Goal: Contribute content: Add original content to the website for others to see

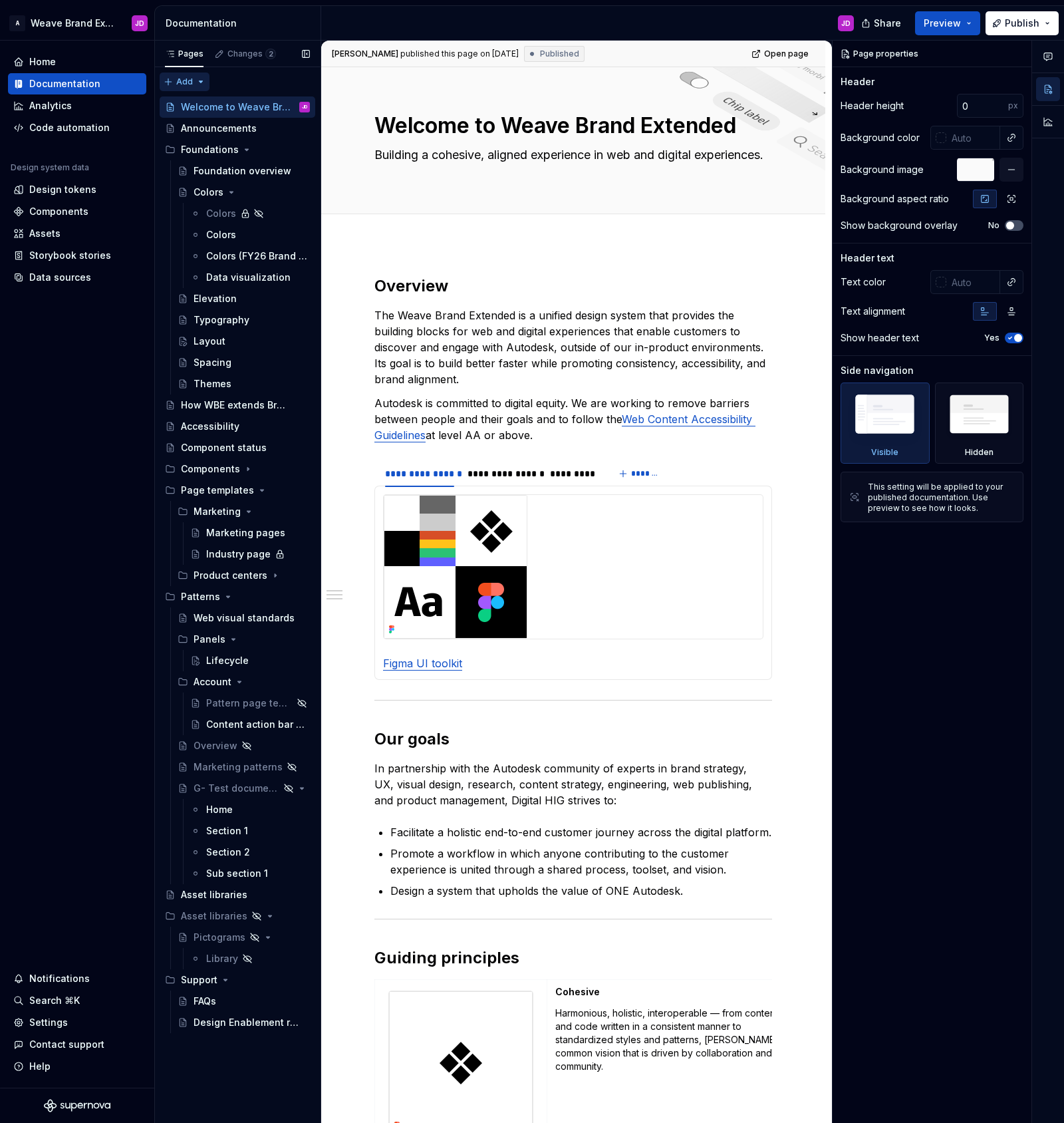
click at [201, 80] on div "Pages Changes 2 Add Accessibility guide for tree Page tree. Navigate the tree w…" at bounding box center [237, 582] width 166 height 1083
click at [201, 128] on div "New group" at bounding box center [228, 129] width 86 height 14
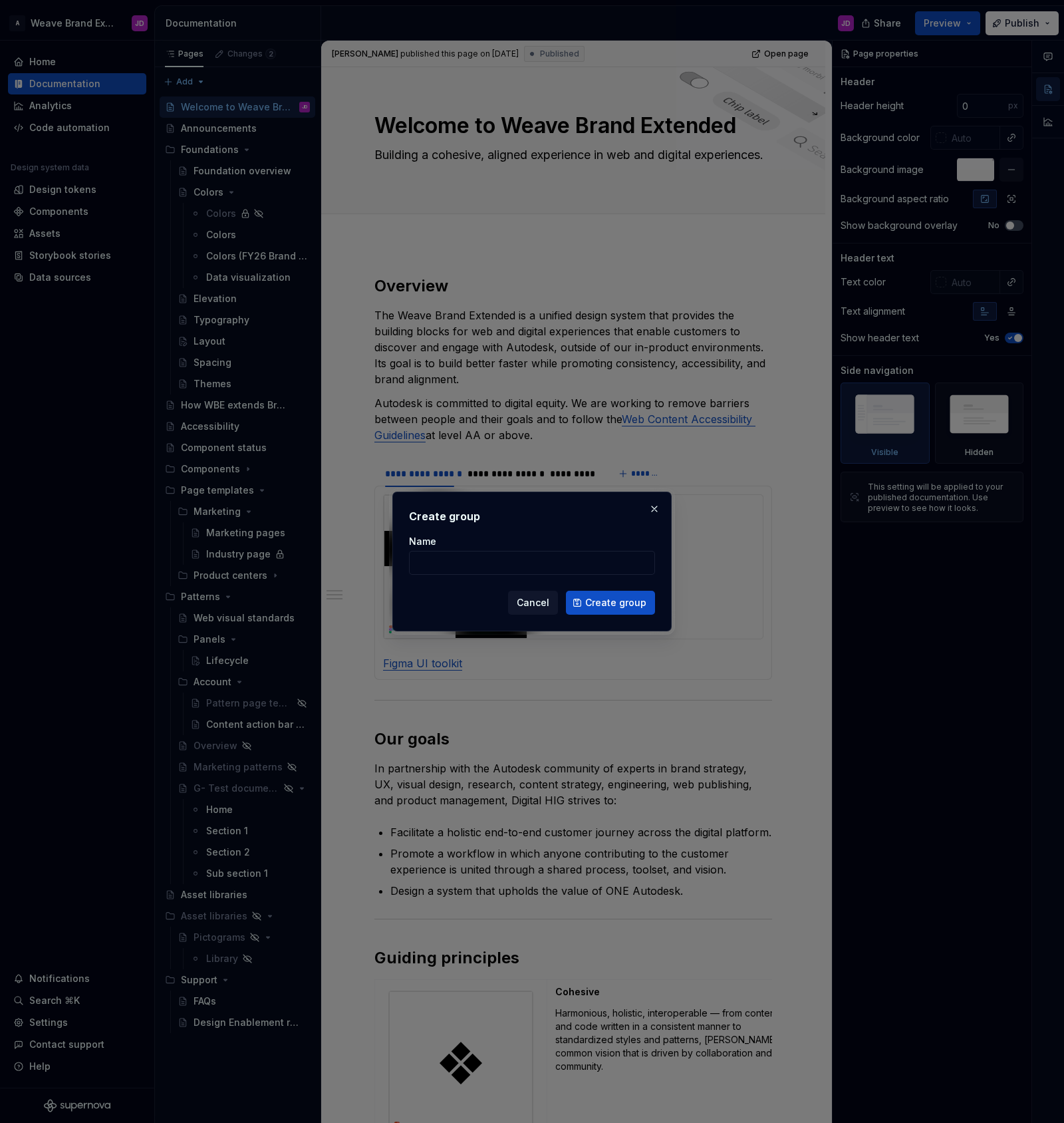
type textarea "*"
type input "Marketing extension"
click at [647, 603] on button "Create group" at bounding box center [611, 602] width 89 height 24
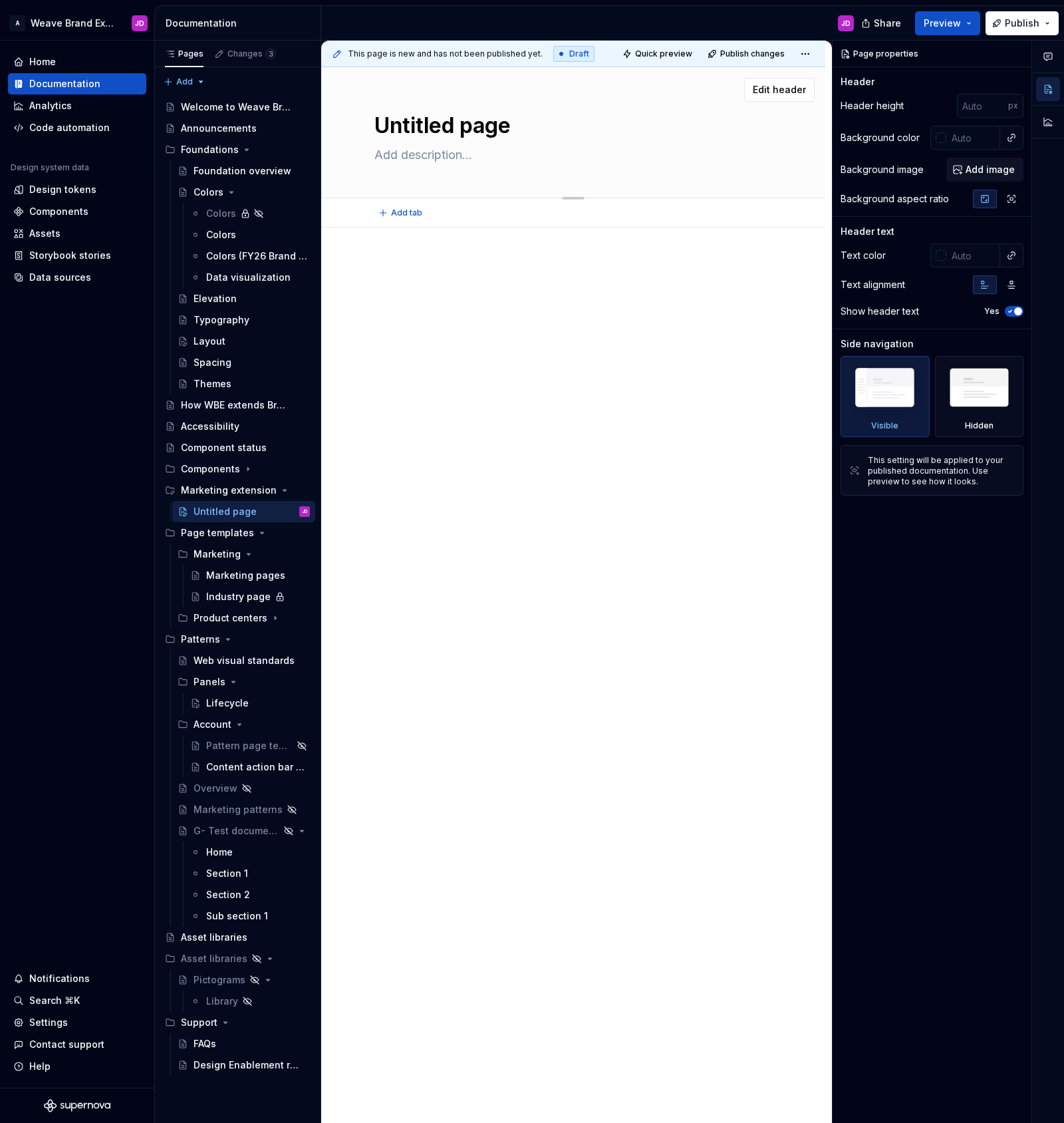
click at [451, 128] on textarea "Untitled page" at bounding box center [570, 125] width 398 height 32
type textarea "*"
type textarea "C"
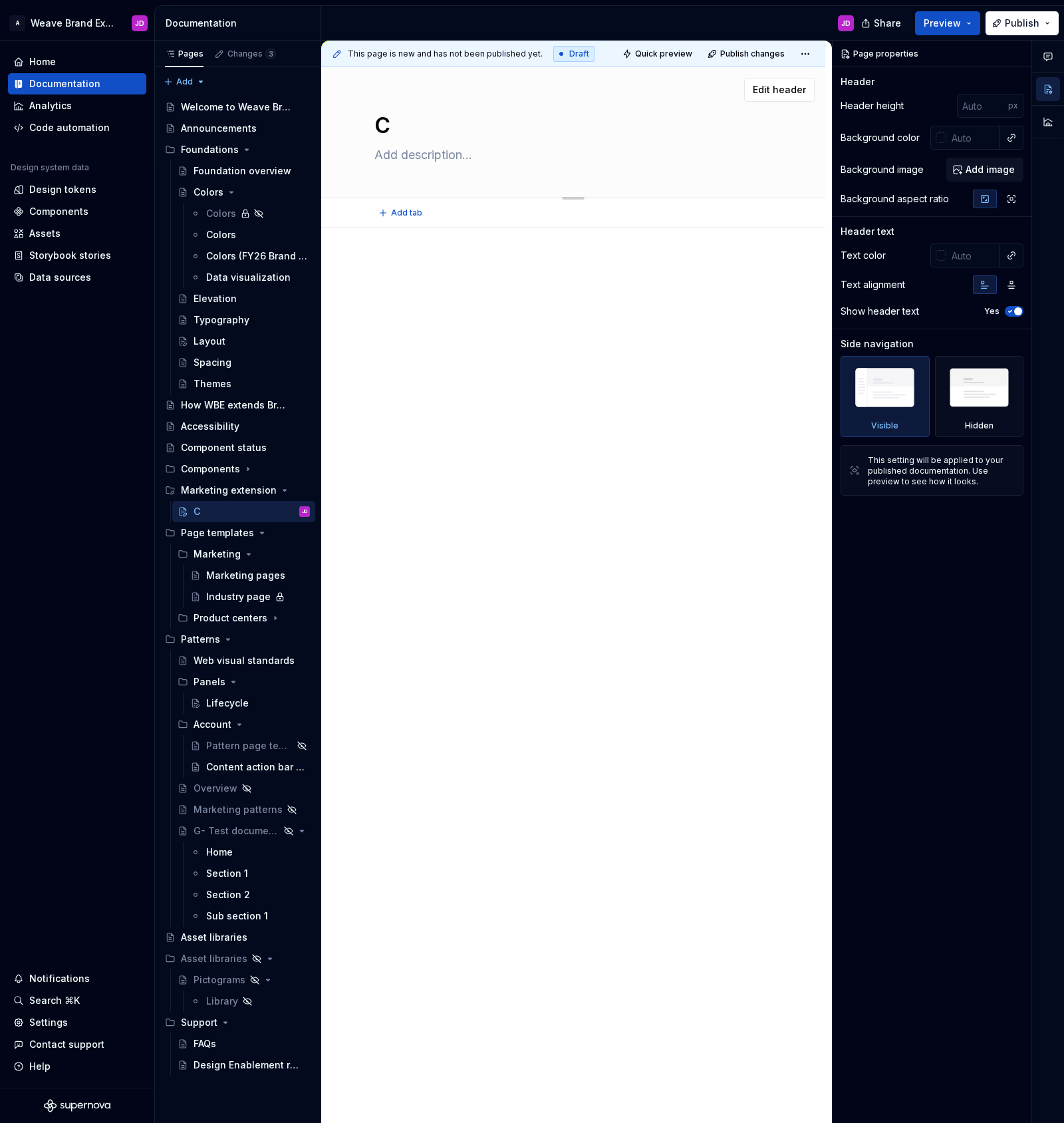
type textarea "*"
type textarea "Co"
type textarea "*"
type textarea "Com"
type textarea "*"
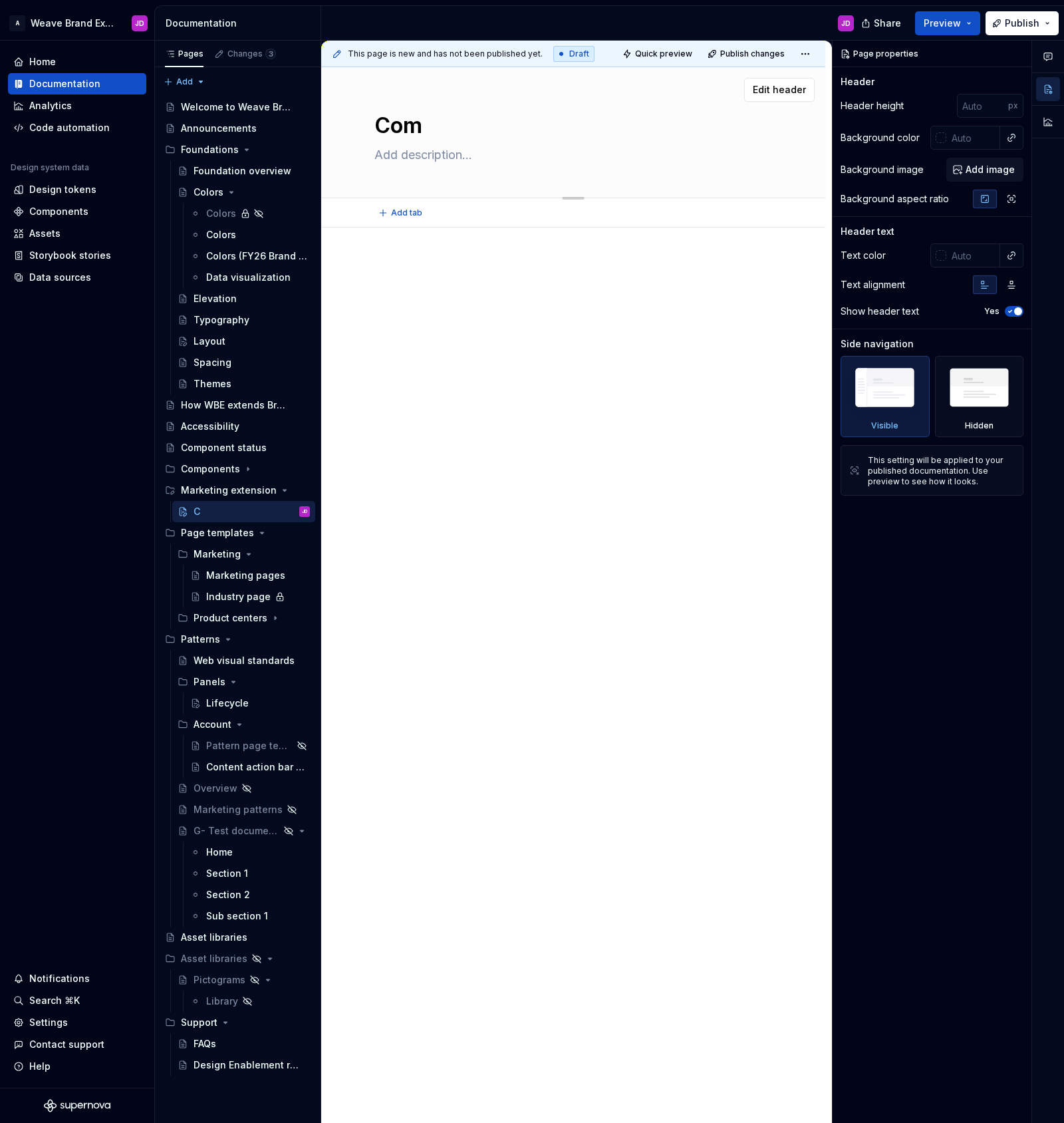
type textarea "Comp"
type textarea "*"
type textarea "Compo"
type textarea "*"
type textarea "Compoe"
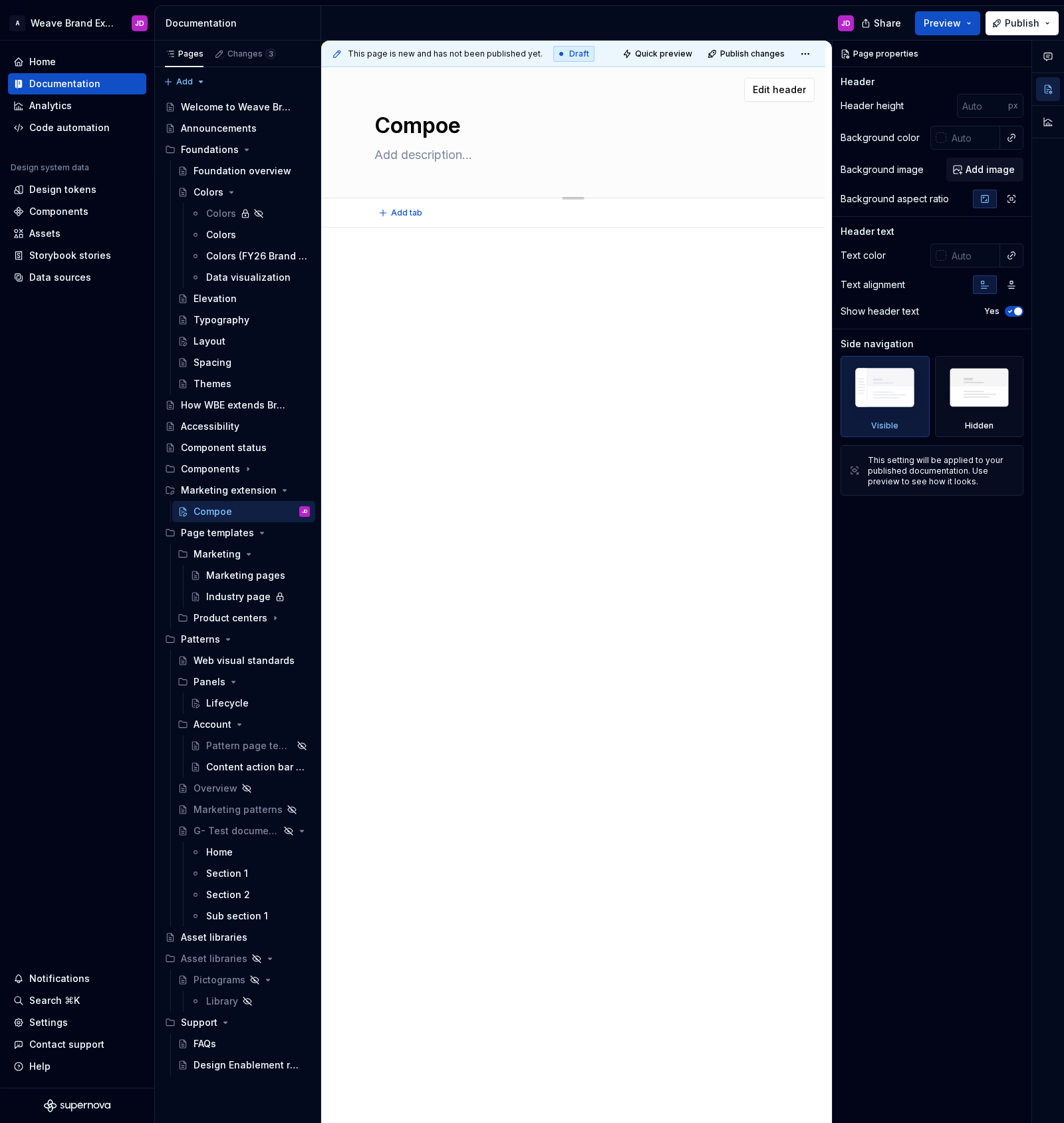
type textarea "*"
type textarea "Compo"
type textarea "*"
type textarea "Compone"
type textarea "*"
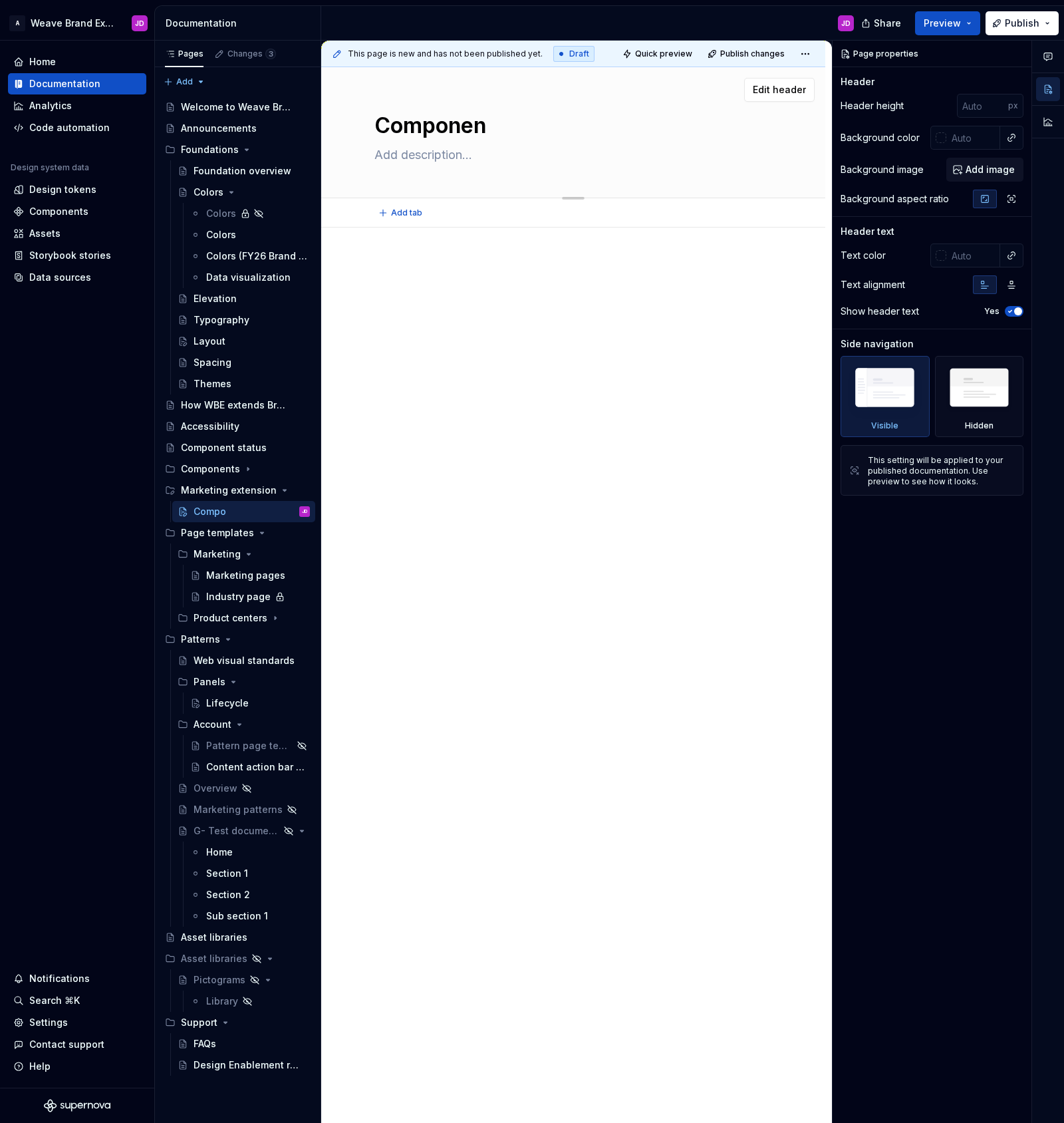
type textarea "Component"
type textarea "*"
type textarea "Components"
type textarea "*"
type textarea "Components"
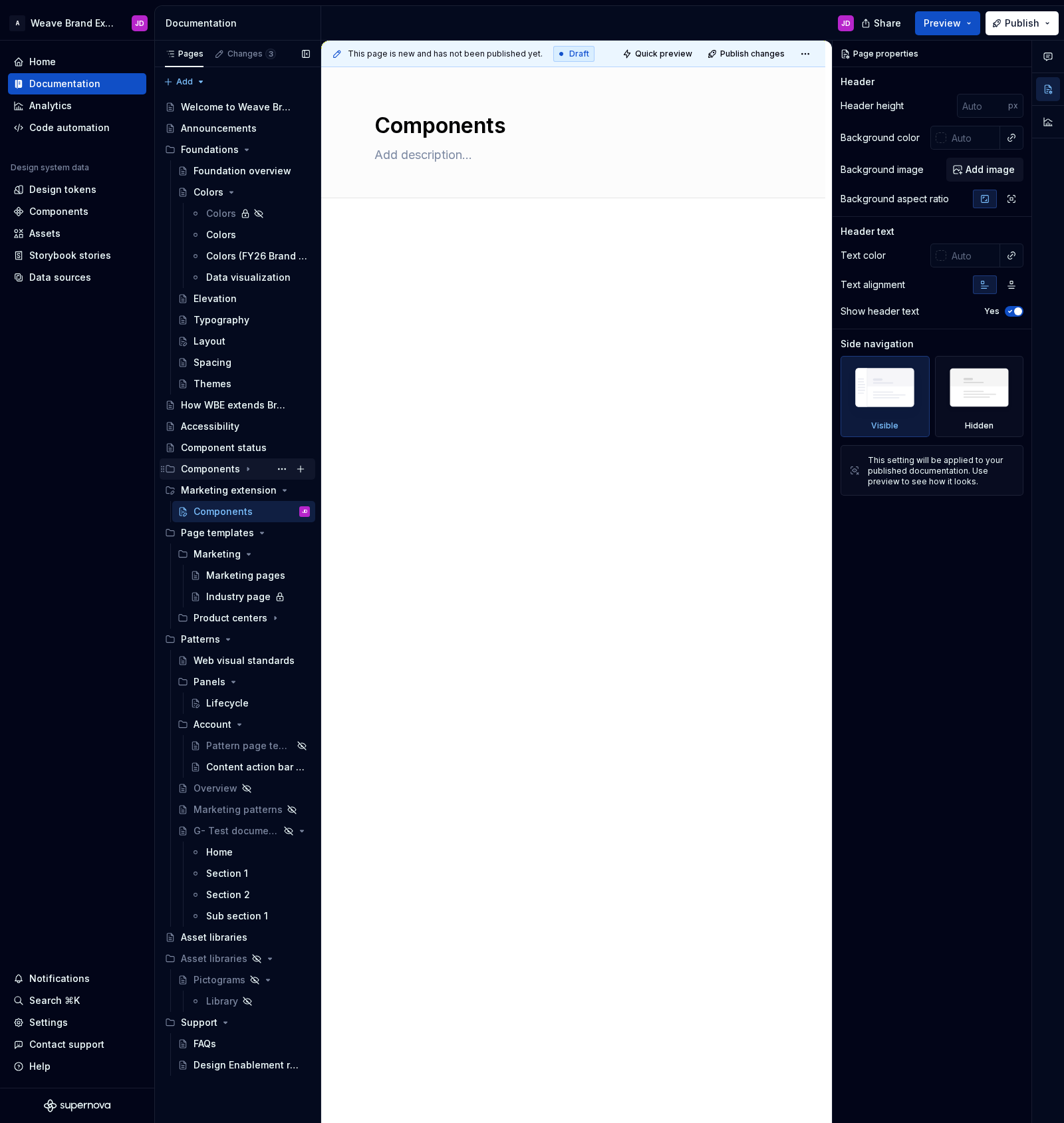
click at [245, 468] on icon "Page tree" at bounding box center [248, 469] width 11 height 11
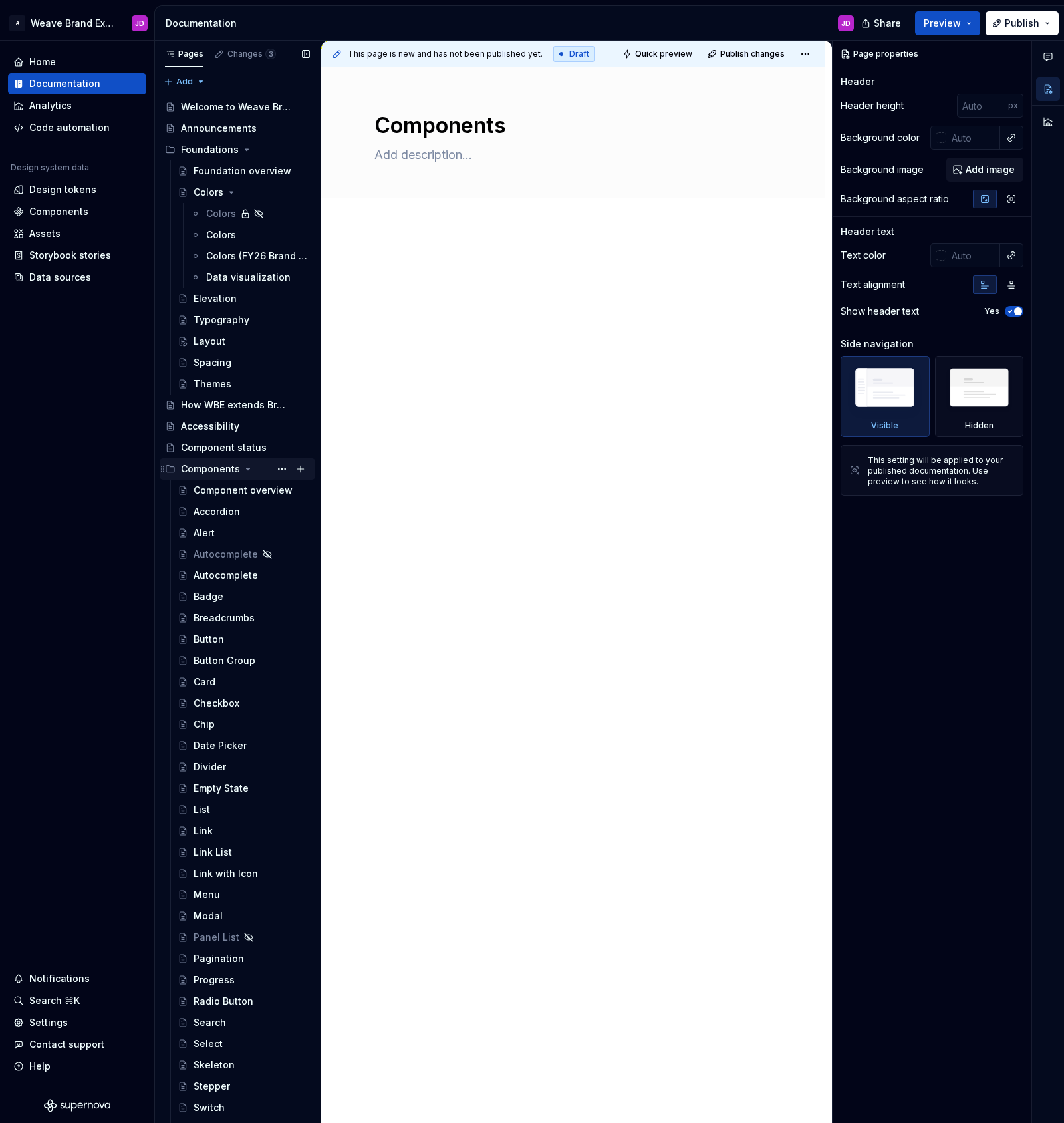
click at [218, 469] on div "Components" at bounding box center [211, 469] width 59 height 14
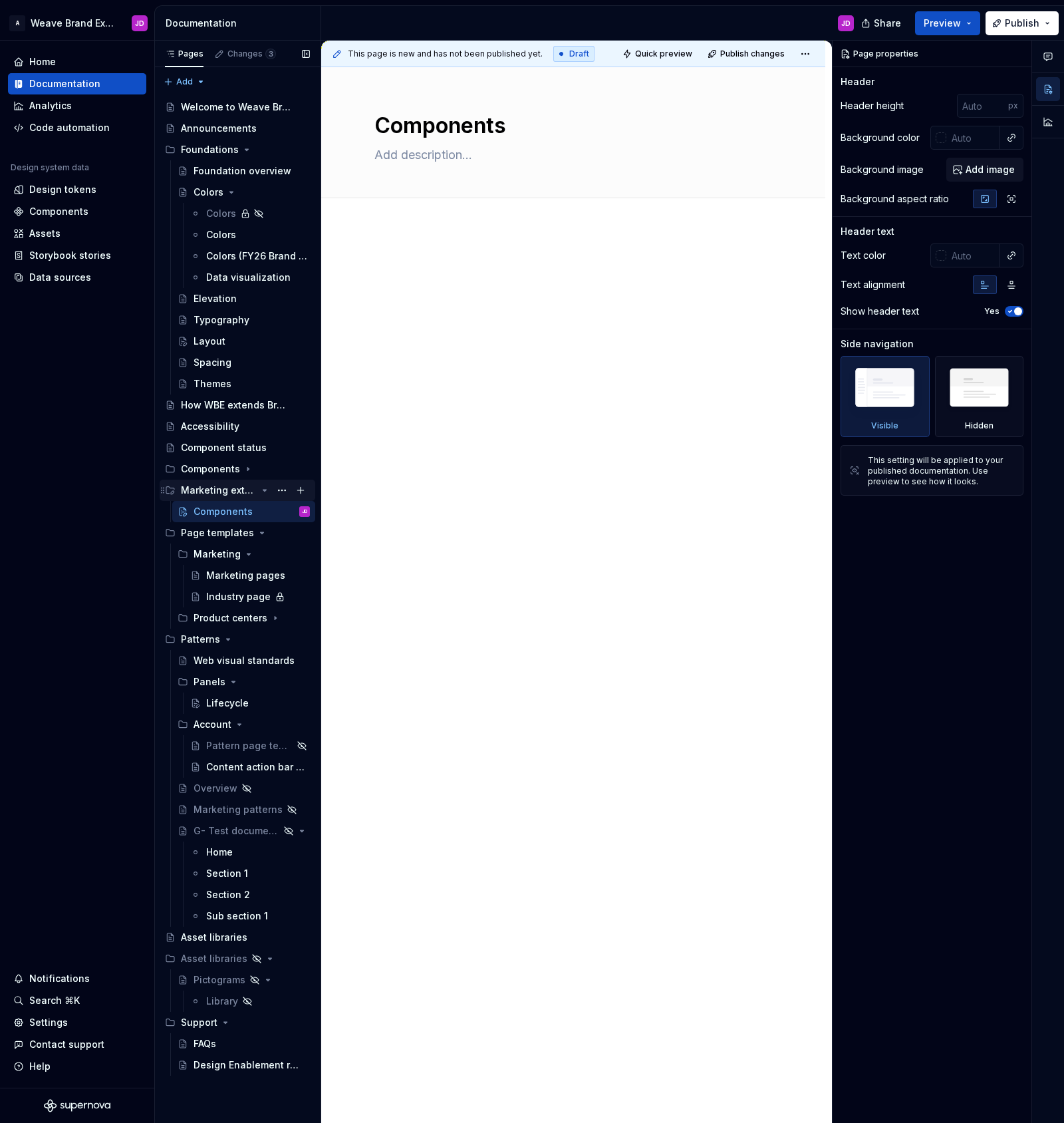
click at [266, 491] on icon "Page tree" at bounding box center [265, 491] width 11 height 11
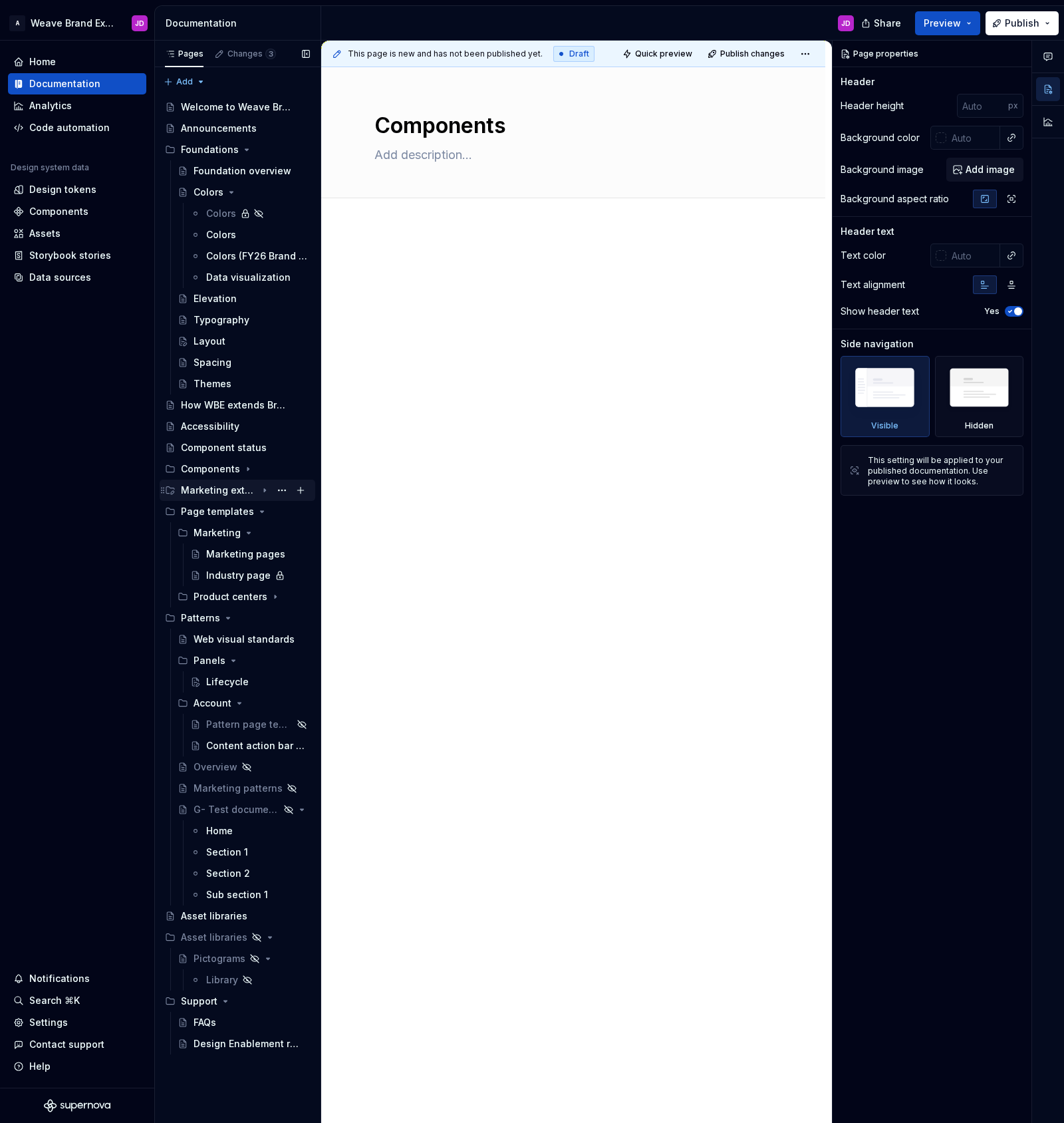
click at [266, 491] on icon "Page tree" at bounding box center [265, 491] width 11 height 11
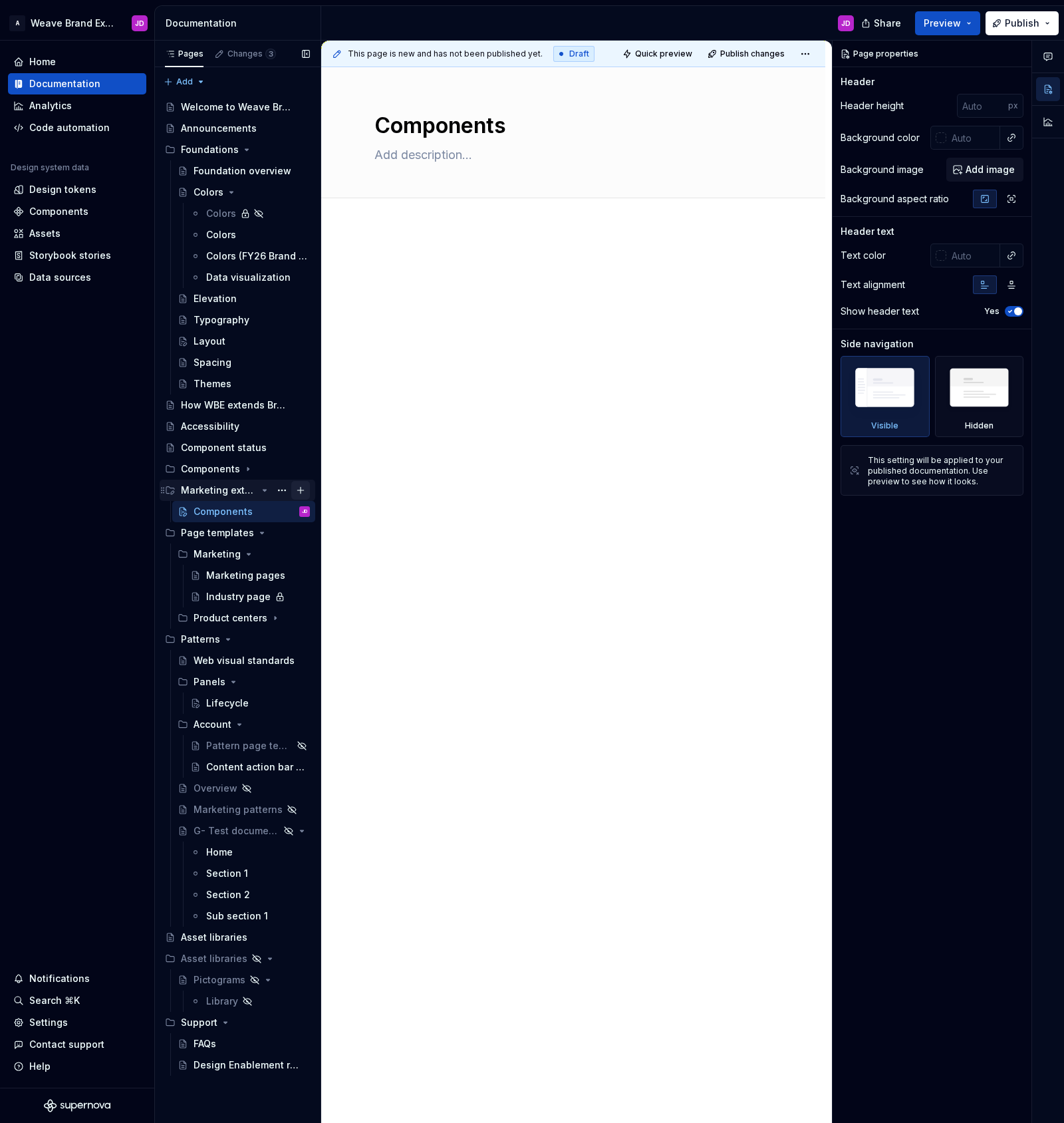
click at [297, 489] on button "Page tree" at bounding box center [301, 491] width 19 height 19
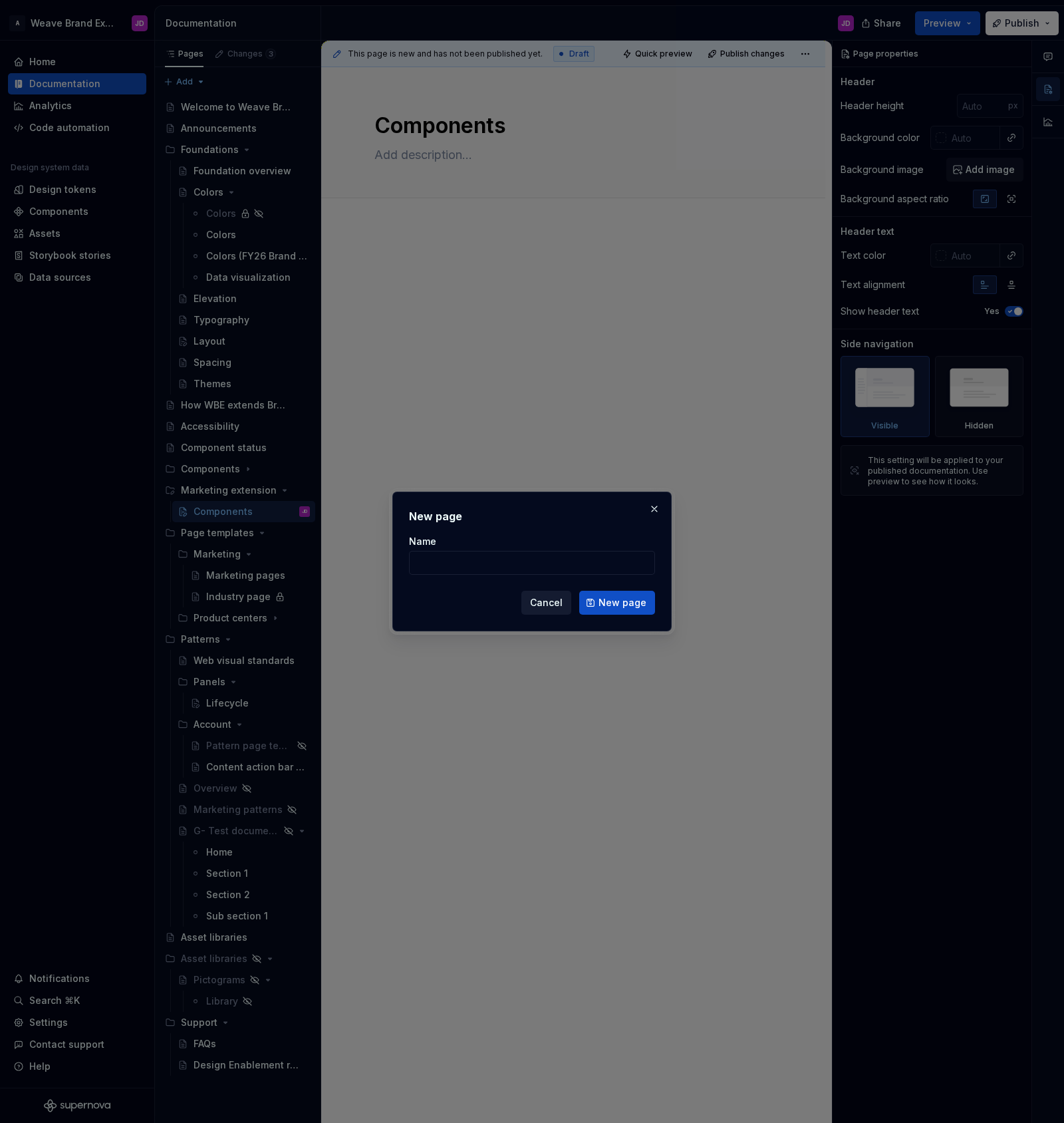
click at [554, 601] on span "Cancel" at bounding box center [547, 603] width 32 height 14
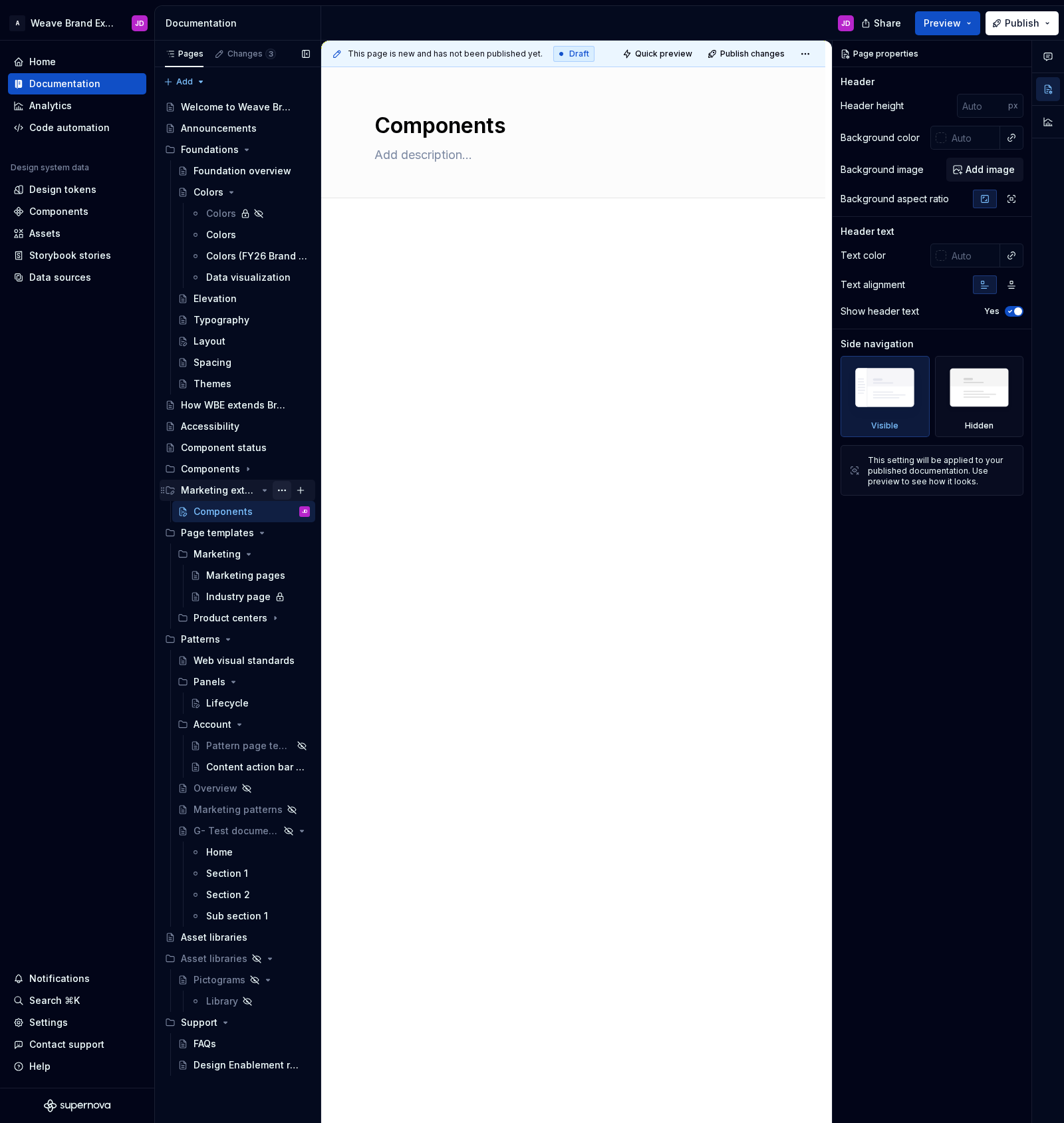
click at [282, 490] on button "Page tree" at bounding box center [282, 491] width 19 height 19
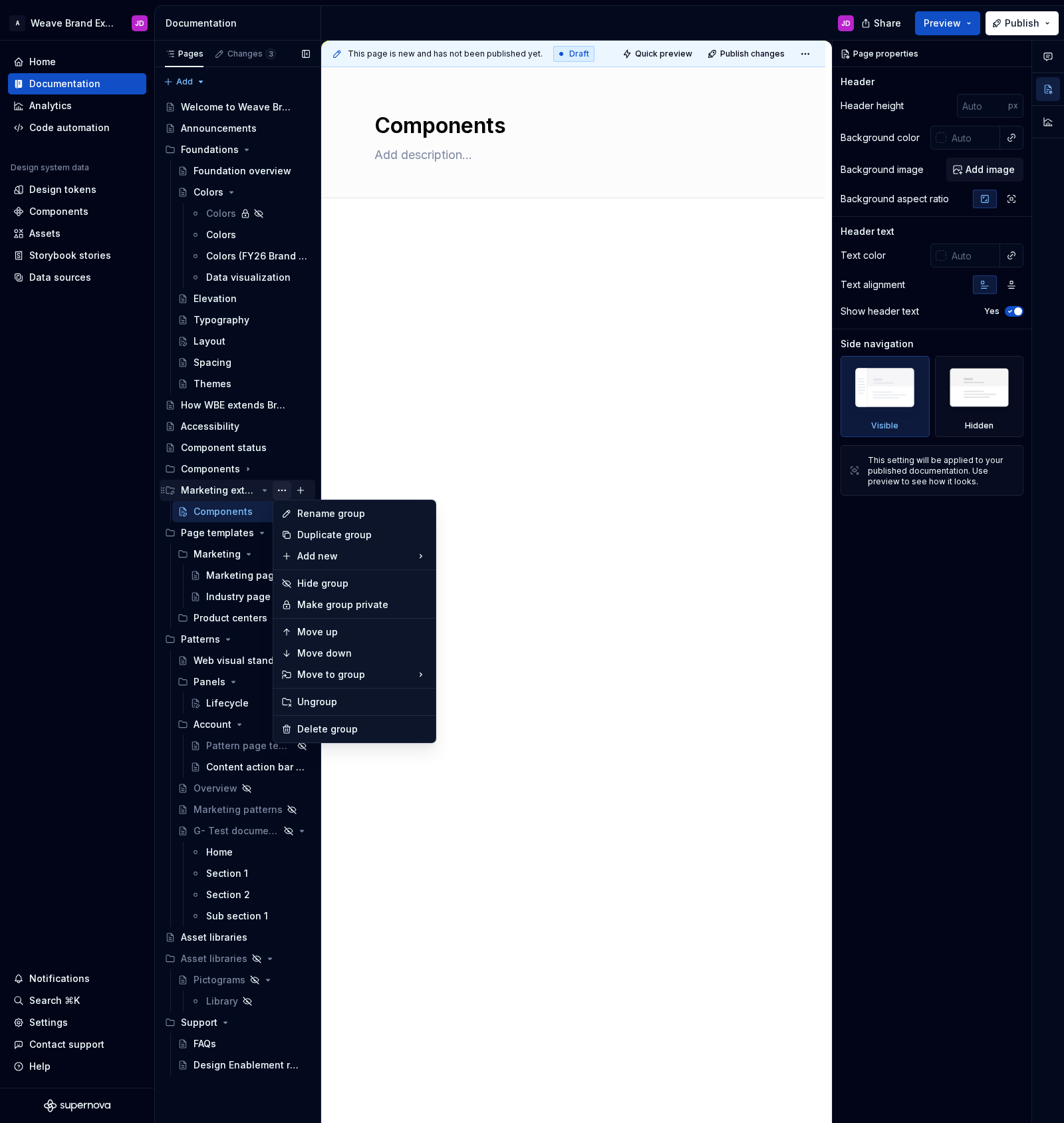
type textarea "*"
click at [476, 581] on div "New group" at bounding box center [501, 582] width 86 height 14
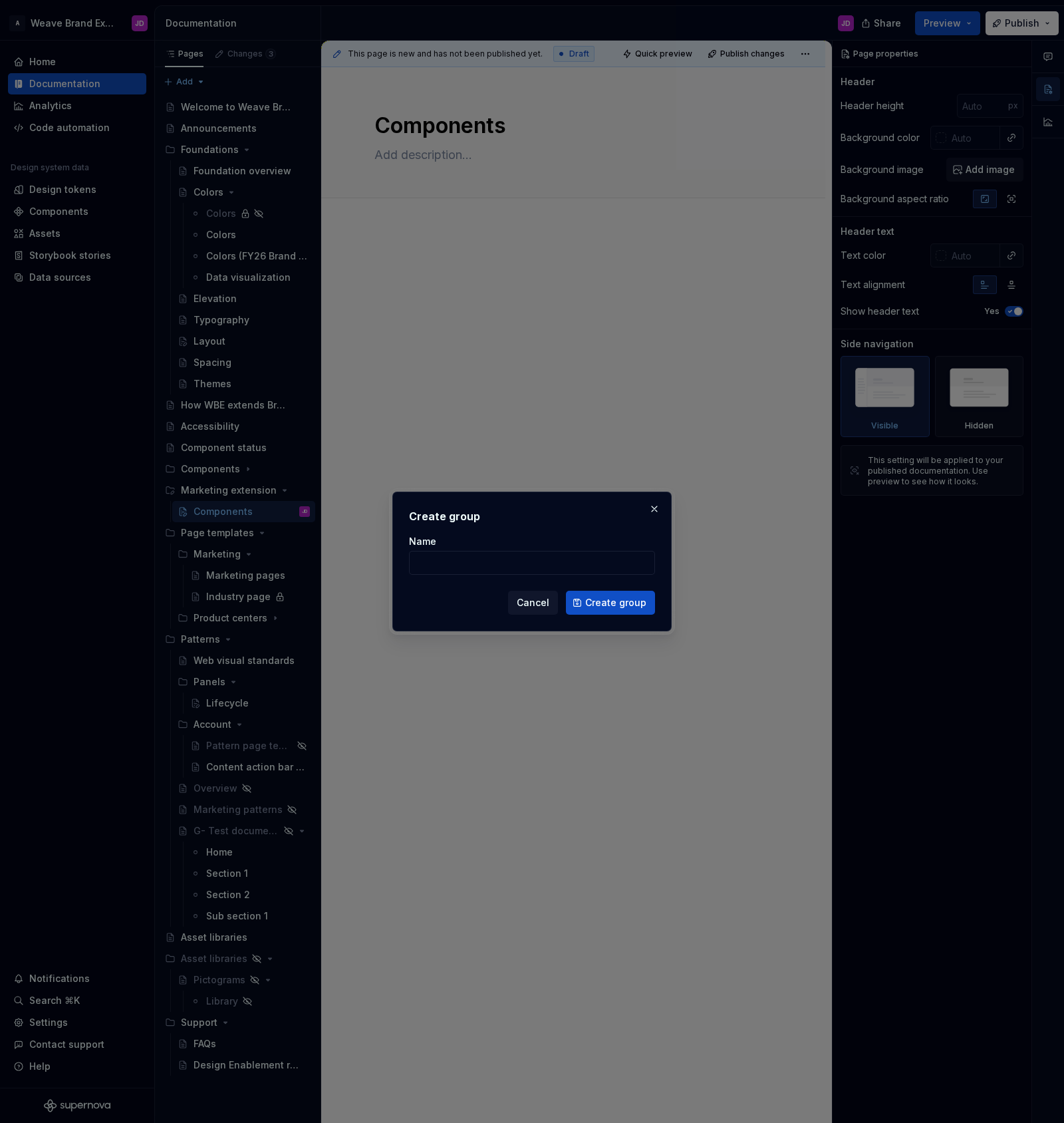
type input "c"
type input "C"
type textarea "*"
type input "Components"
click at [592, 607] on span "Create group" at bounding box center [615, 603] width 61 height 14
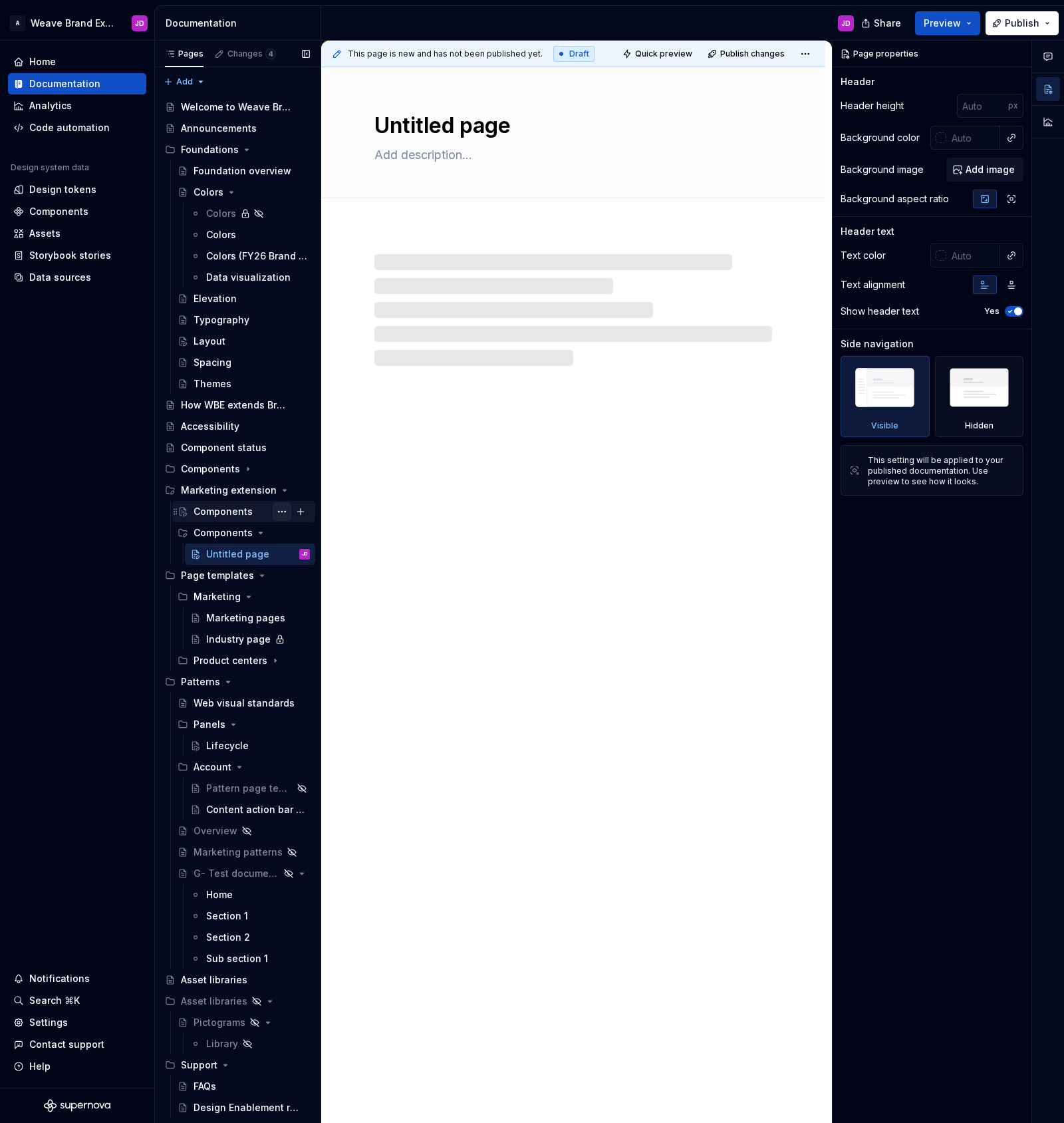
click at [285, 511] on button "Page tree" at bounding box center [282, 511] width 19 height 19
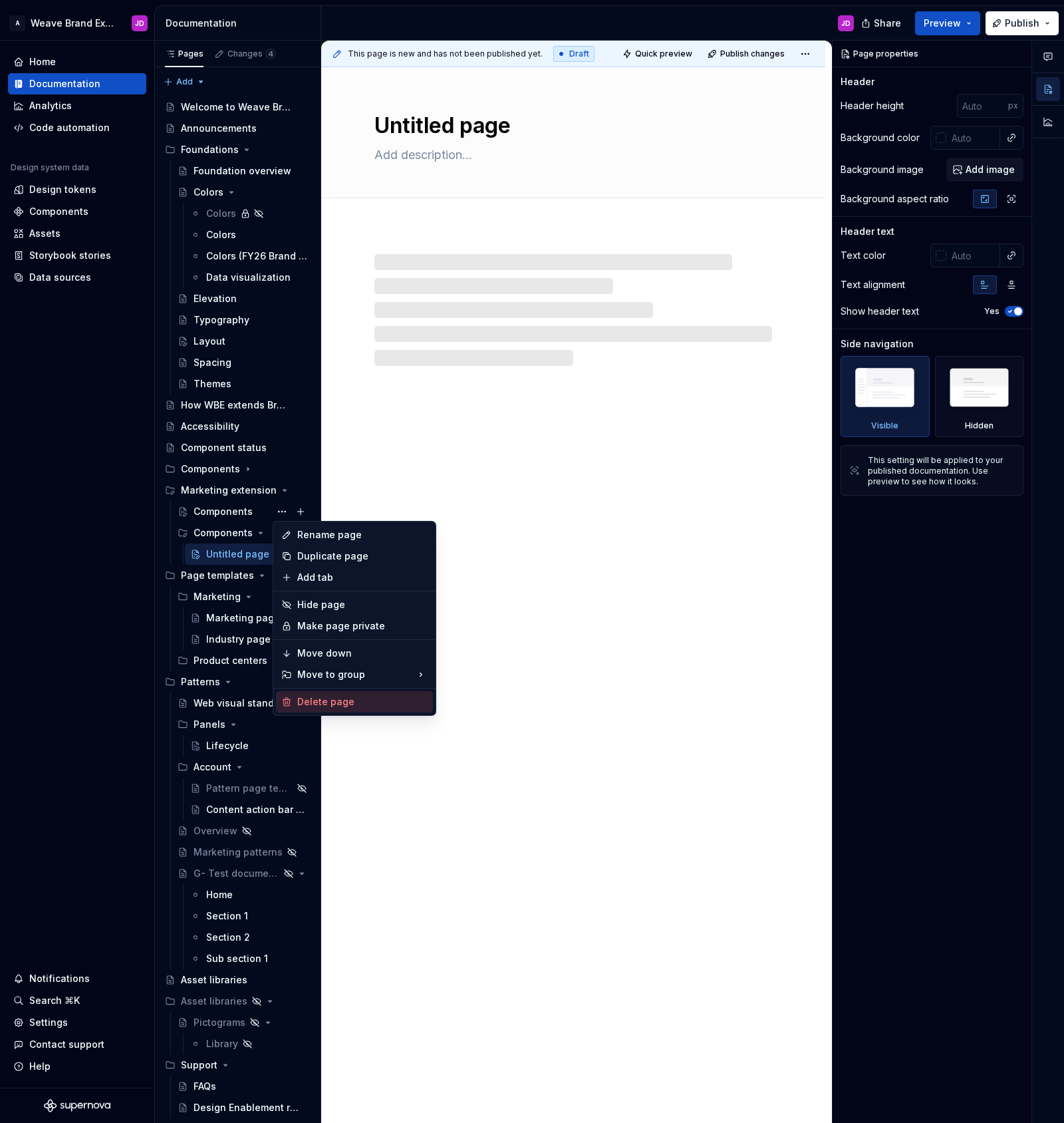
click at [344, 704] on div "Delete page" at bounding box center [362, 702] width 130 height 14
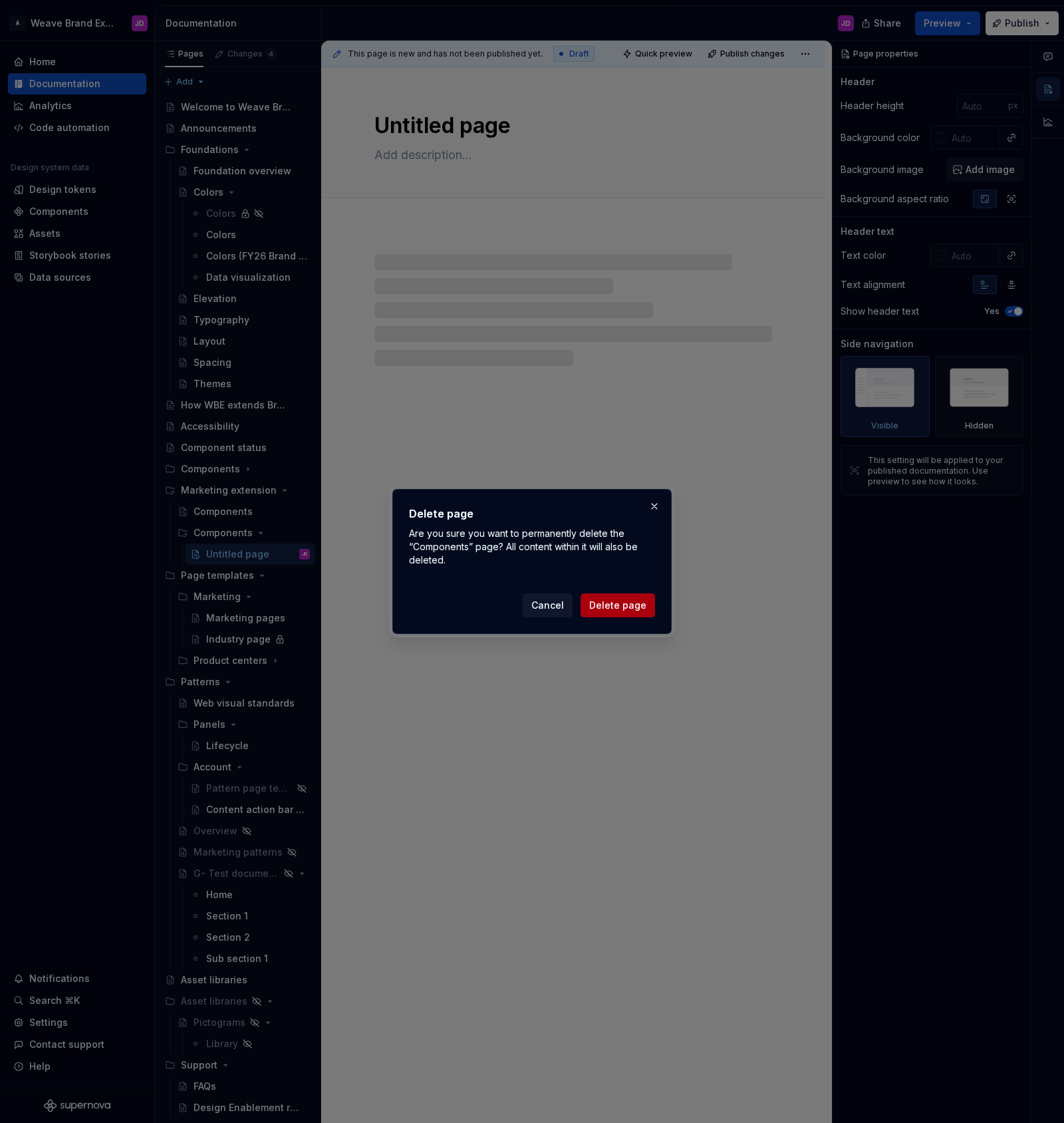
click at [609, 599] on span "Delete page" at bounding box center [617, 605] width 57 height 14
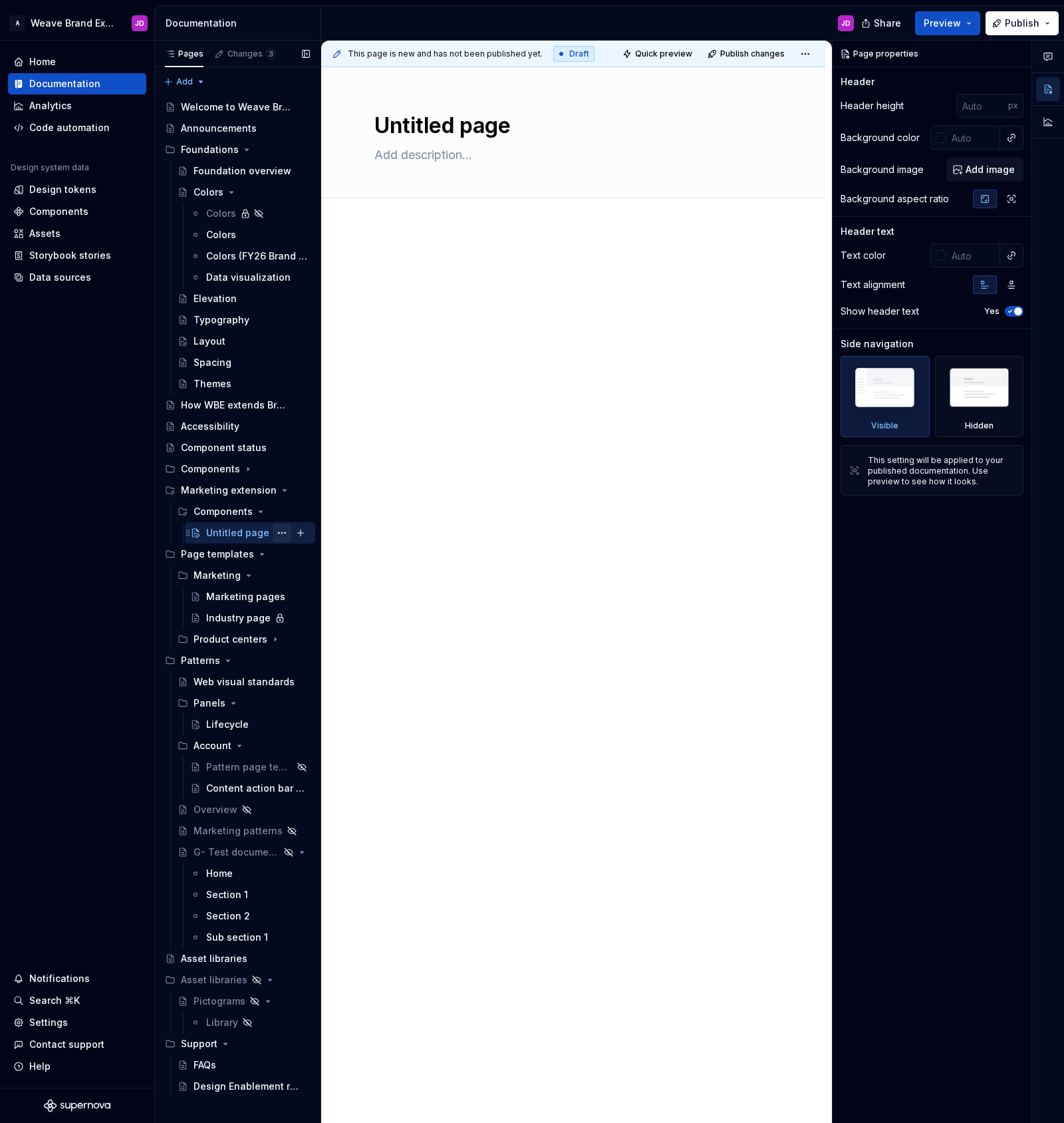
click at [283, 533] on button "Page tree" at bounding box center [282, 533] width 19 height 19
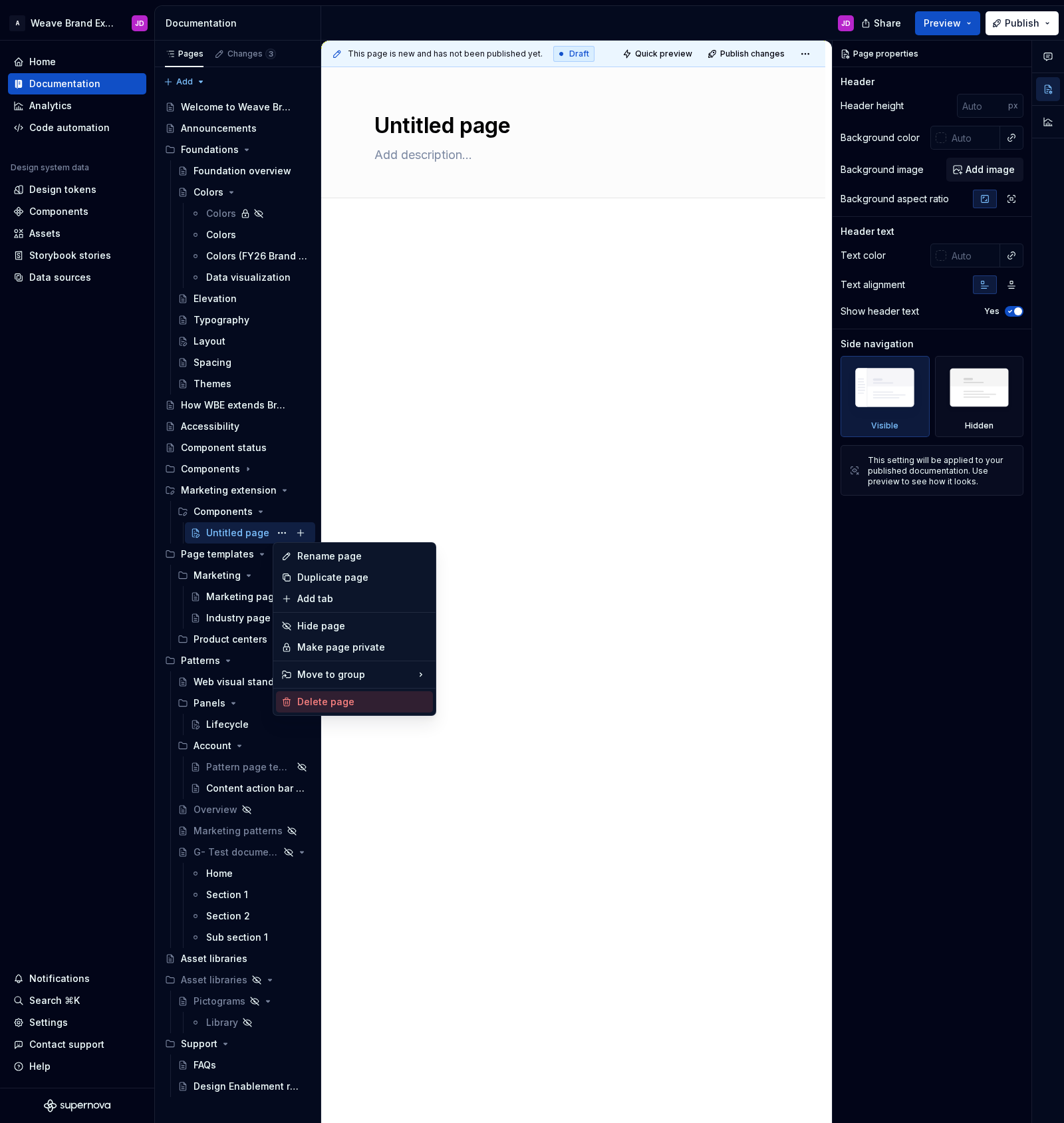
click at [345, 702] on div "Delete page" at bounding box center [362, 702] width 130 height 14
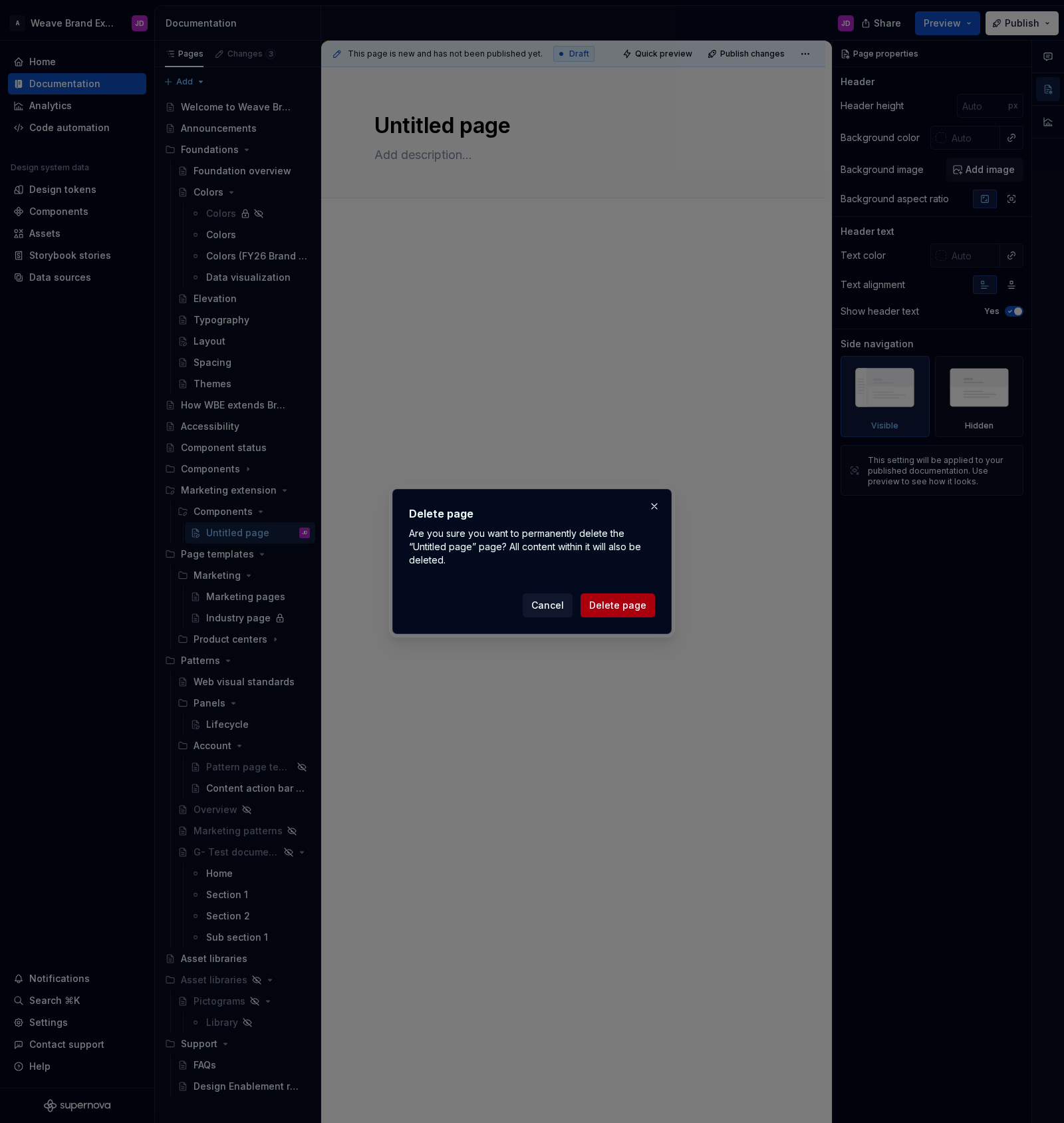
click at [604, 603] on span "Delete page" at bounding box center [617, 605] width 57 height 14
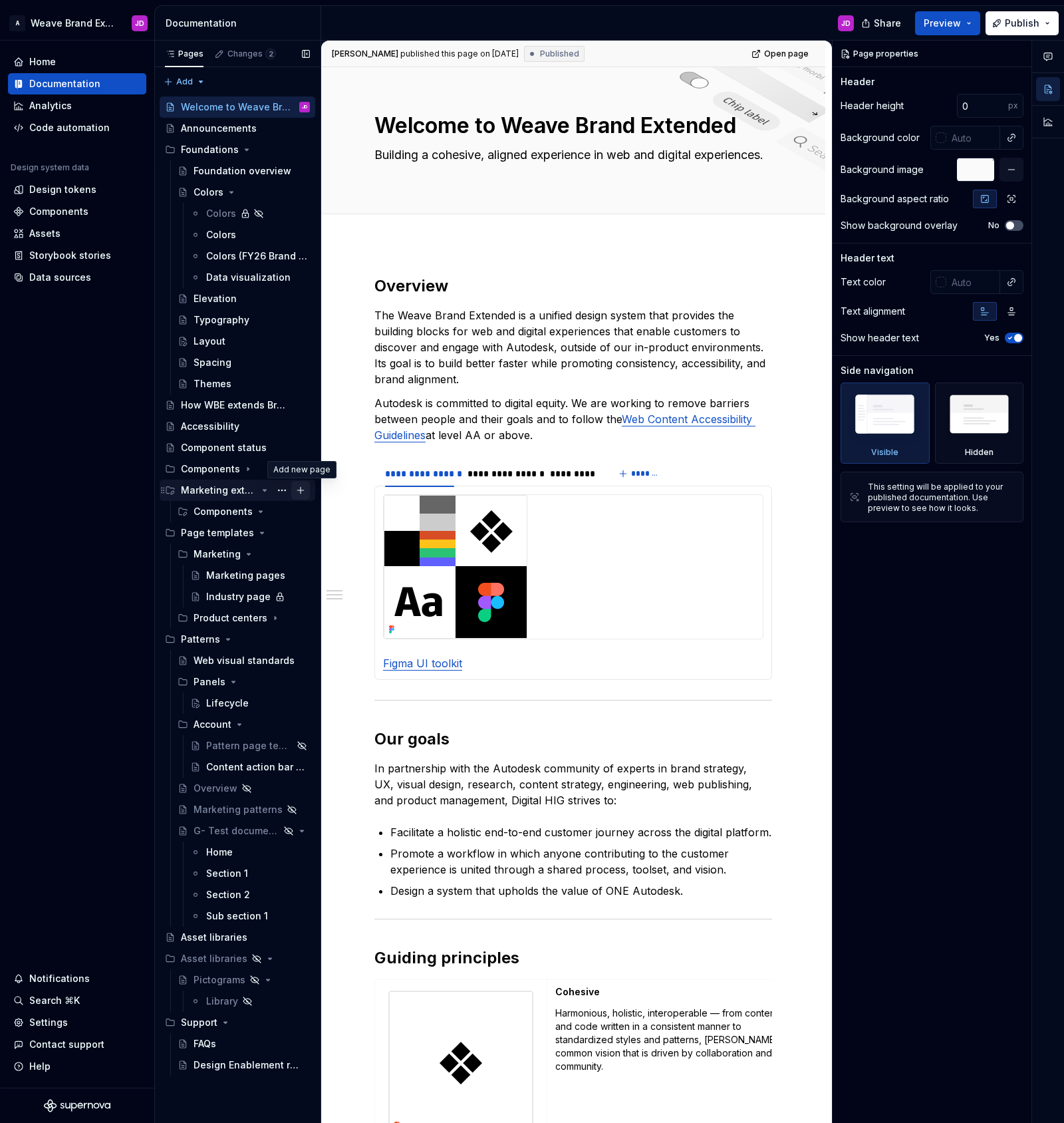
click at [300, 489] on button "Page tree" at bounding box center [301, 491] width 19 height 19
type textarea "*"
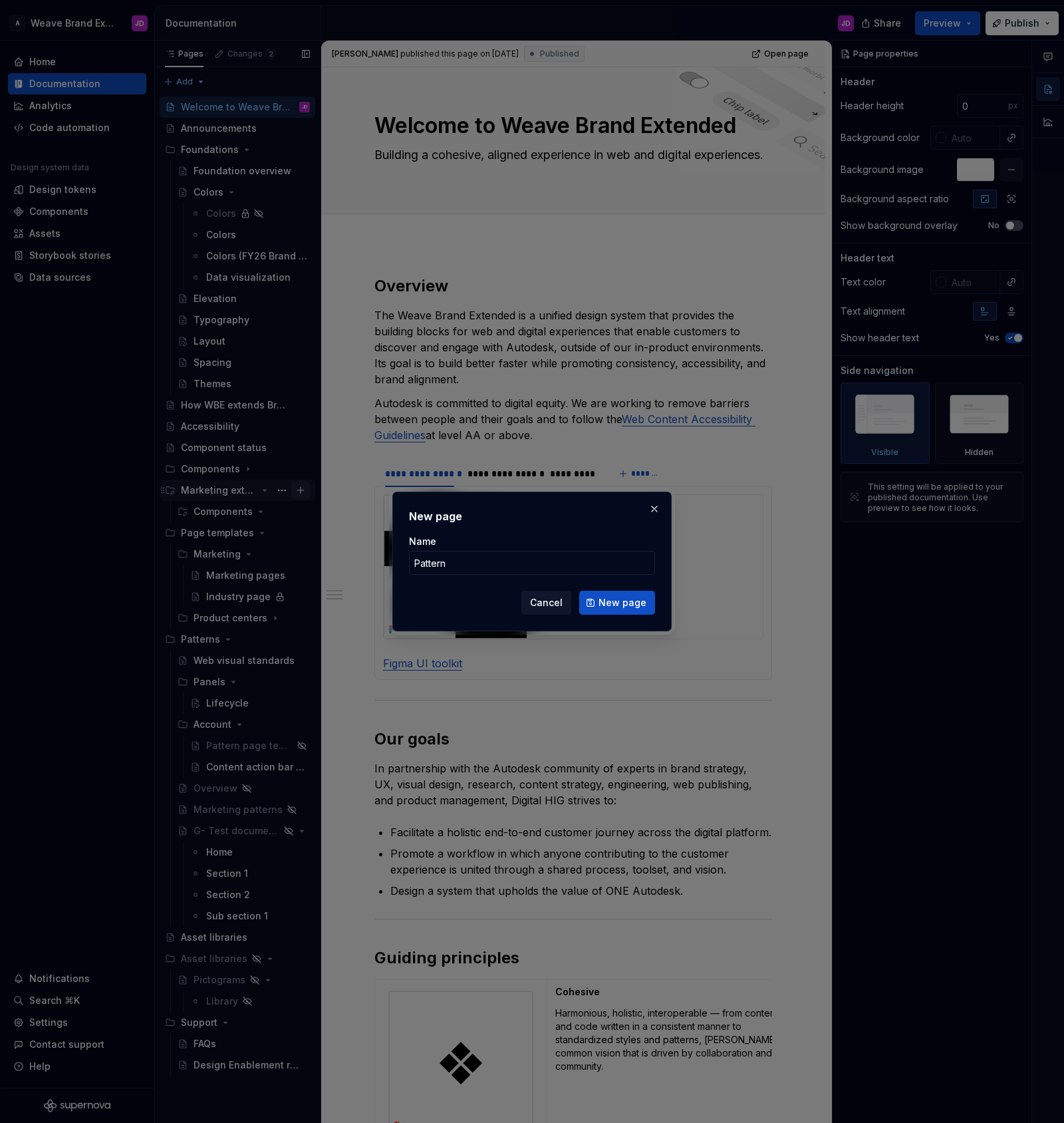
type input "Patterns"
click at [618, 601] on span "New page" at bounding box center [622, 603] width 48 height 14
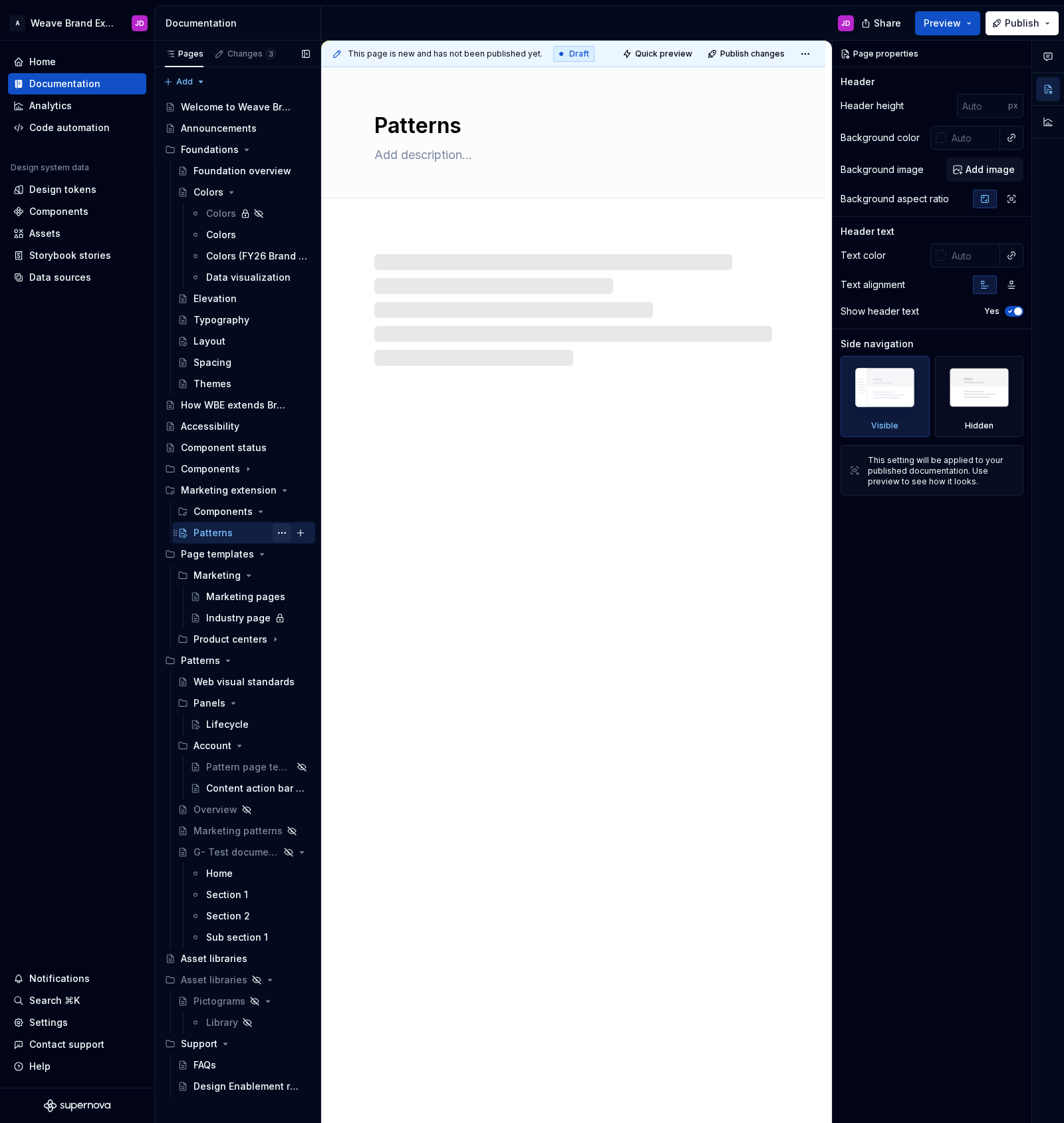
click at [282, 532] on button "Page tree" at bounding box center [282, 533] width 19 height 19
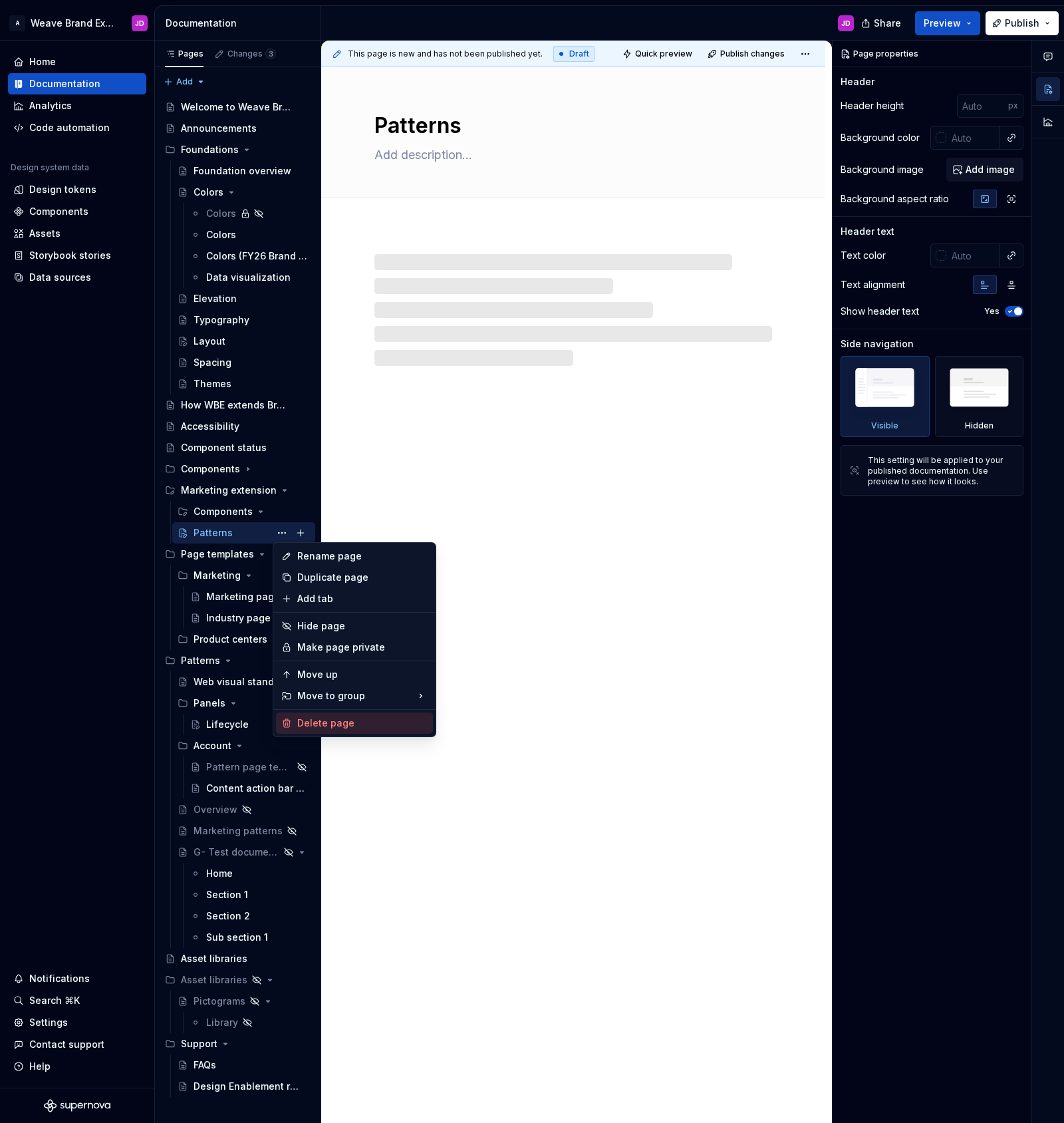
click at [326, 722] on div "Delete page" at bounding box center [362, 723] width 130 height 14
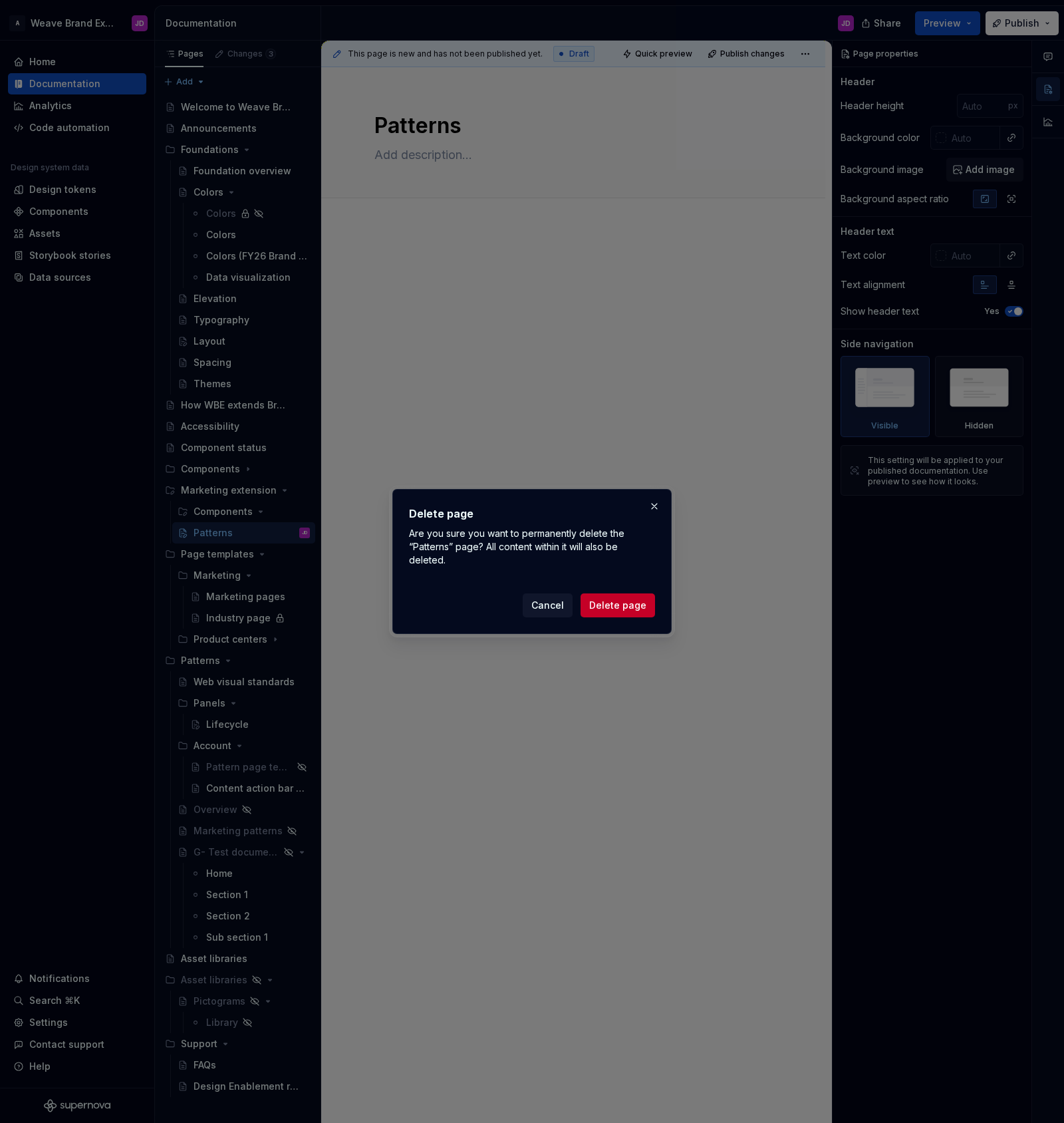
click at [630, 601] on span "Delete page" at bounding box center [617, 605] width 57 height 14
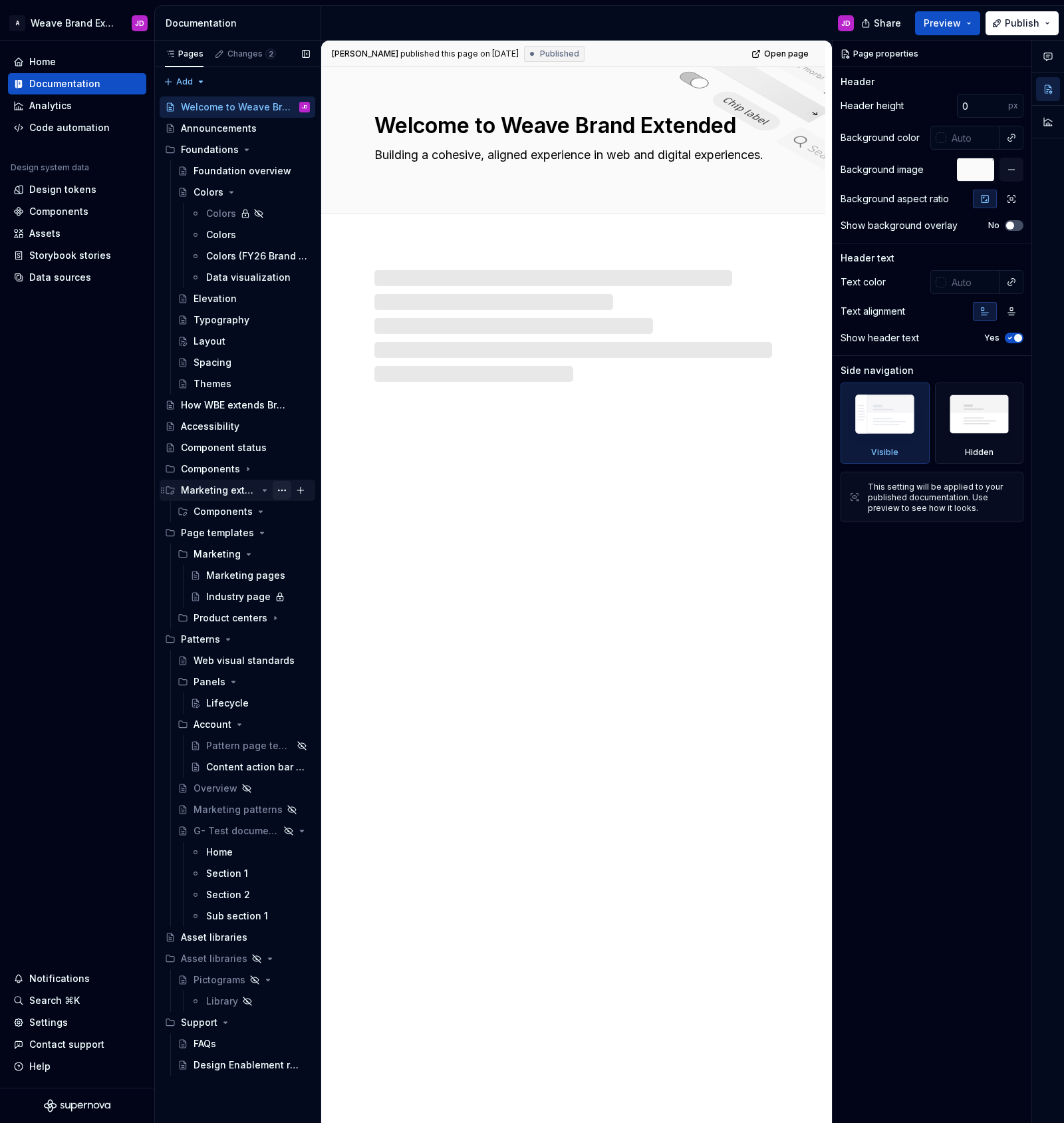
click at [284, 491] on button "Page tree" at bounding box center [282, 491] width 19 height 19
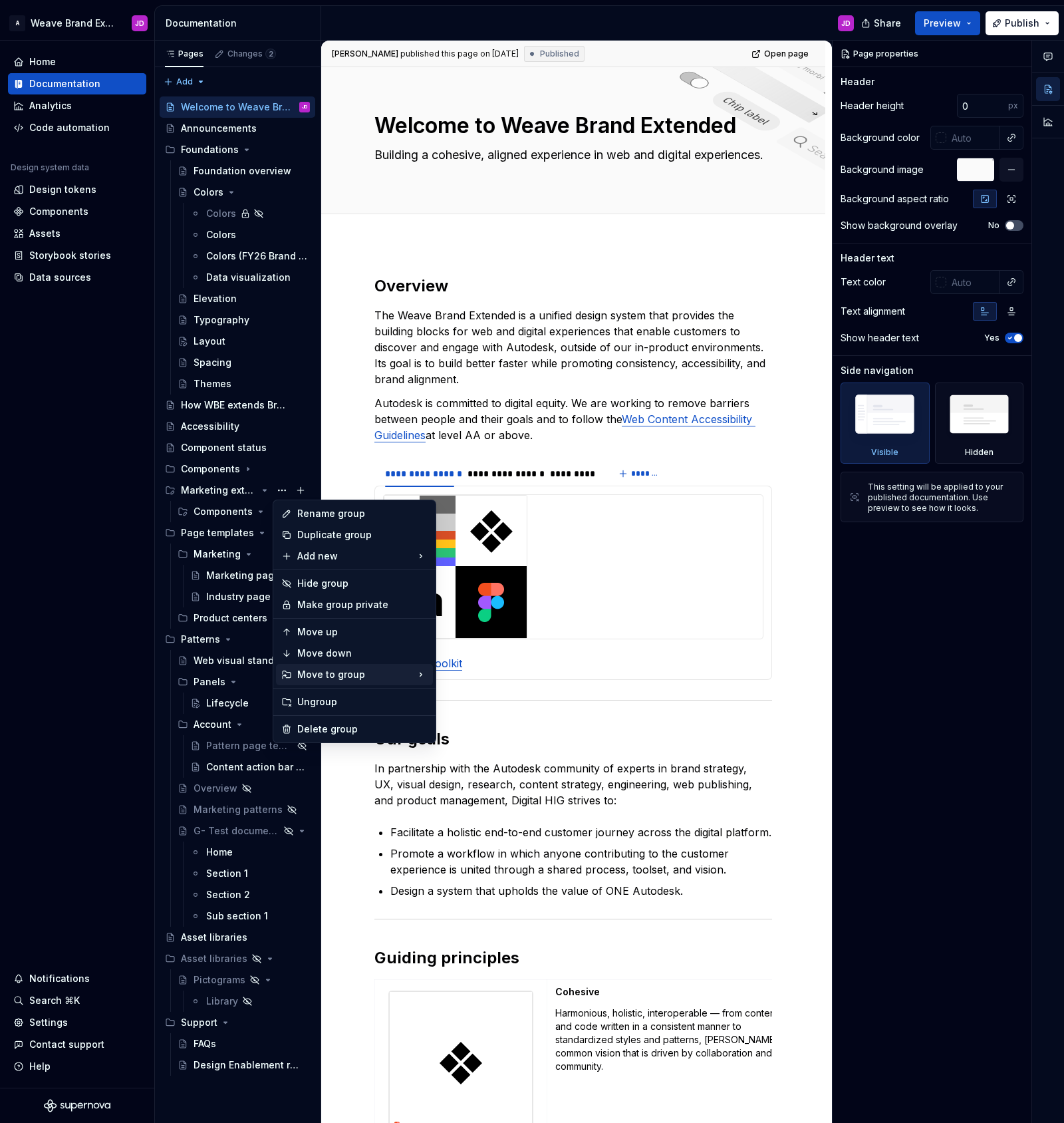
type textarea "*"
click at [492, 581] on div "New group" at bounding box center [501, 582] width 86 height 14
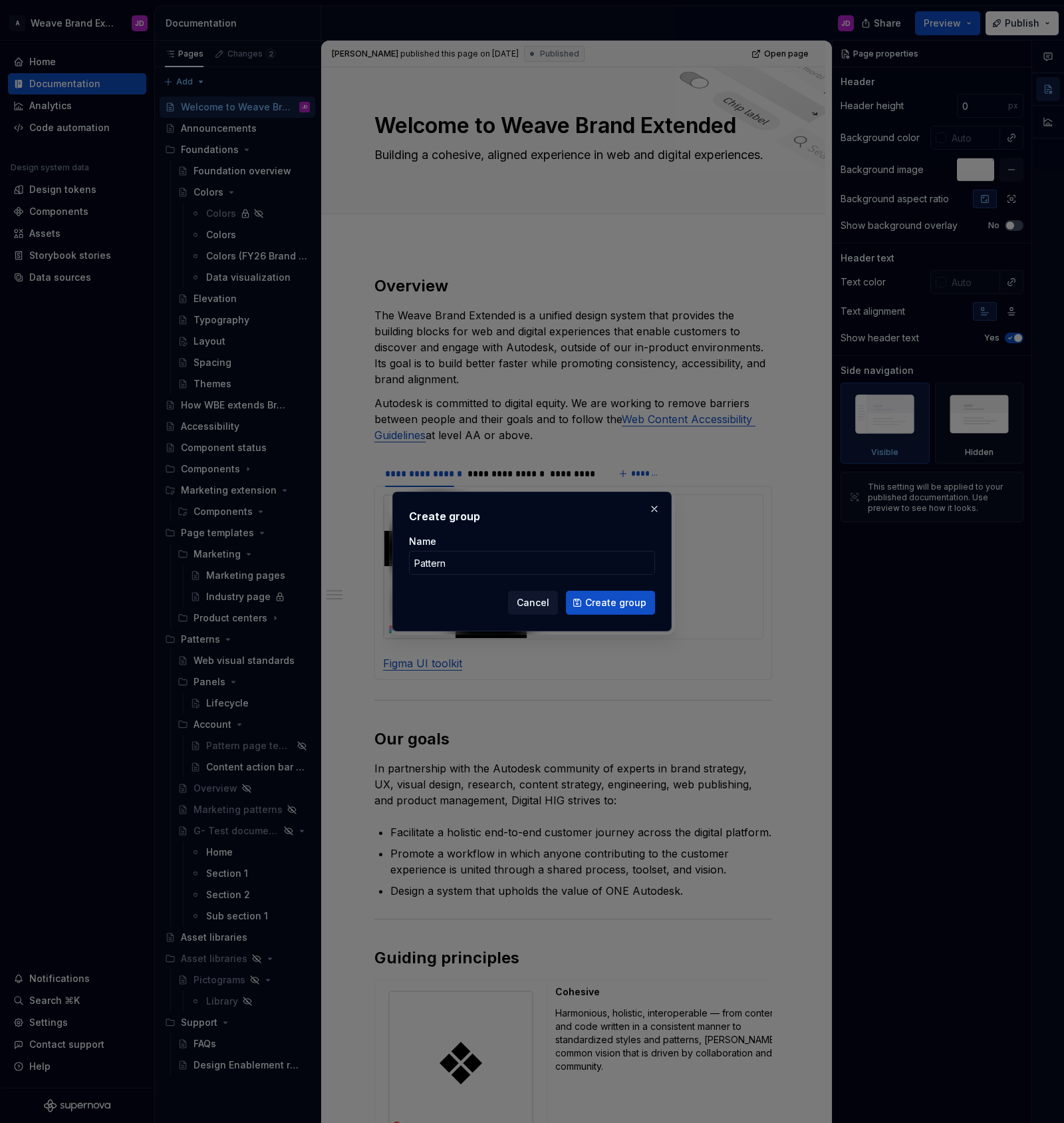
type input "Patterns"
click at [635, 603] on span "Create group" at bounding box center [615, 603] width 61 height 14
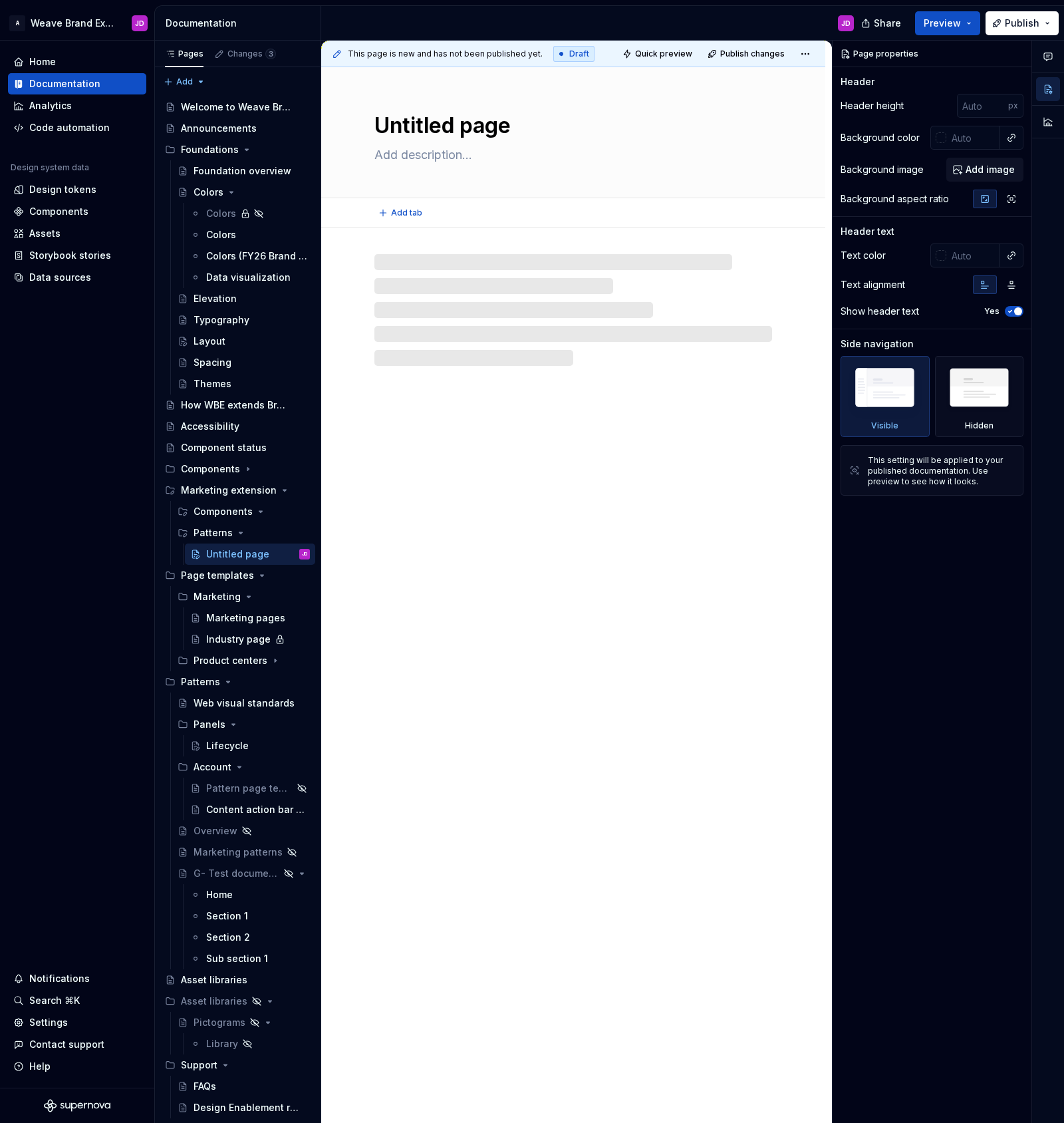
click at [430, 121] on textarea "Untitled page" at bounding box center [570, 125] width 398 height 32
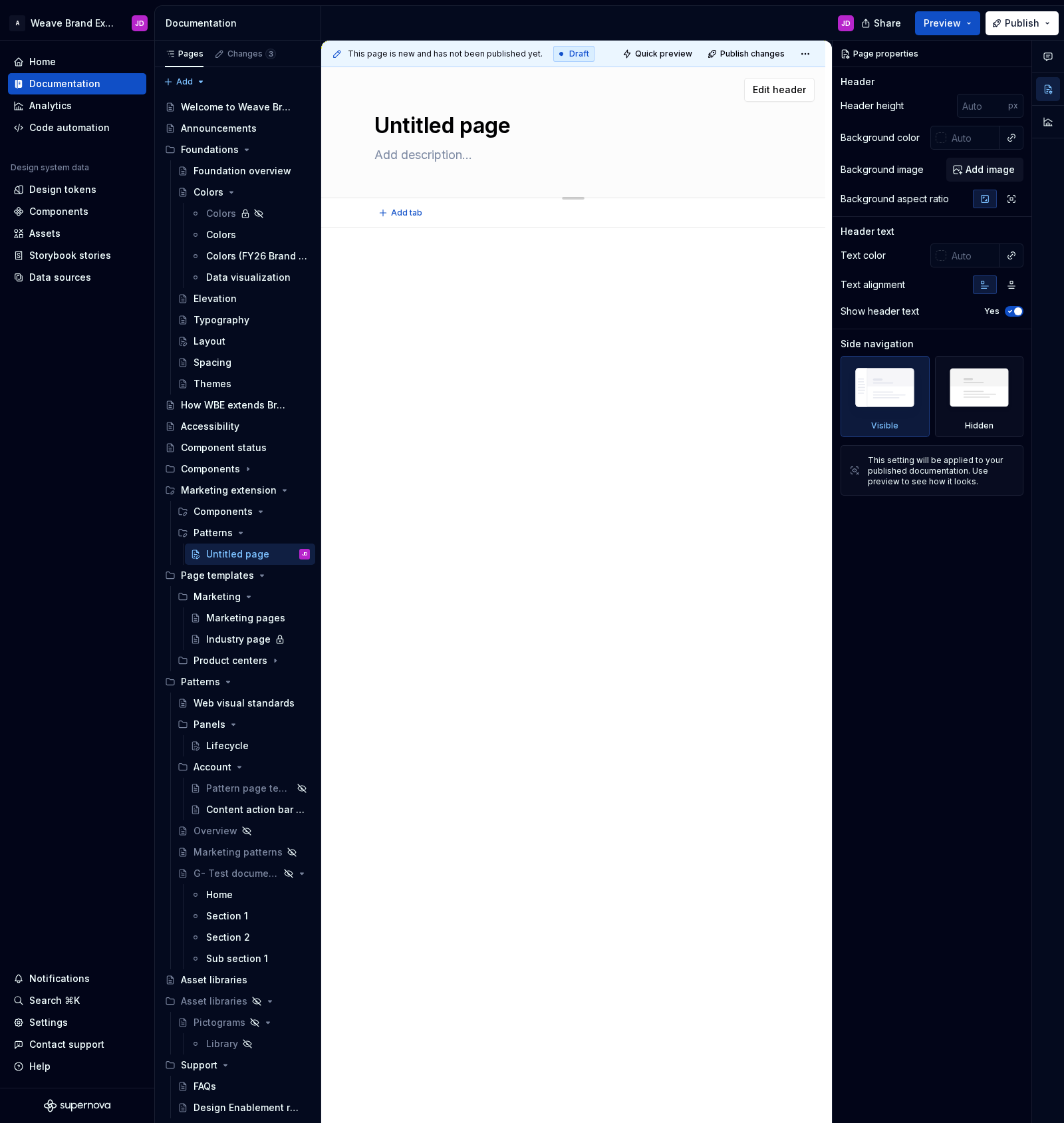
type textarea "*"
type textarea "S"
type textarea "*"
type textarea "So"
type textarea "*"
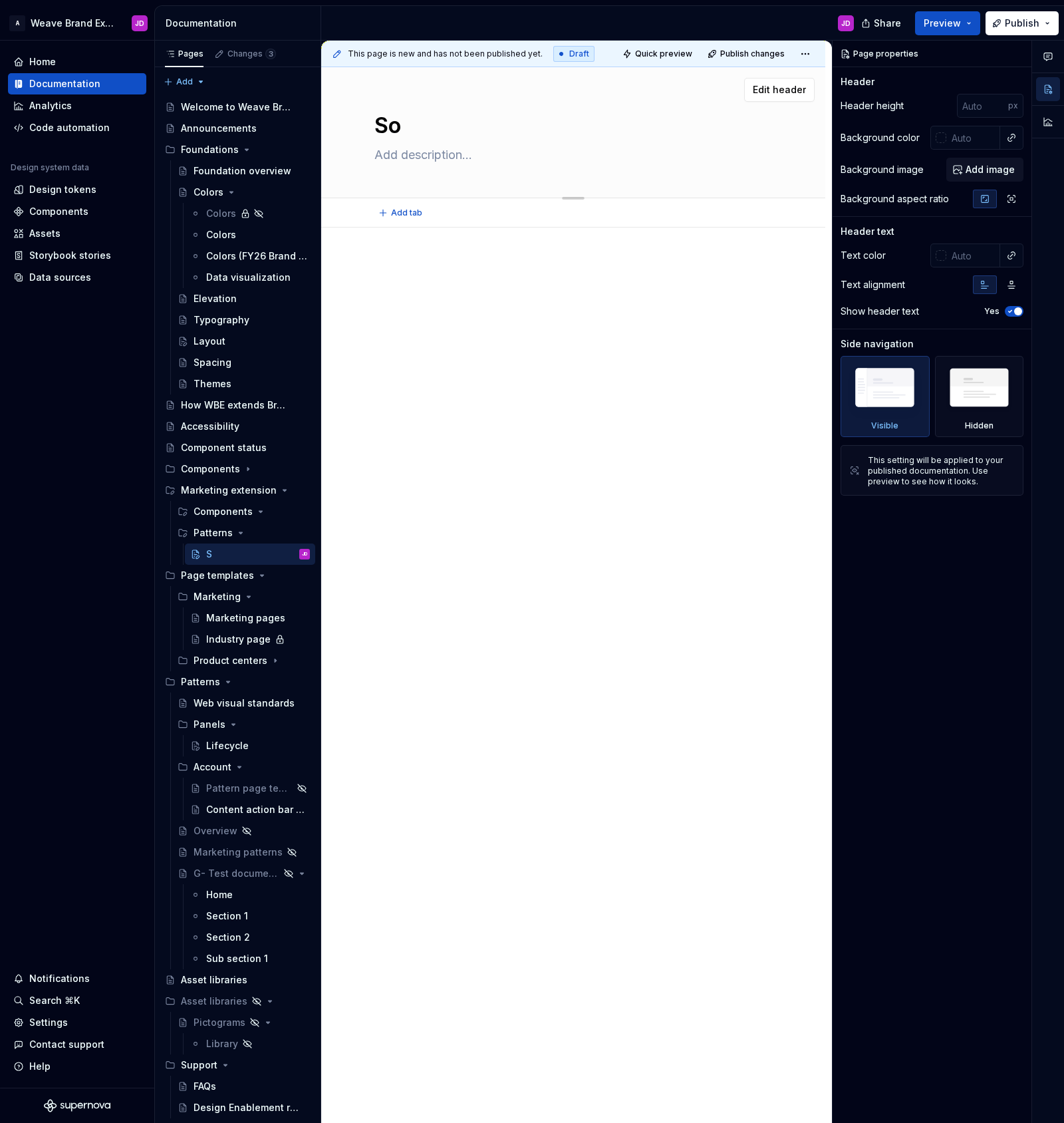
type textarea "Soc"
type textarea "*"
type textarea "Soci"
type textarea "*"
type textarea "Social"
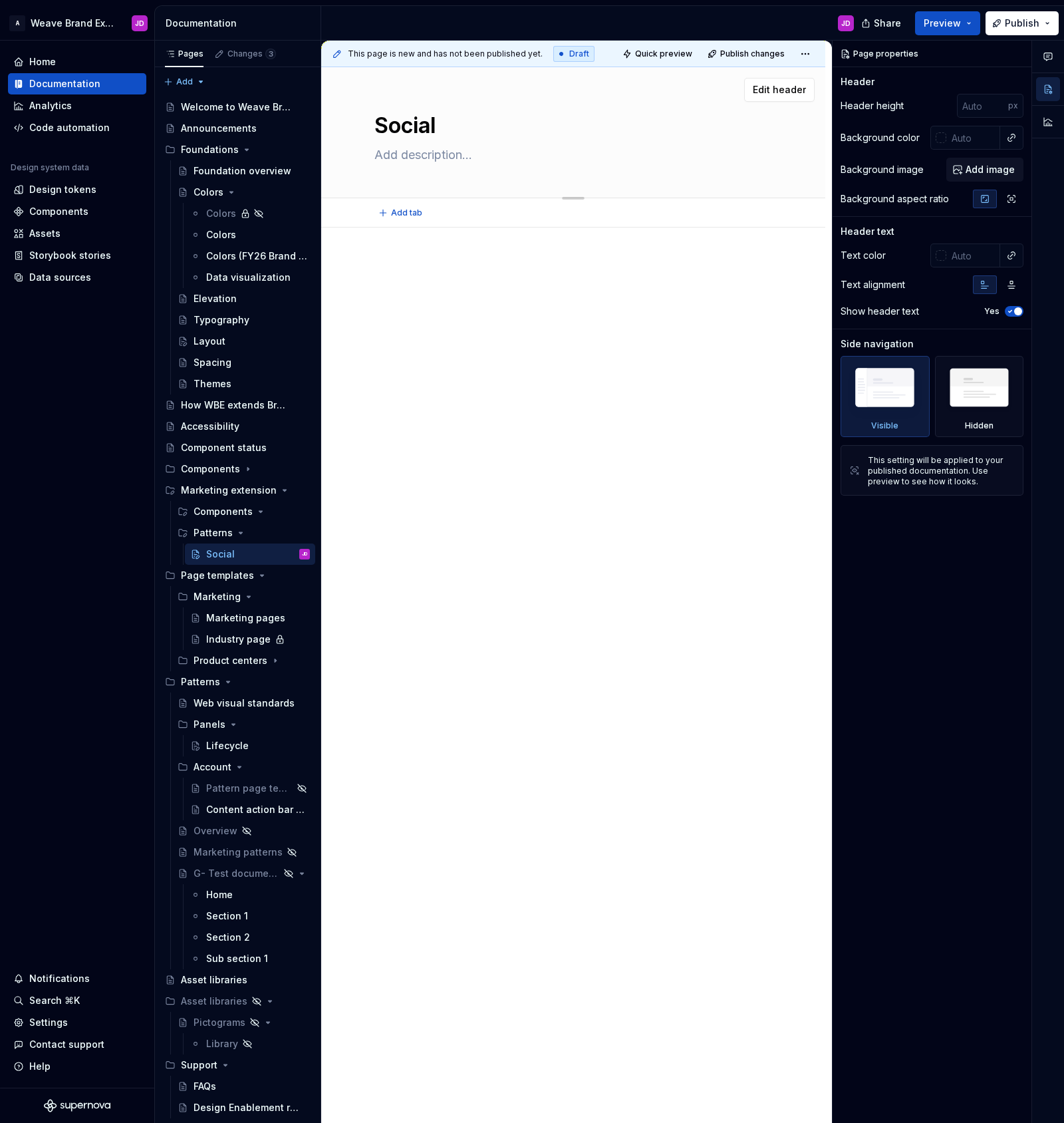
type textarea "*"
type textarea "Social"
type textarea "*"
type textarea "Social p"
type textarea "*"
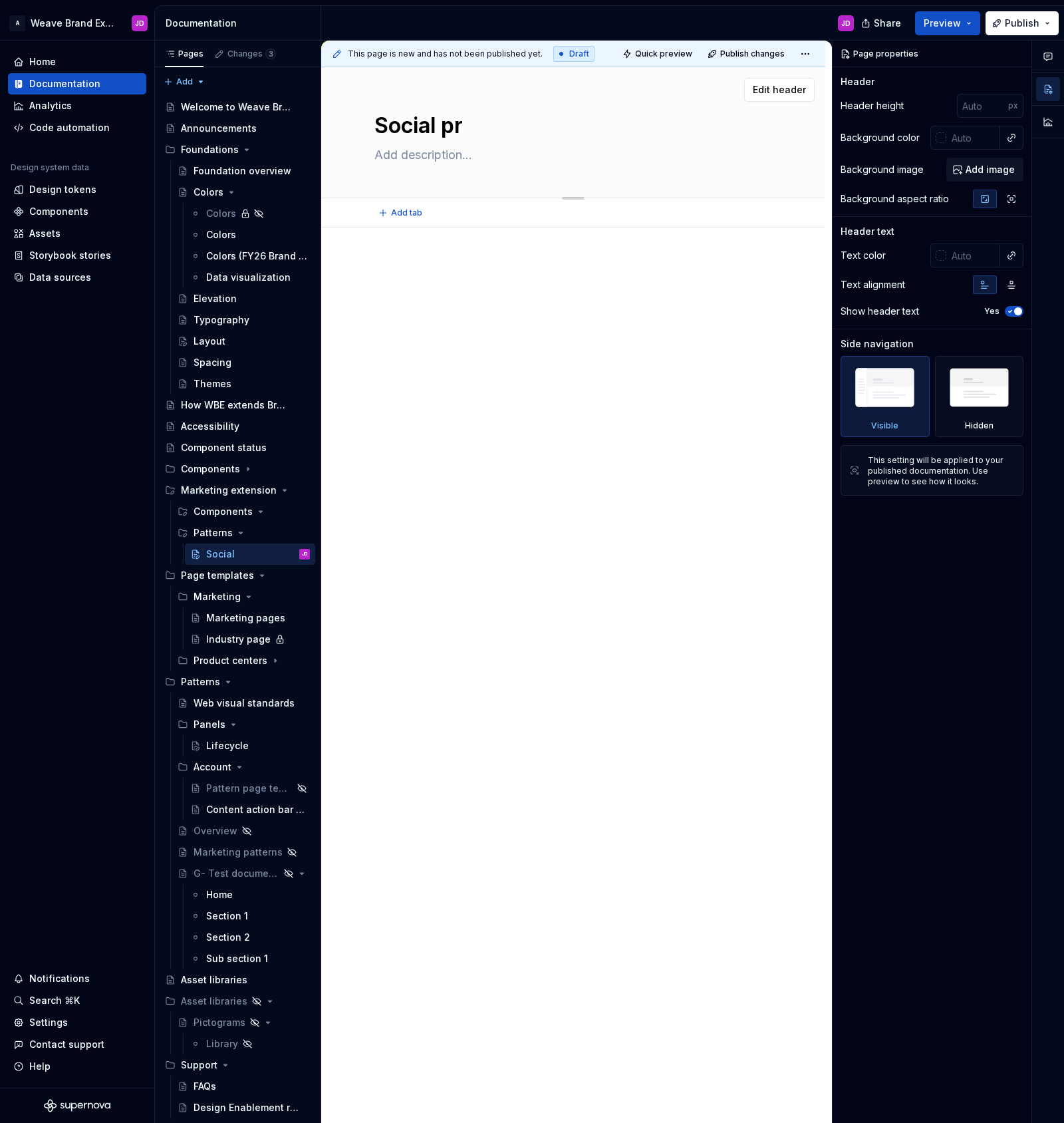
type textarea "Social pro"
type textarea "*"
type textarea "Social proo"
type textarea "*"
type textarea "Social proof"
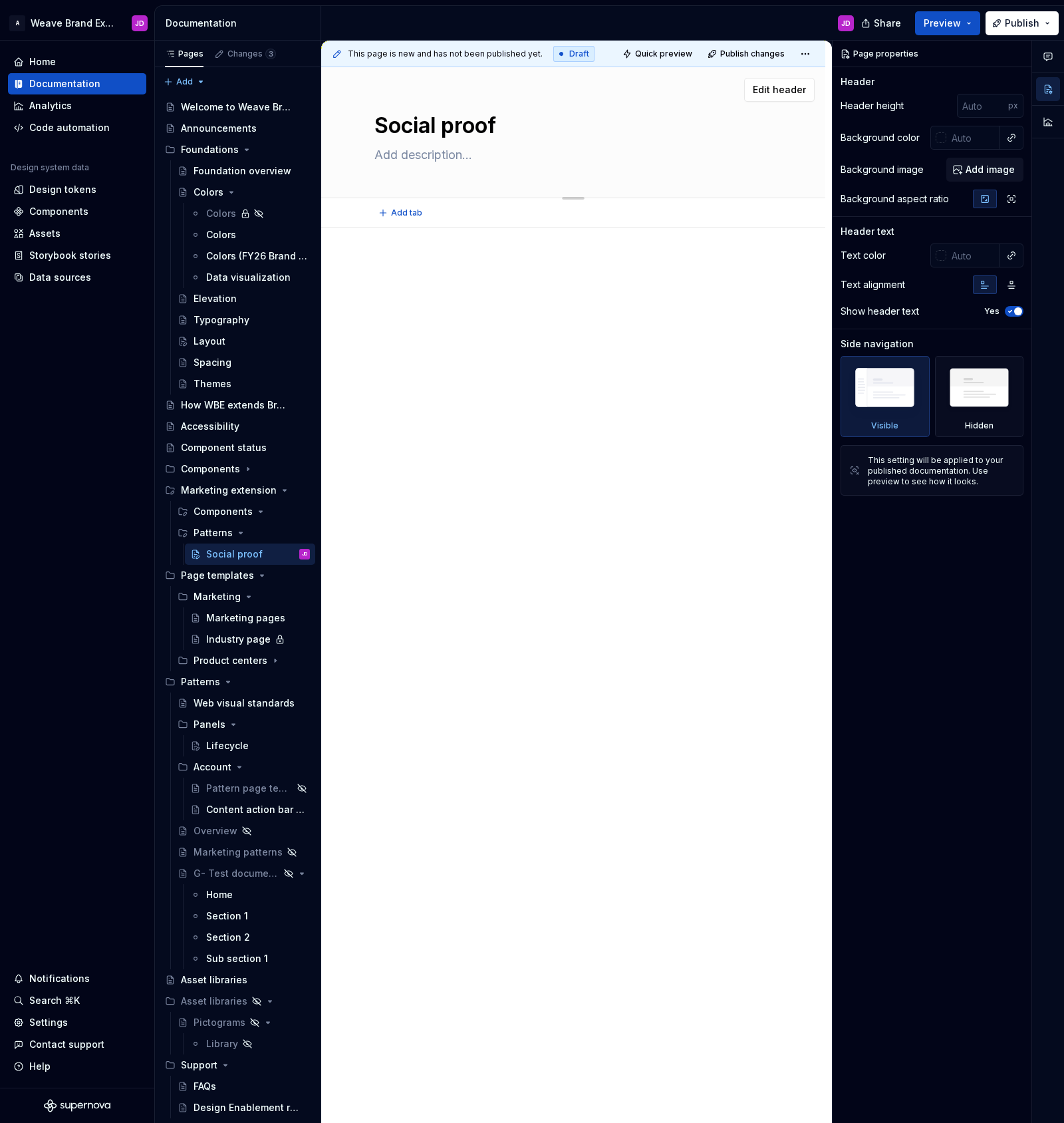
type textarea "*"
type textarea "Social proof"
type textarea "*"
type textarea "Social proof p"
type textarea "*"
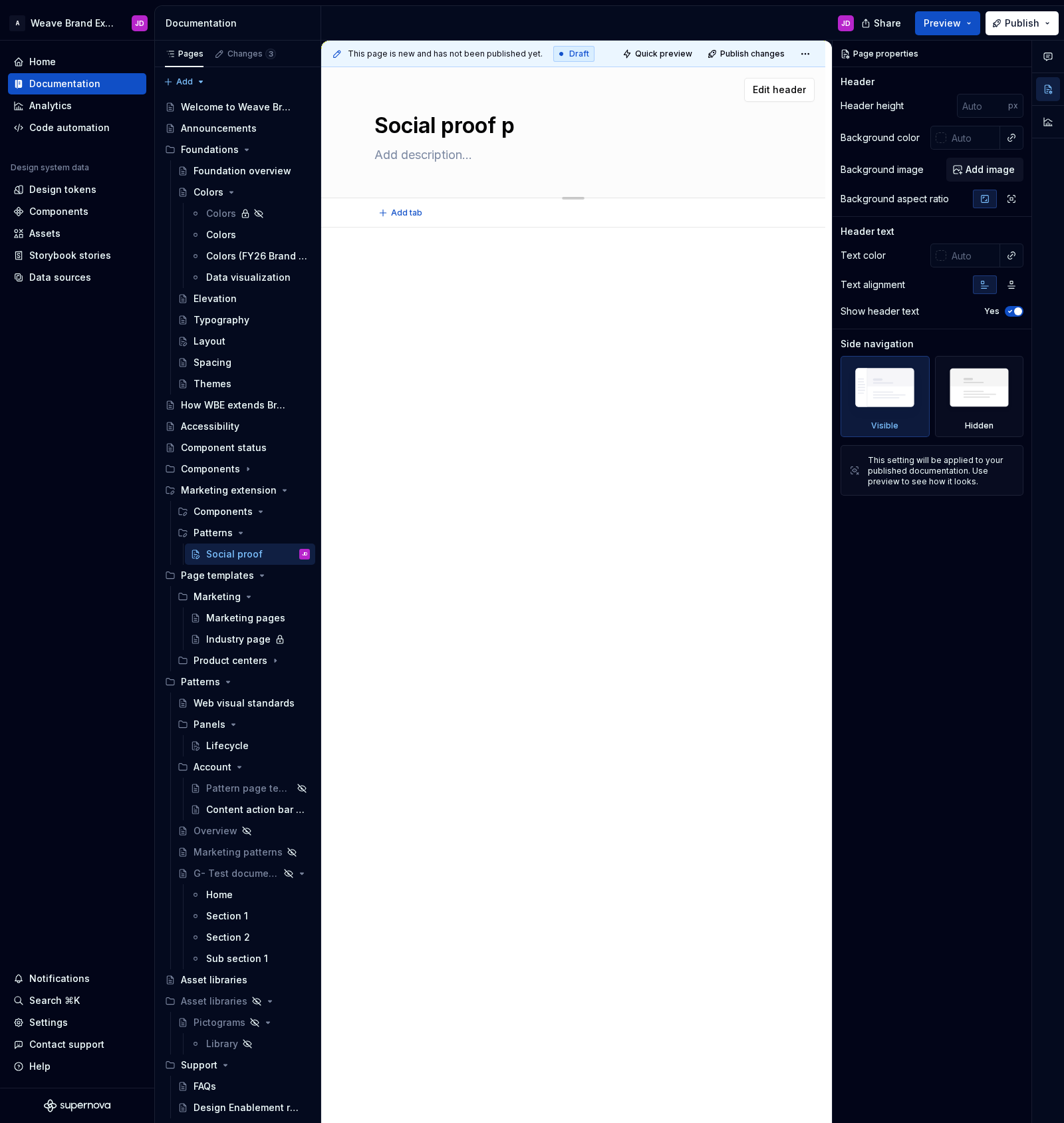
type textarea "Social proof pa"
type textarea "*"
type textarea "Social proof pan"
type textarea "*"
type textarea "Social proof pane"
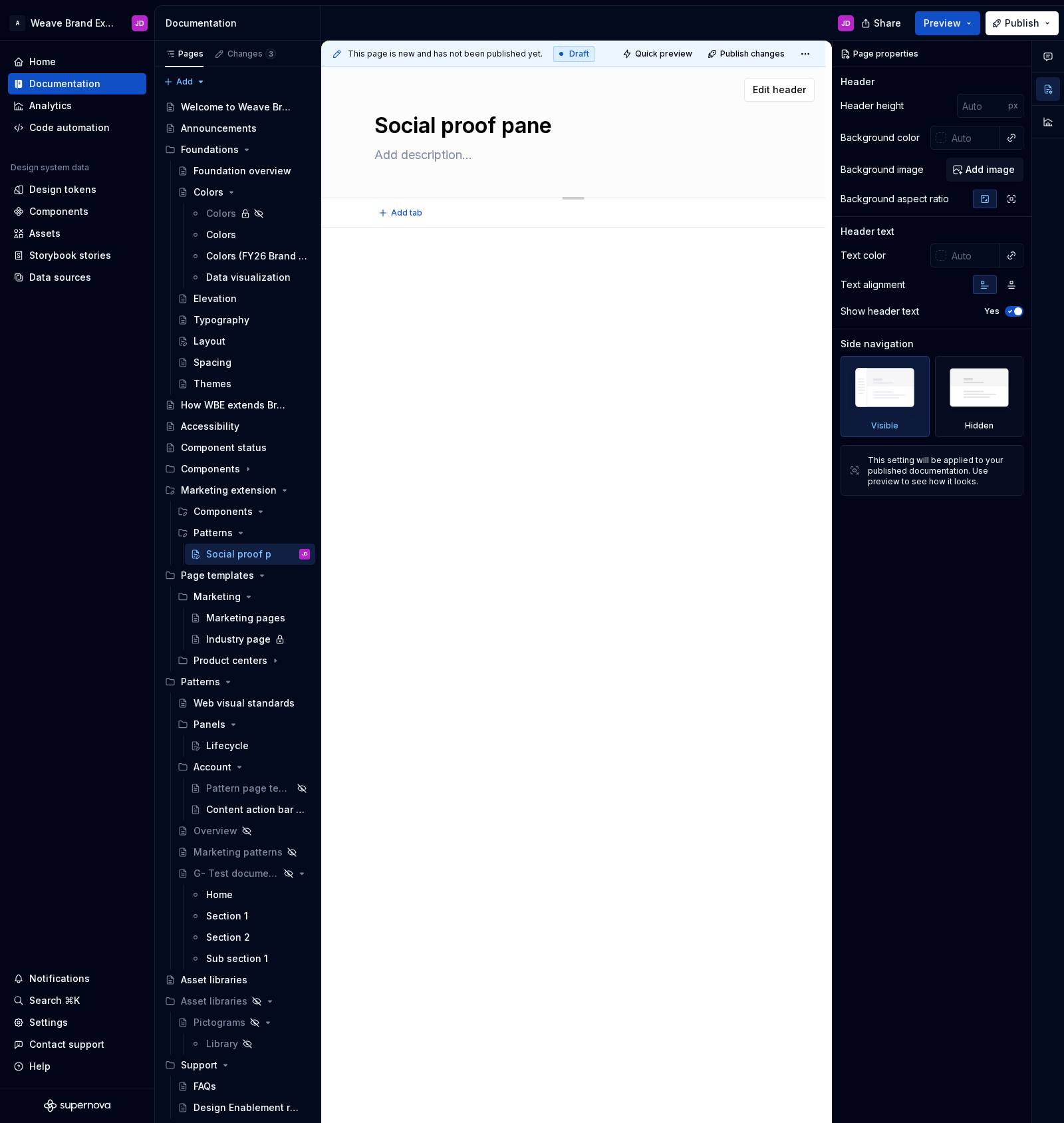
type textarea "*"
type textarea "Social proof panel"
type textarea "*"
type textarea "Social proof panel"
click at [530, 128] on textarea "Social proof panel" at bounding box center [570, 125] width 398 height 32
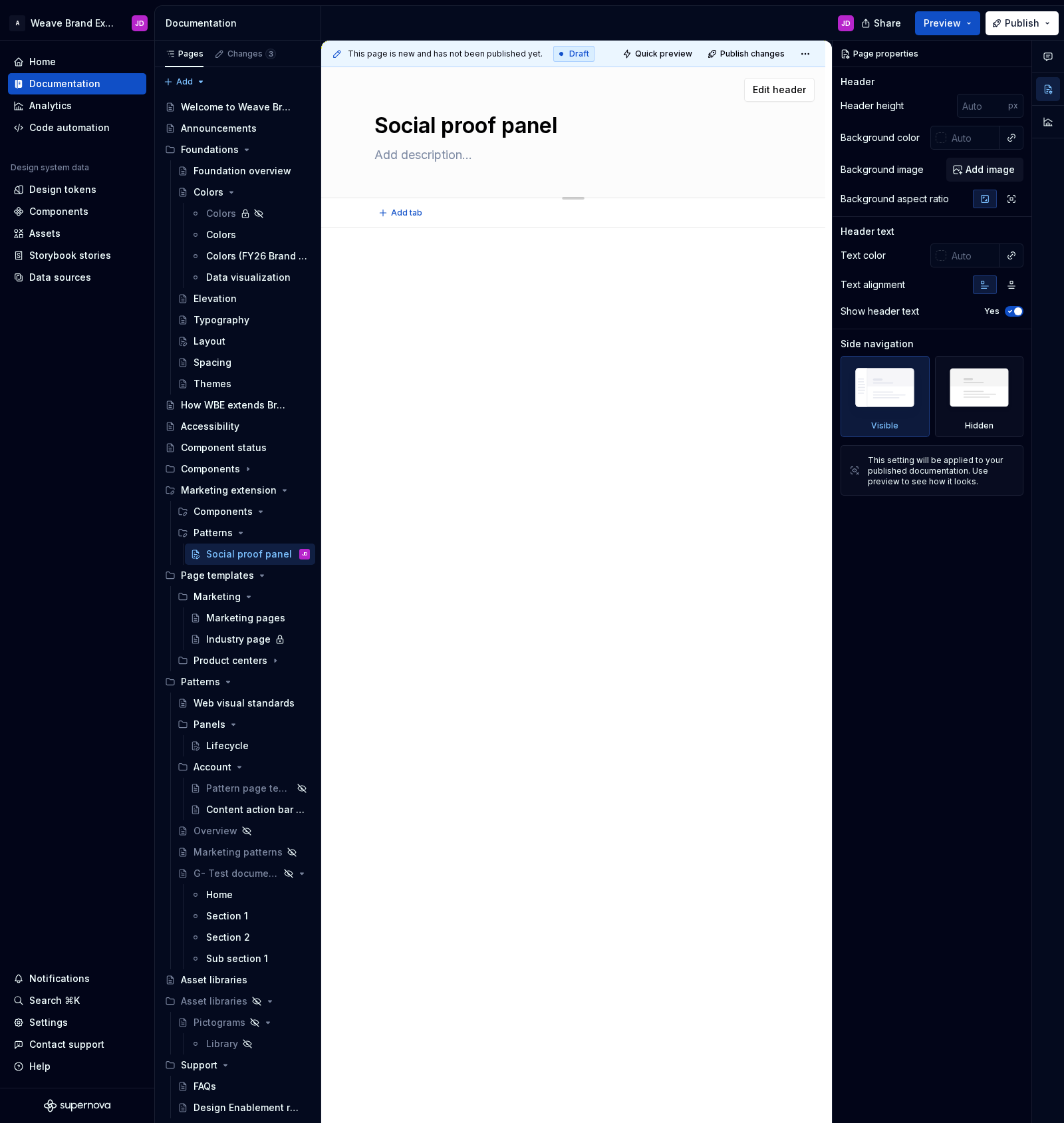
click at [530, 128] on textarea "Social proof panel" at bounding box center [570, 125] width 398 height 32
type textarea "*"
type textarea "Social proof t"
type textarea "*"
type textarea "Social proof ta"
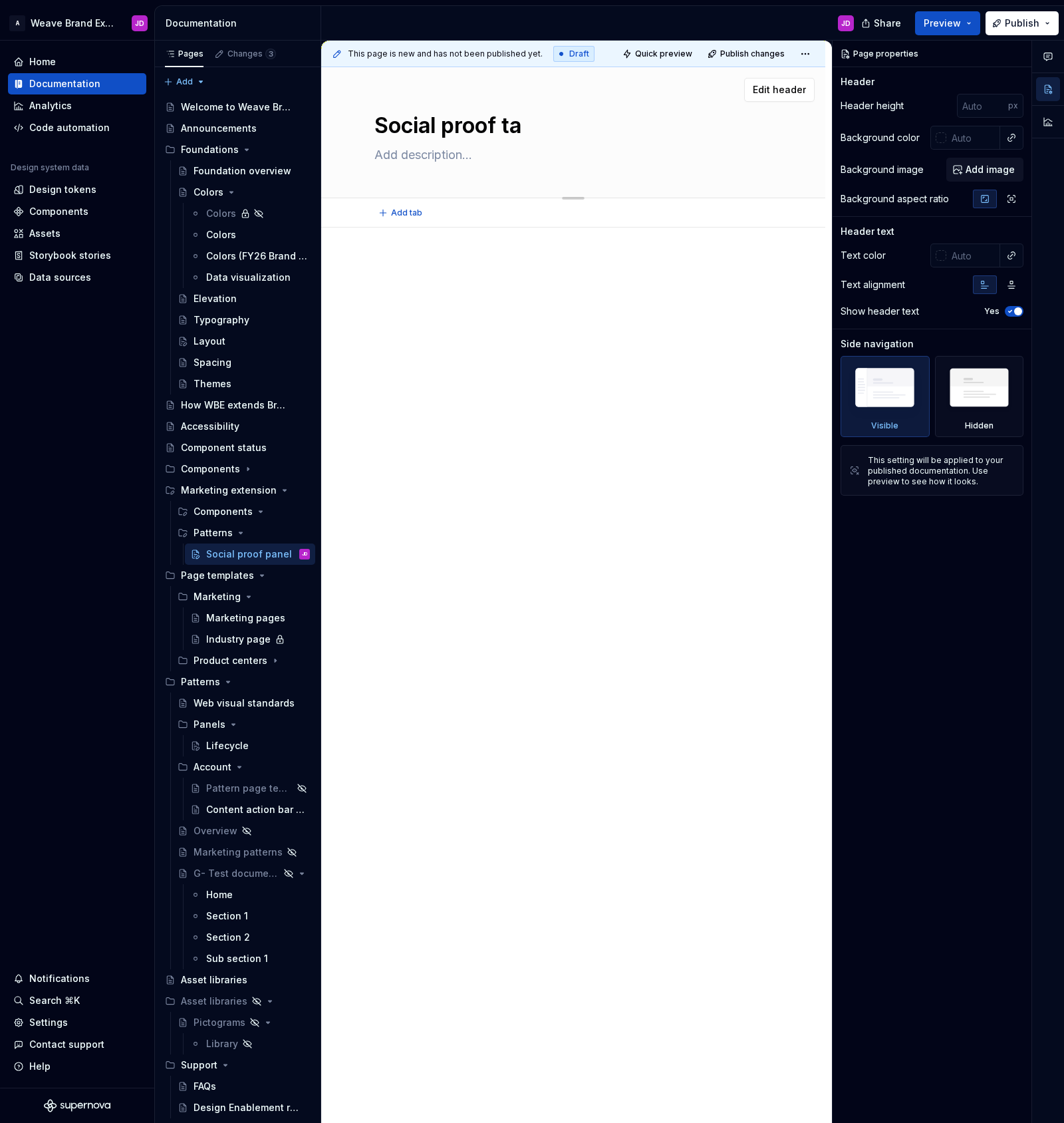
type textarea "*"
type textarea "Social proof tab"
type textarea "*"
type textarea "Social proof tabs"
type textarea "*"
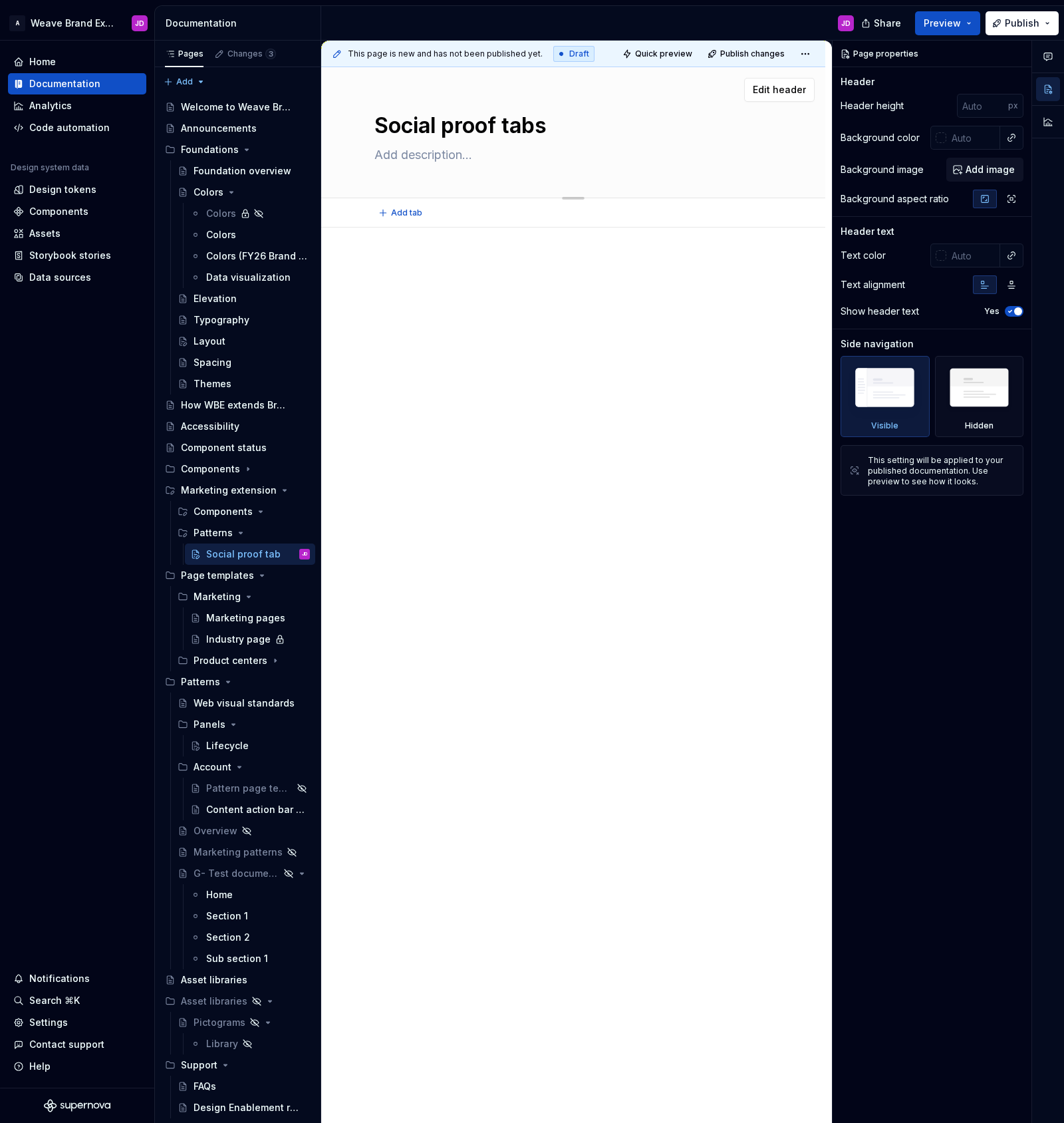
type textarea "Social proof tabs"
type textarea "*"
type textarea "Social proof tabs p"
type textarea "*"
type textarea "Social proof tabs pn"
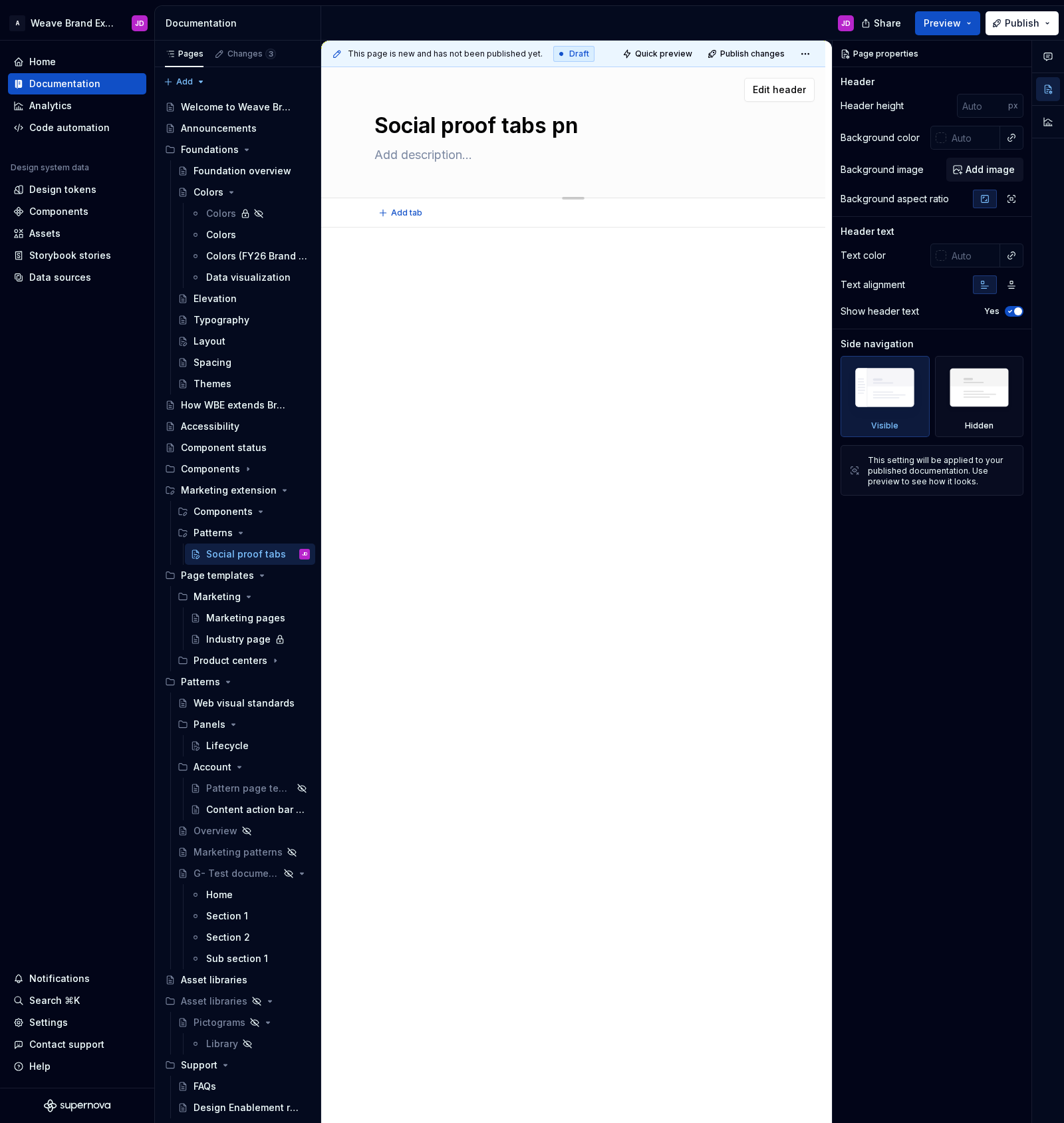
type textarea "*"
type textarea "Social proof tabs pna"
type textarea "*"
type textarea "Social proof tabs pnae"
type textarea "*"
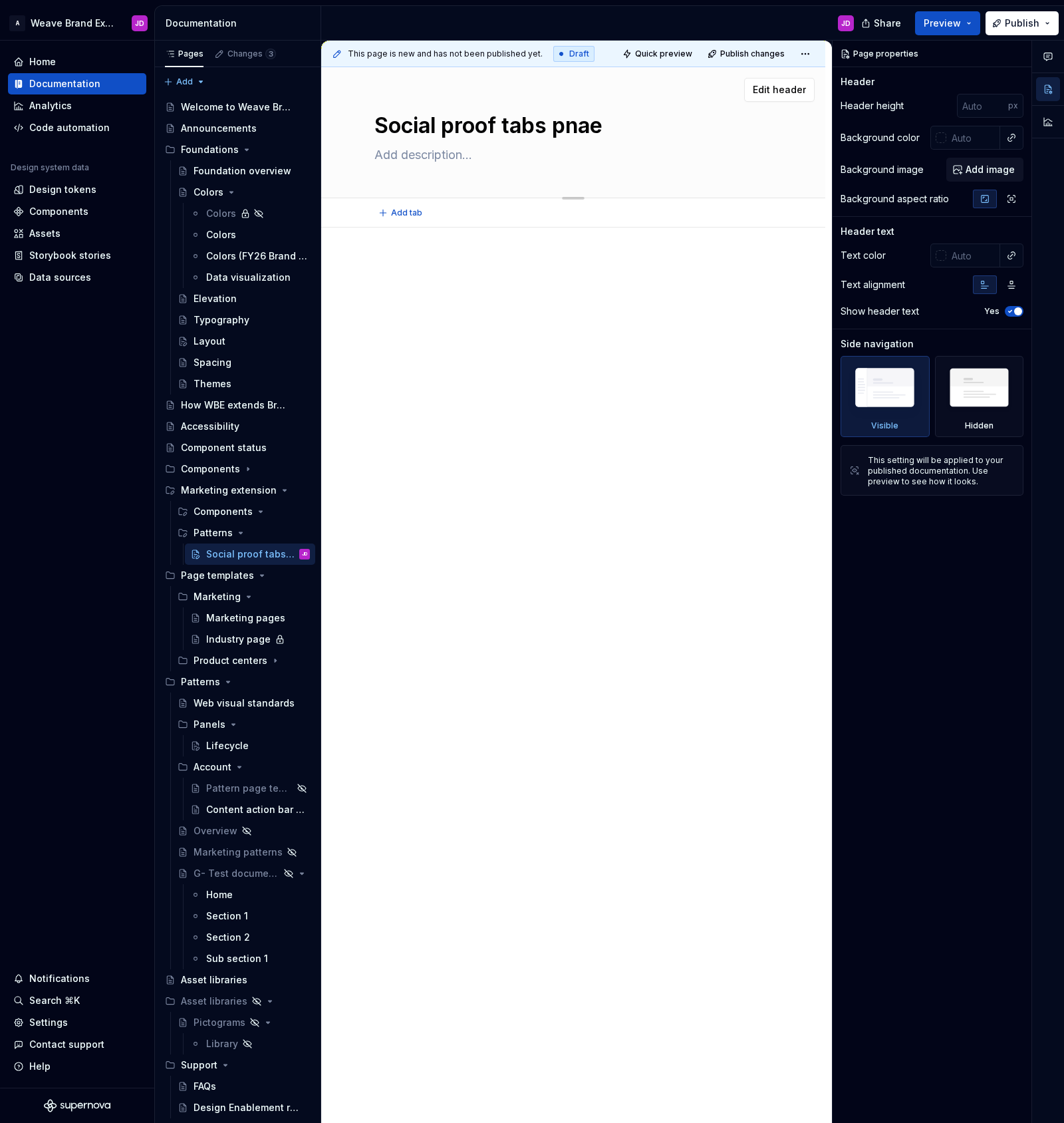
type textarea "Social proof tabs pna"
type textarea "*"
type textarea "Social proof tabs pn"
type textarea "*"
type textarea "Social proof tabs p"
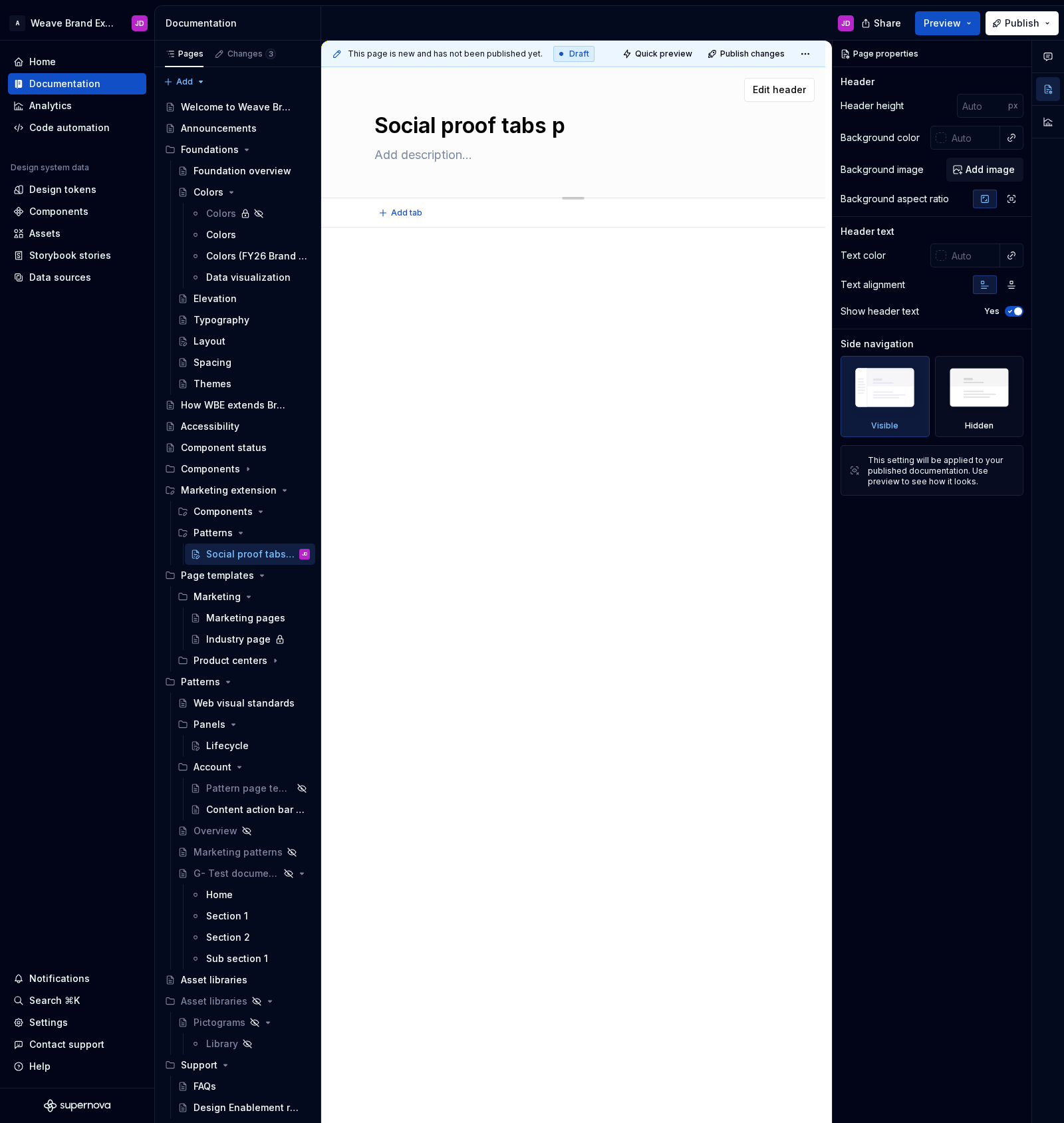
type textarea "*"
type textarea "Social proof tabs pa"
type textarea "*"
type textarea "Social proof tabs pan"
type textarea "*"
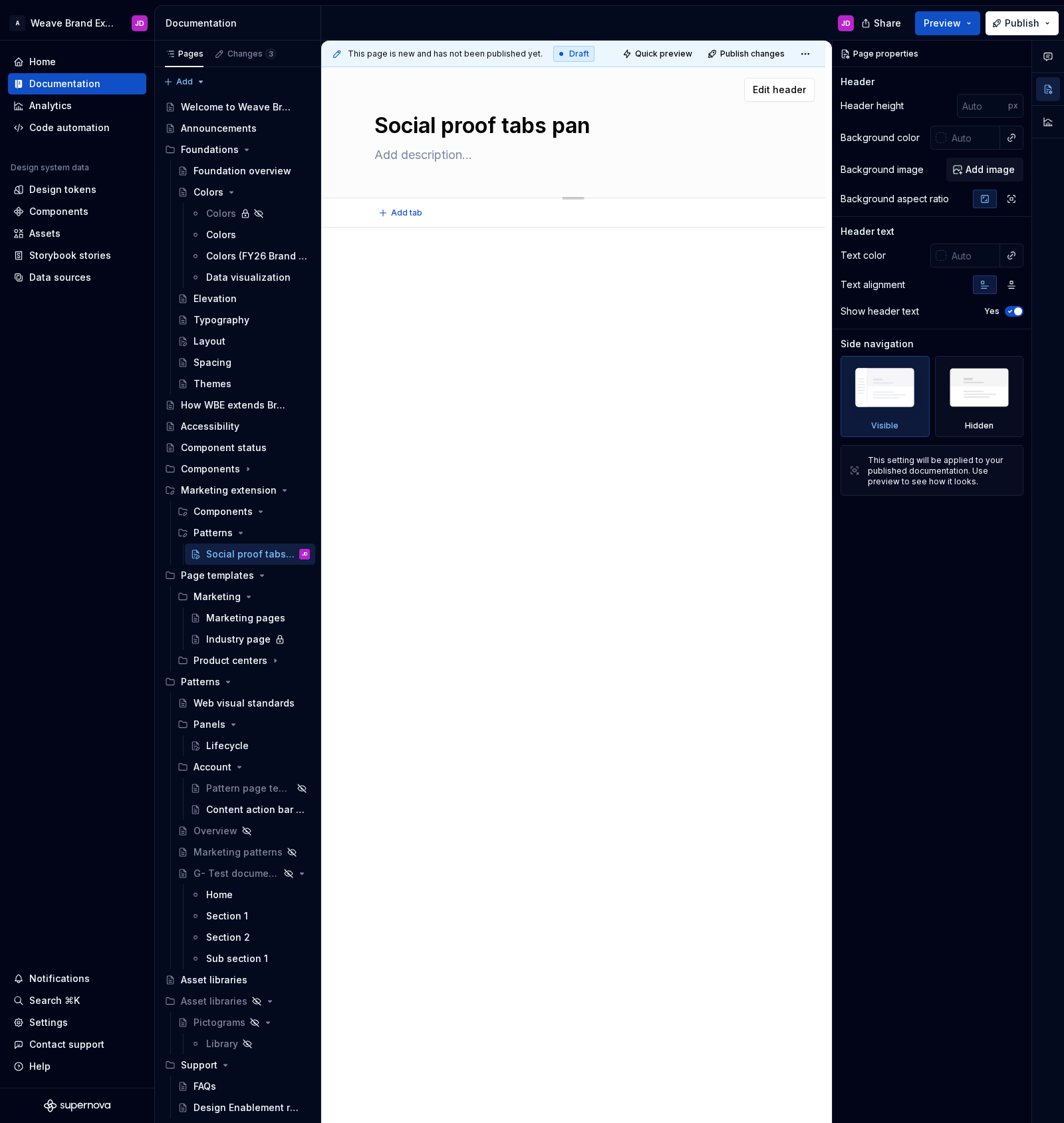
type textarea "Social proof tabs pane"
type textarea "*"
type textarea "Social proof tabs panel"
type textarea "*"
type textarea "Social proof tabs panel"
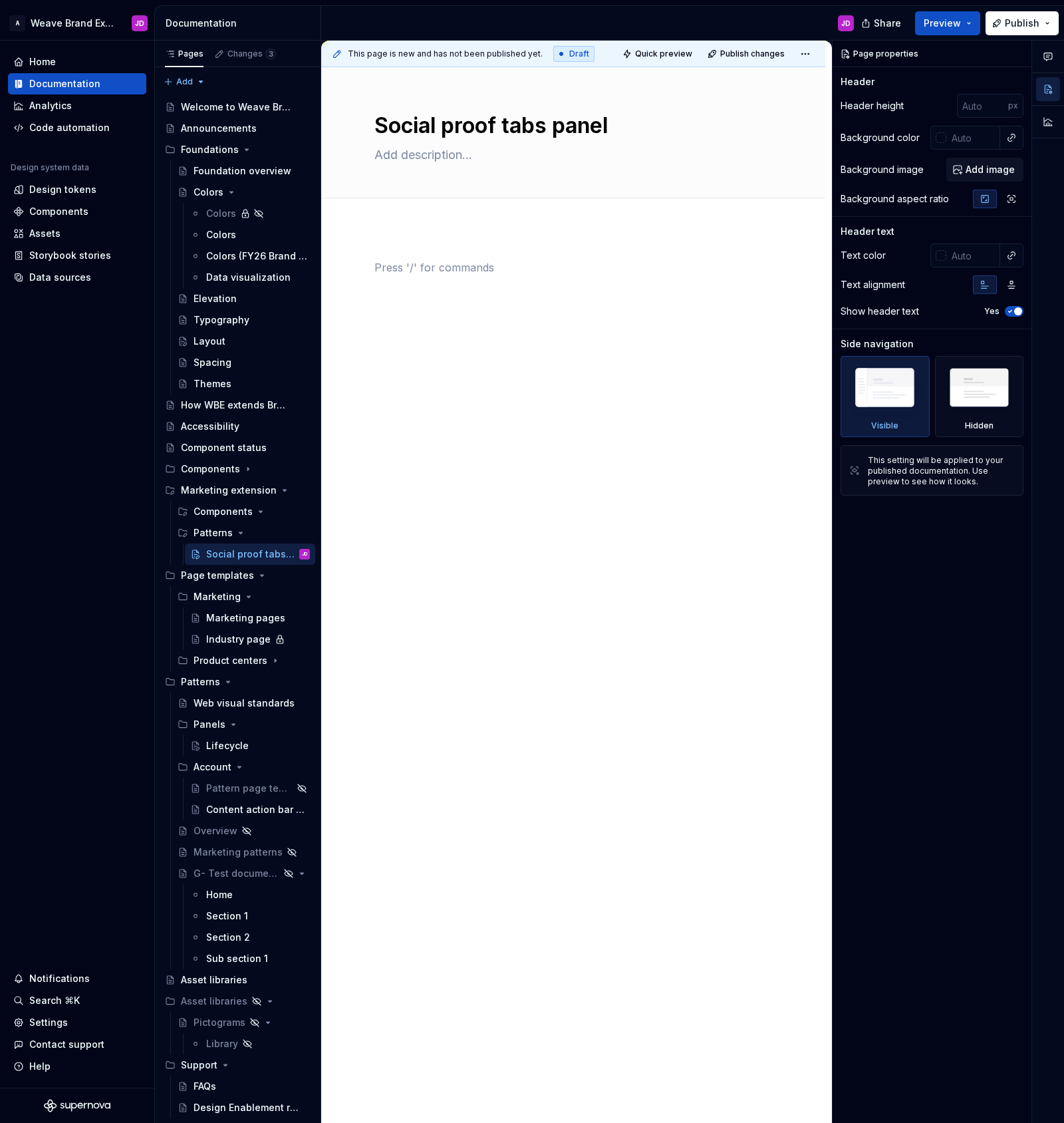
click at [537, 317] on div at bounding box center [573, 293] width 398 height 66
click at [226, 747] on div "Lifecycle" at bounding box center [227, 746] width 43 height 14
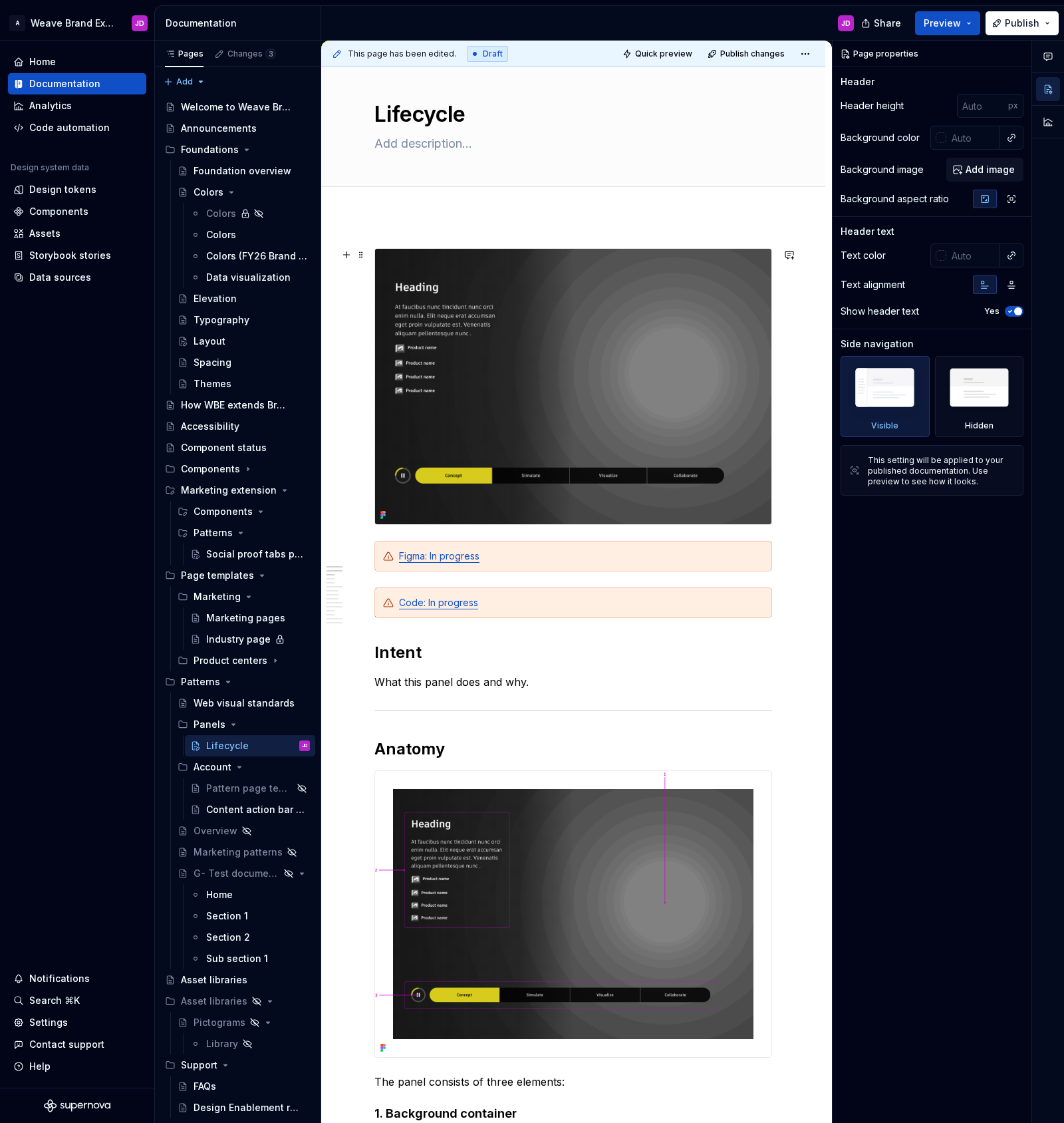
scroll to position [13, 0]
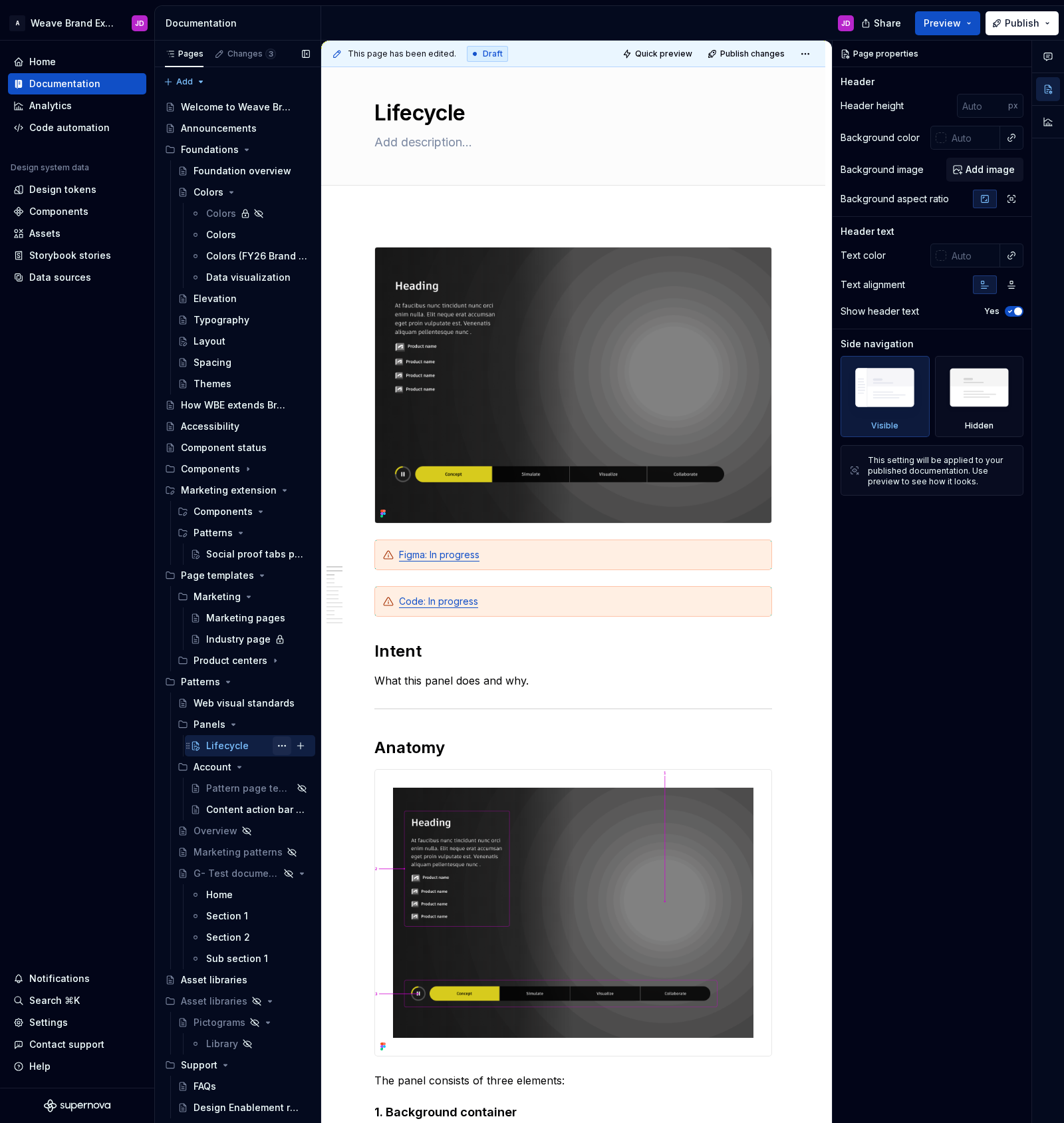
click at [280, 746] on button "Page tree" at bounding box center [282, 746] width 19 height 19
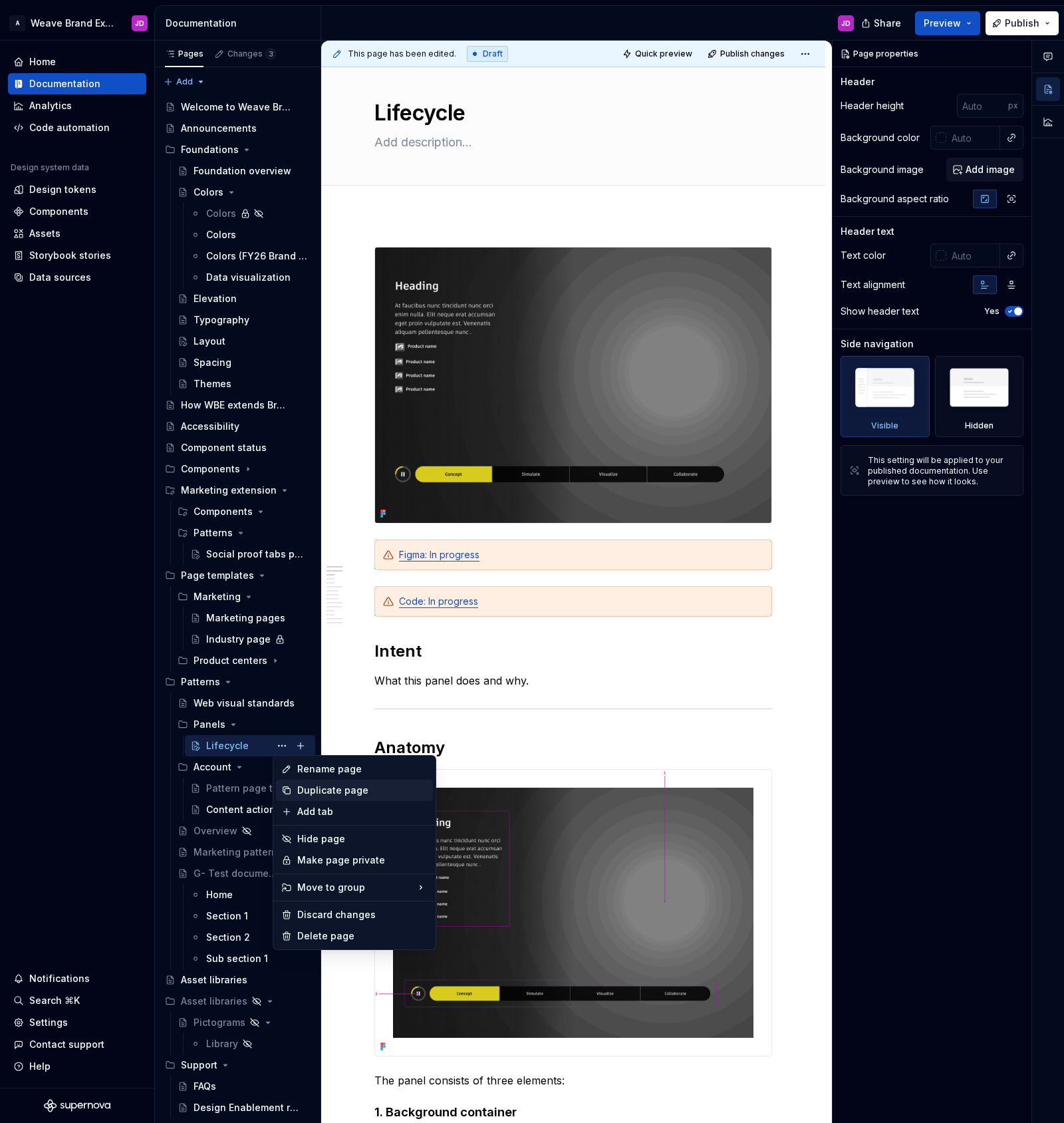
click at [318, 791] on div "Duplicate page" at bounding box center [362, 791] width 130 height 14
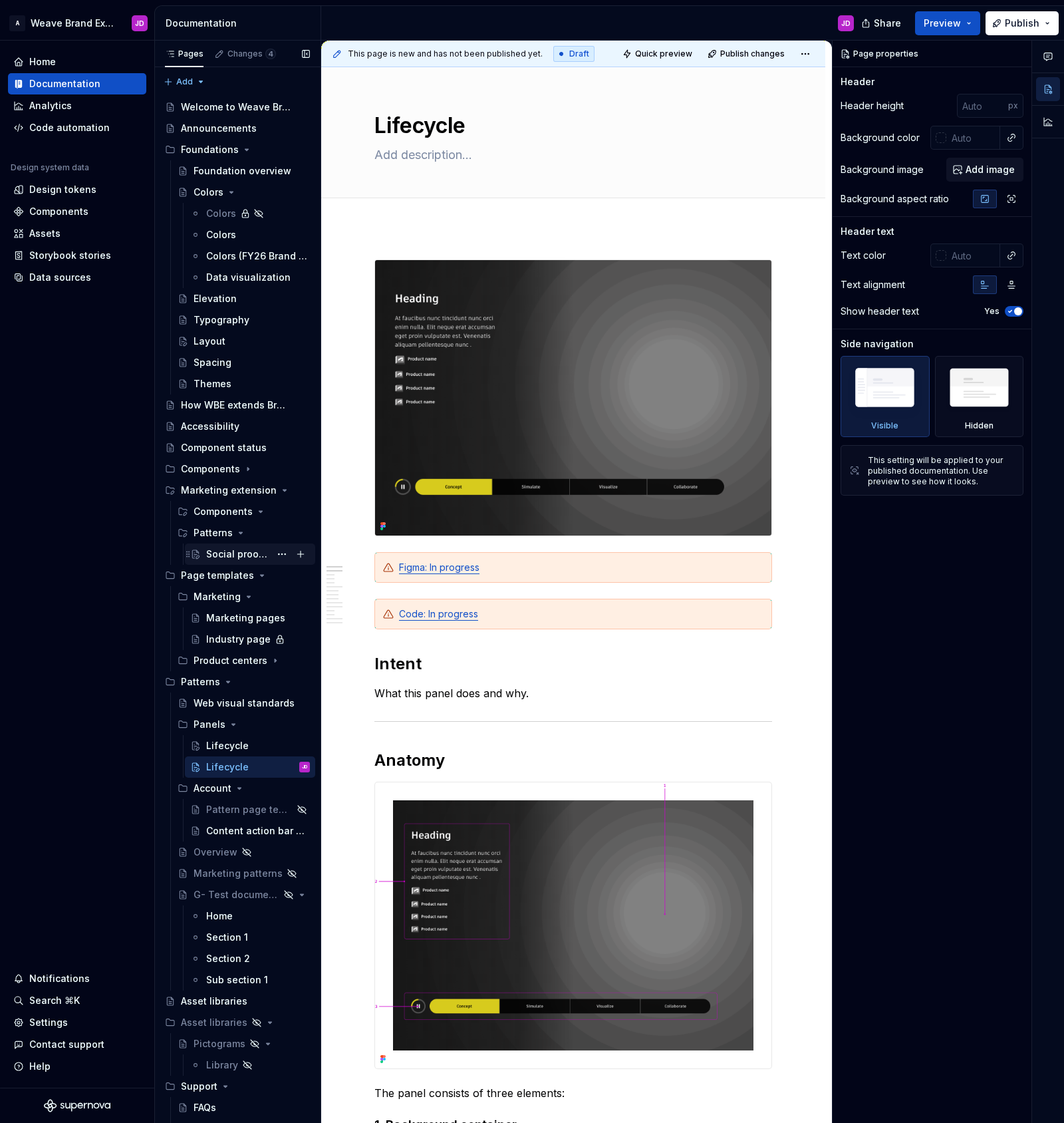
click at [234, 554] on div "Social proof tabs panel" at bounding box center [238, 554] width 64 height 14
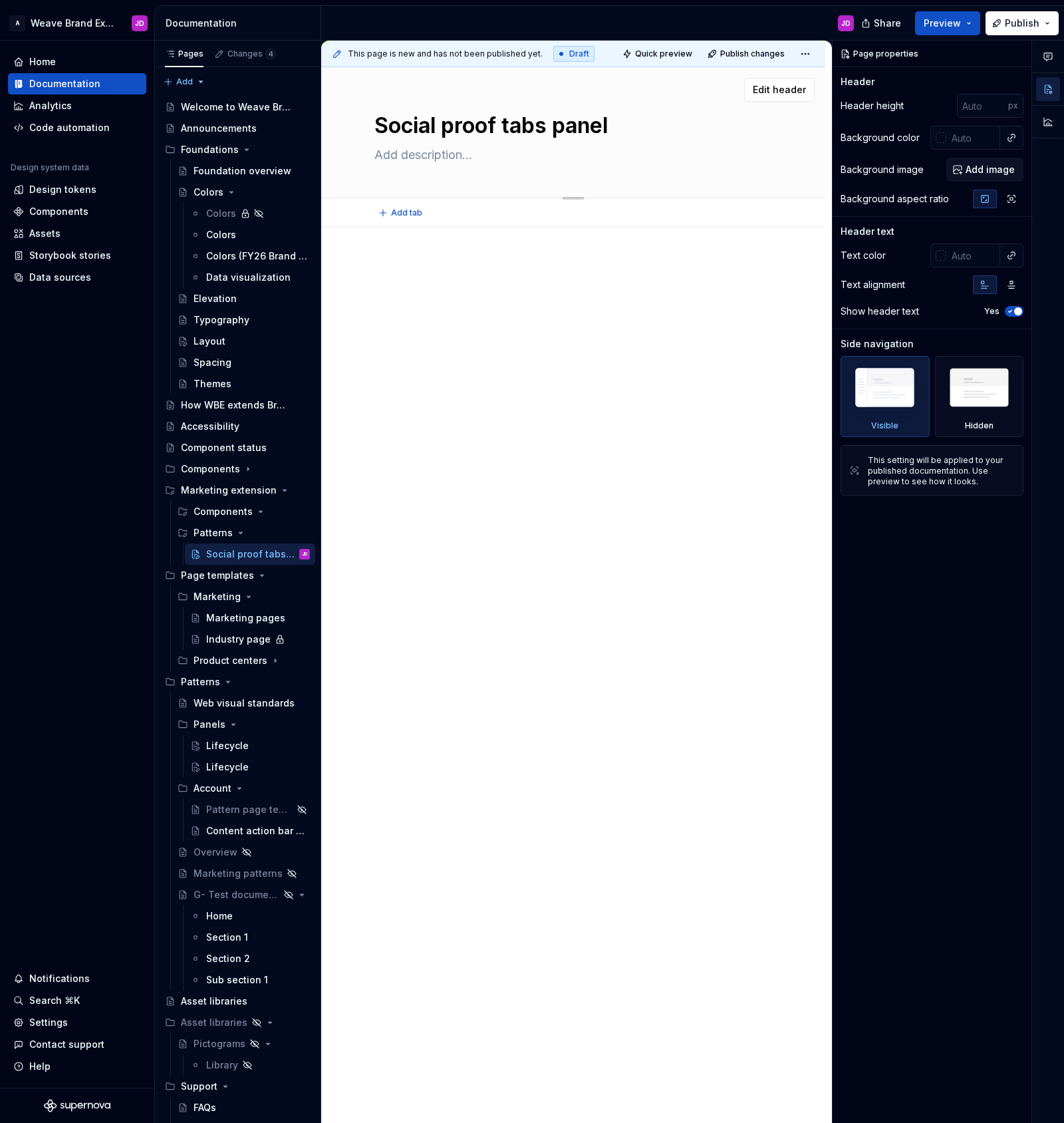
click at [455, 126] on textarea "Social proof tabs panel" at bounding box center [570, 125] width 398 height 32
click at [283, 555] on button "Page tree" at bounding box center [282, 554] width 19 height 19
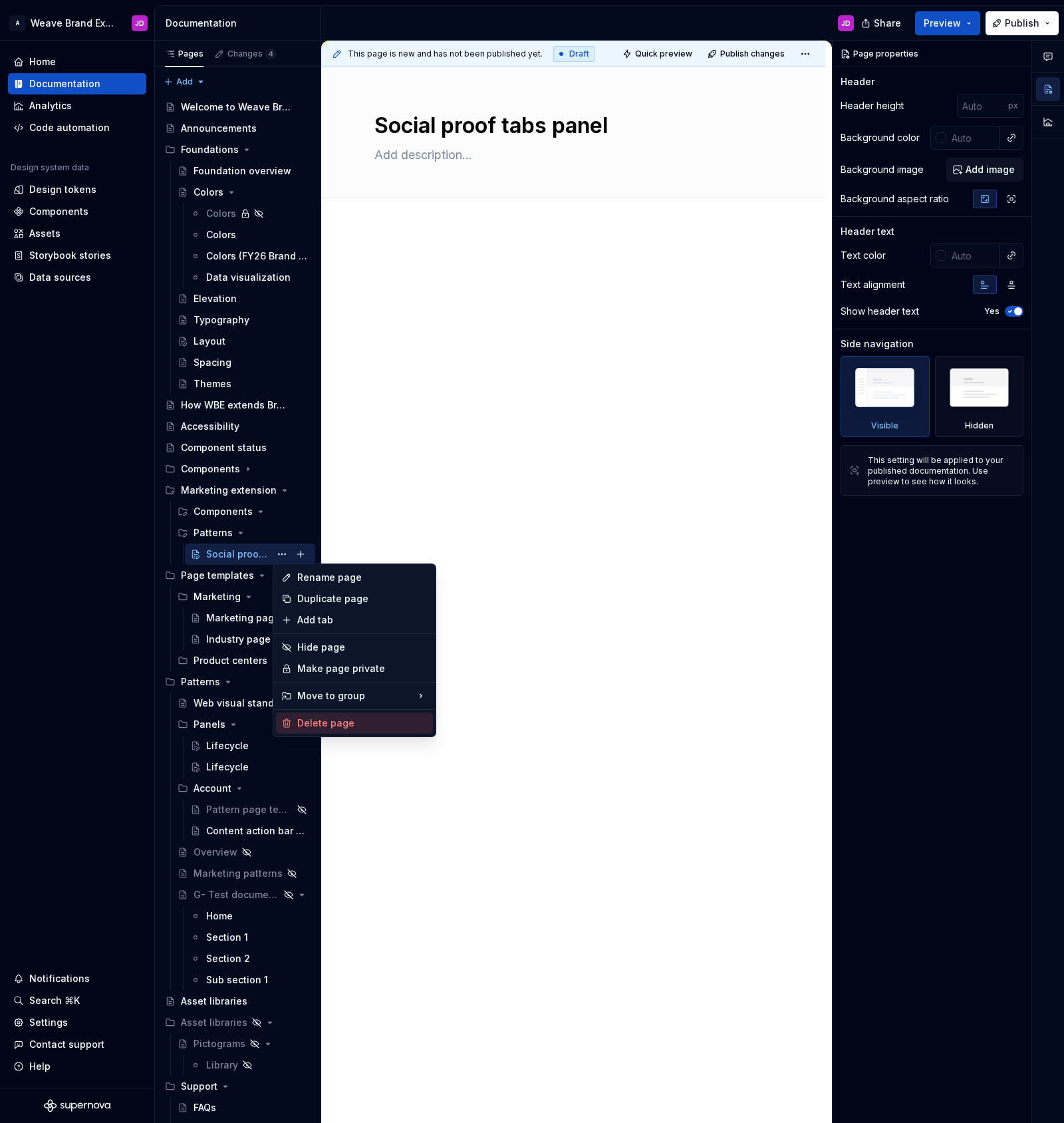
click at [308, 724] on div "Delete page" at bounding box center [362, 723] width 130 height 14
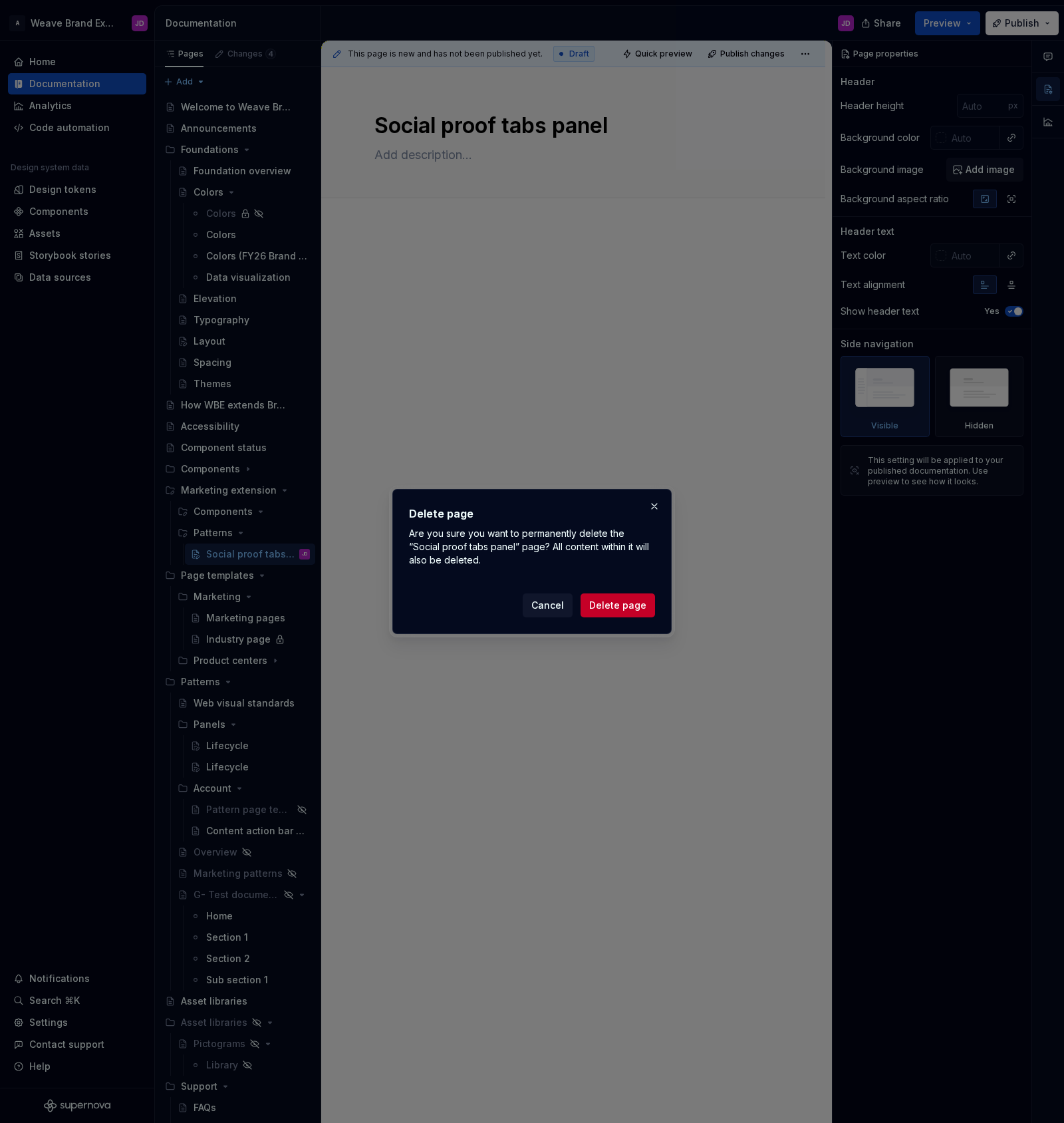
drag, startPoint x: 621, startPoint y: 603, endPoint x: 578, endPoint y: 676, distance: 84.7
click at [621, 603] on span "Delete page" at bounding box center [617, 605] width 57 height 14
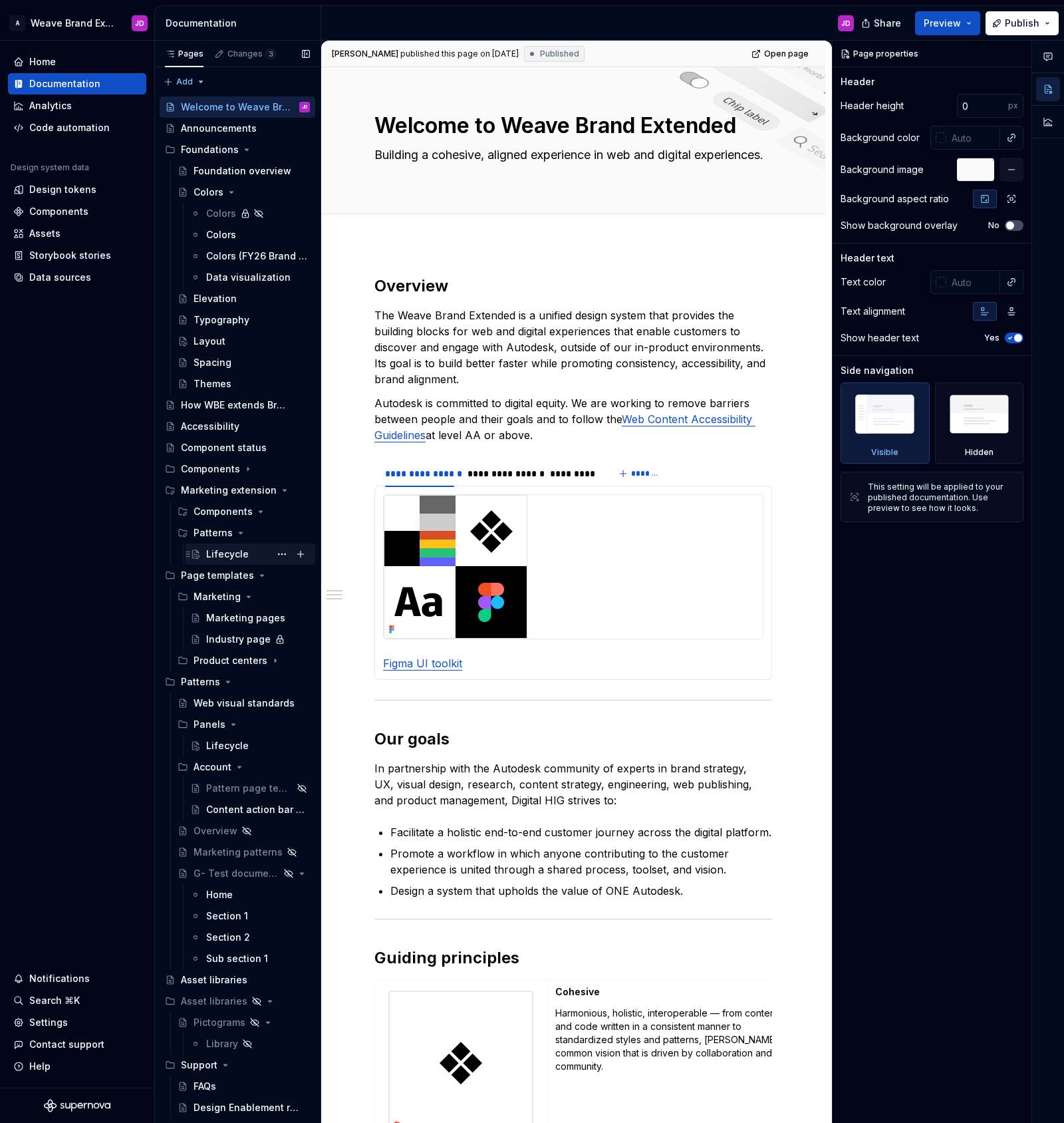
click at [224, 551] on div "Lifecycle" at bounding box center [227, 554] width 43 height 14
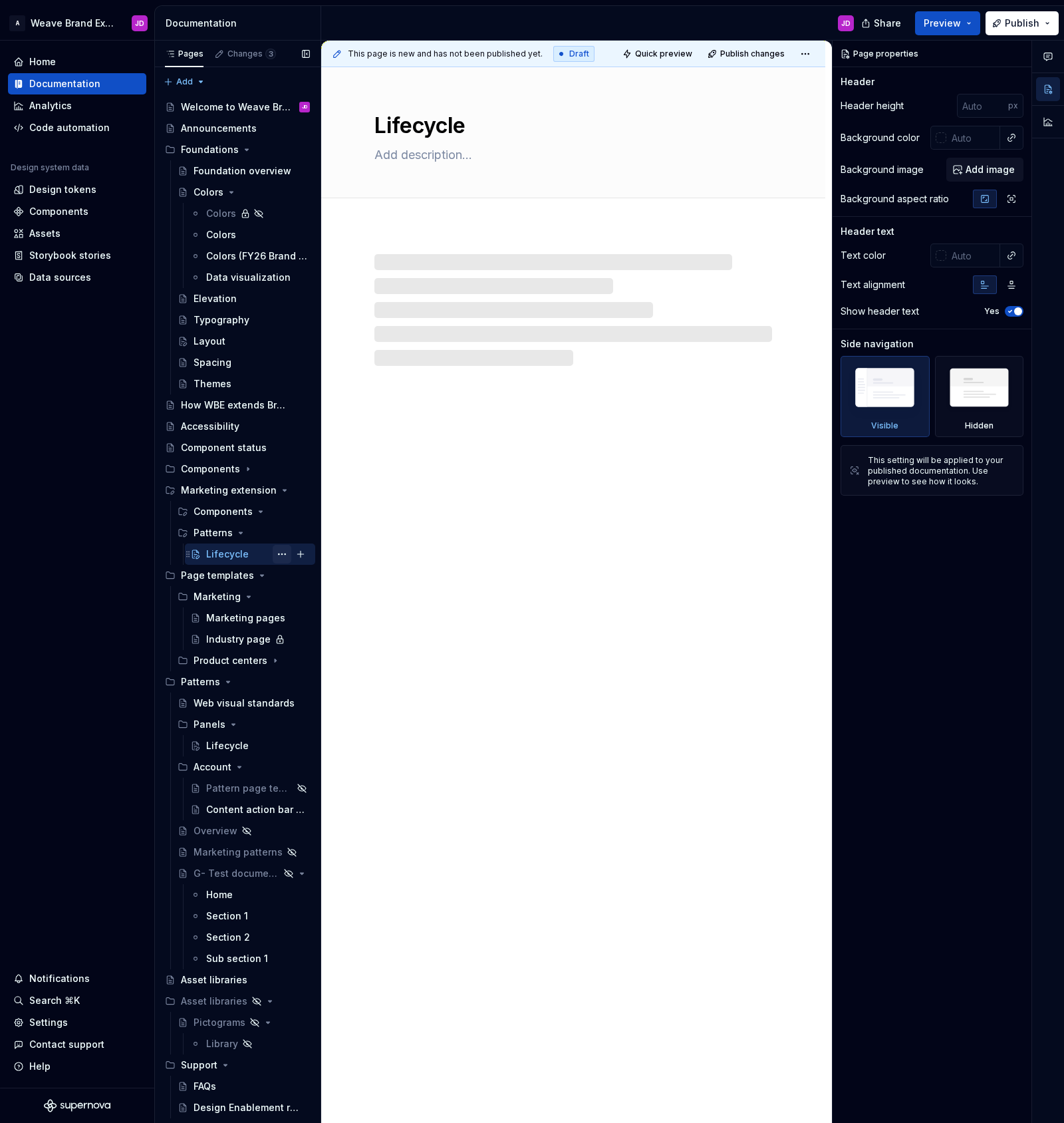
click at [284, 551] on button "Page tree" at bounding box center [282, 554] width 19 height 19
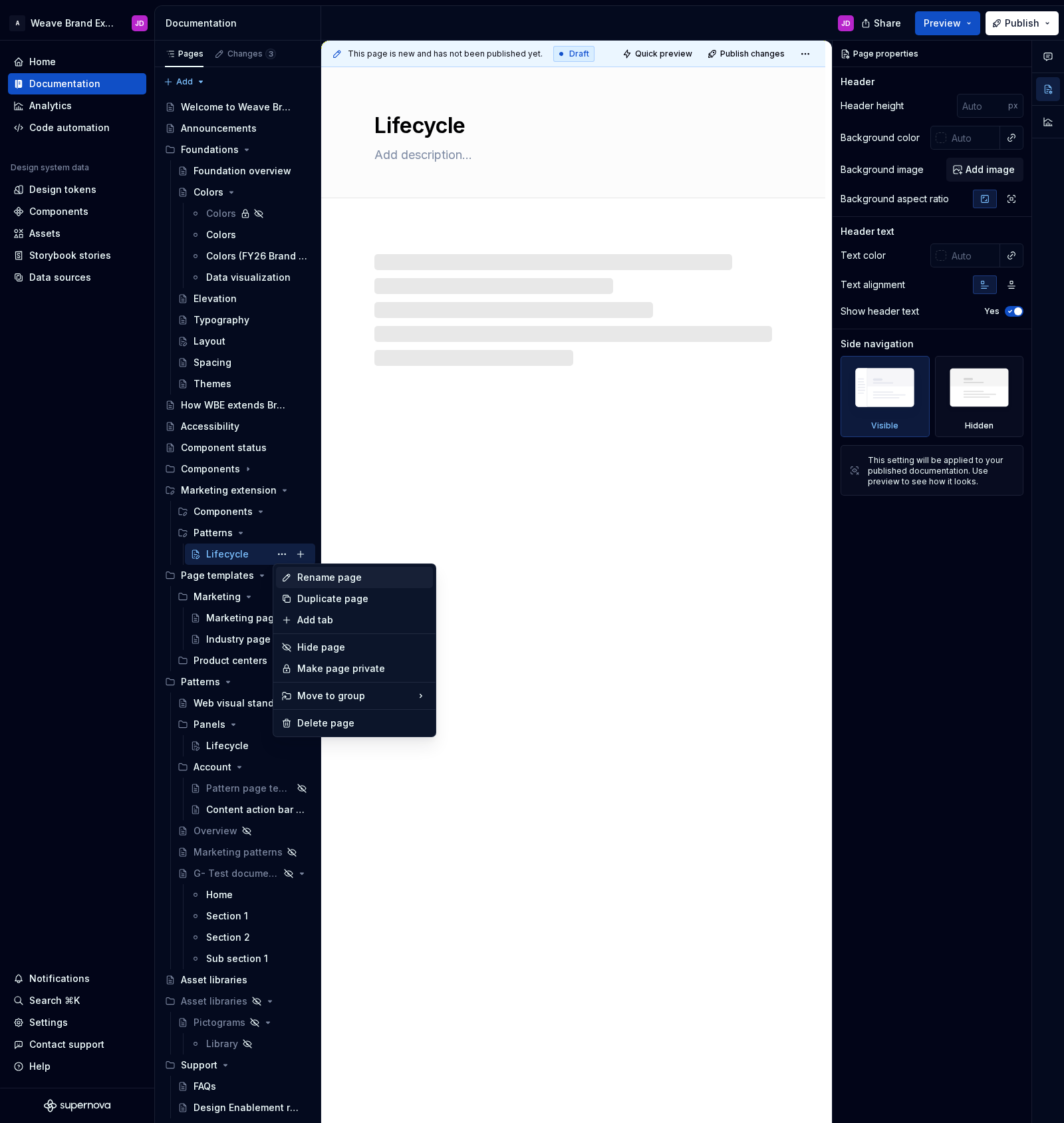
type textarea "*"
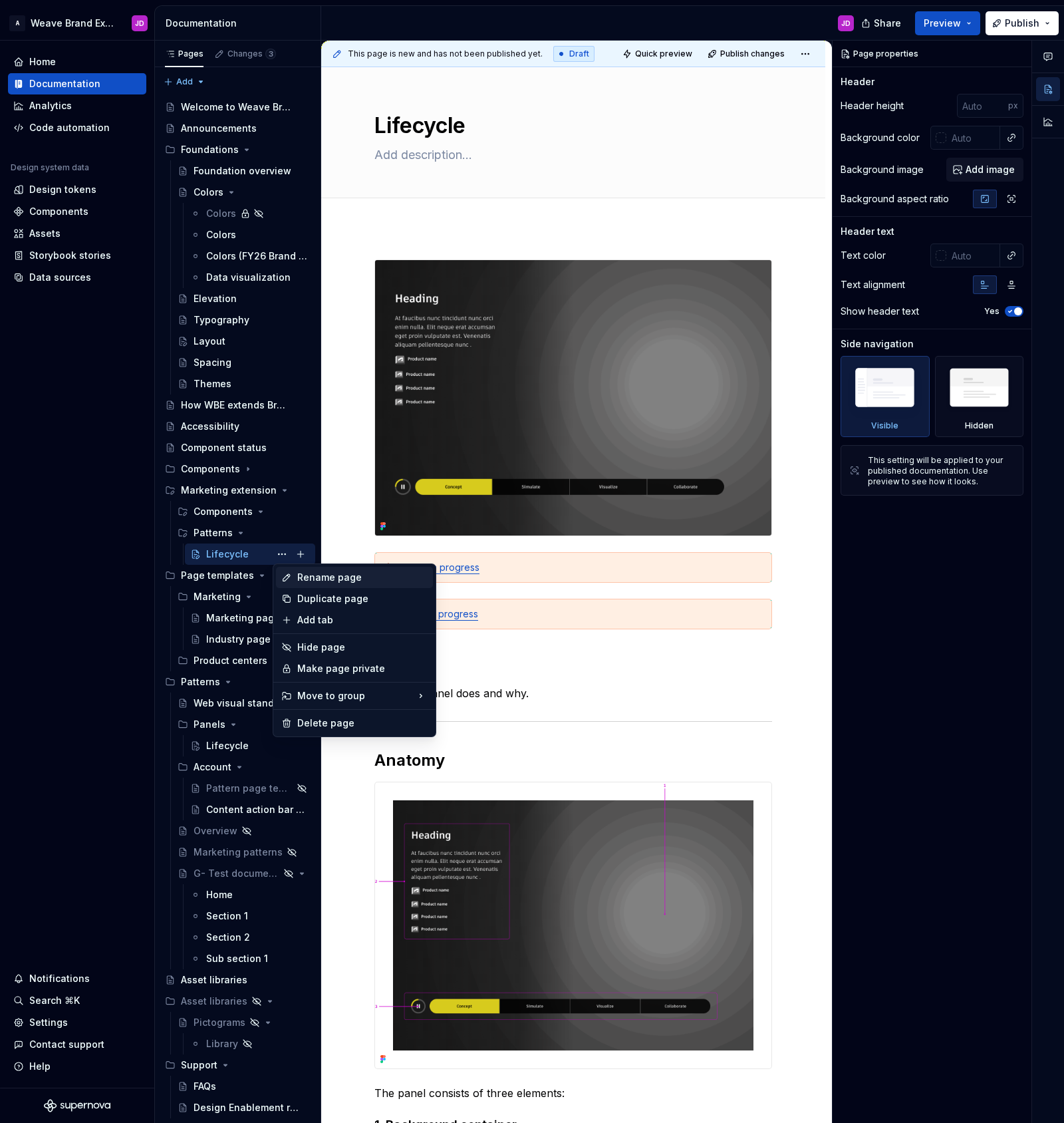
click at [303, 578] on div "Rename page" at bounding box center [362, 578] width 130 height 14
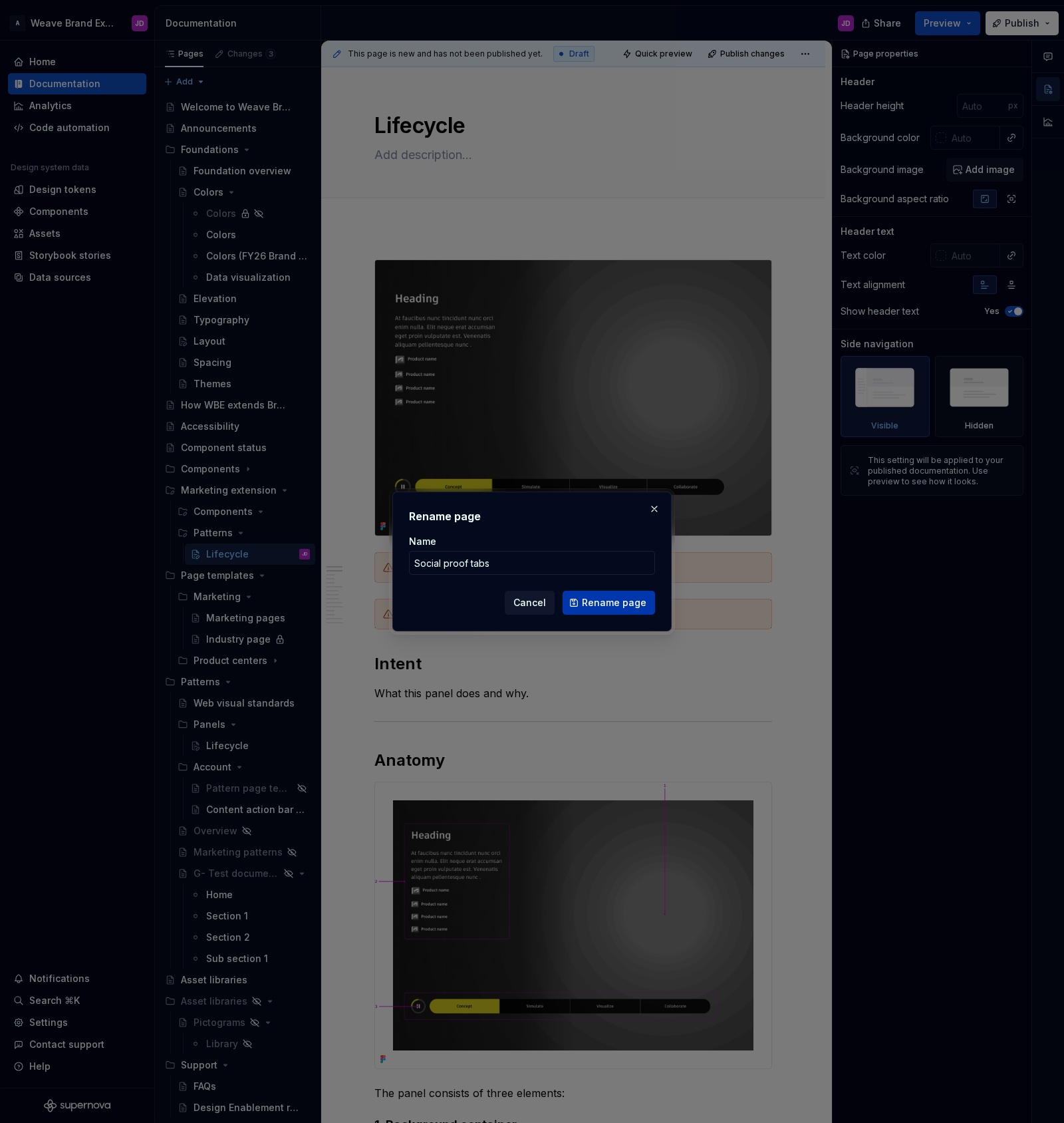
type input "Social proof tabs"
click at [627, 603] on span "Rename page" at bounding box center [613, 603] width 64 height 14
type textarea "*"
type textarea "Social proof tabs"
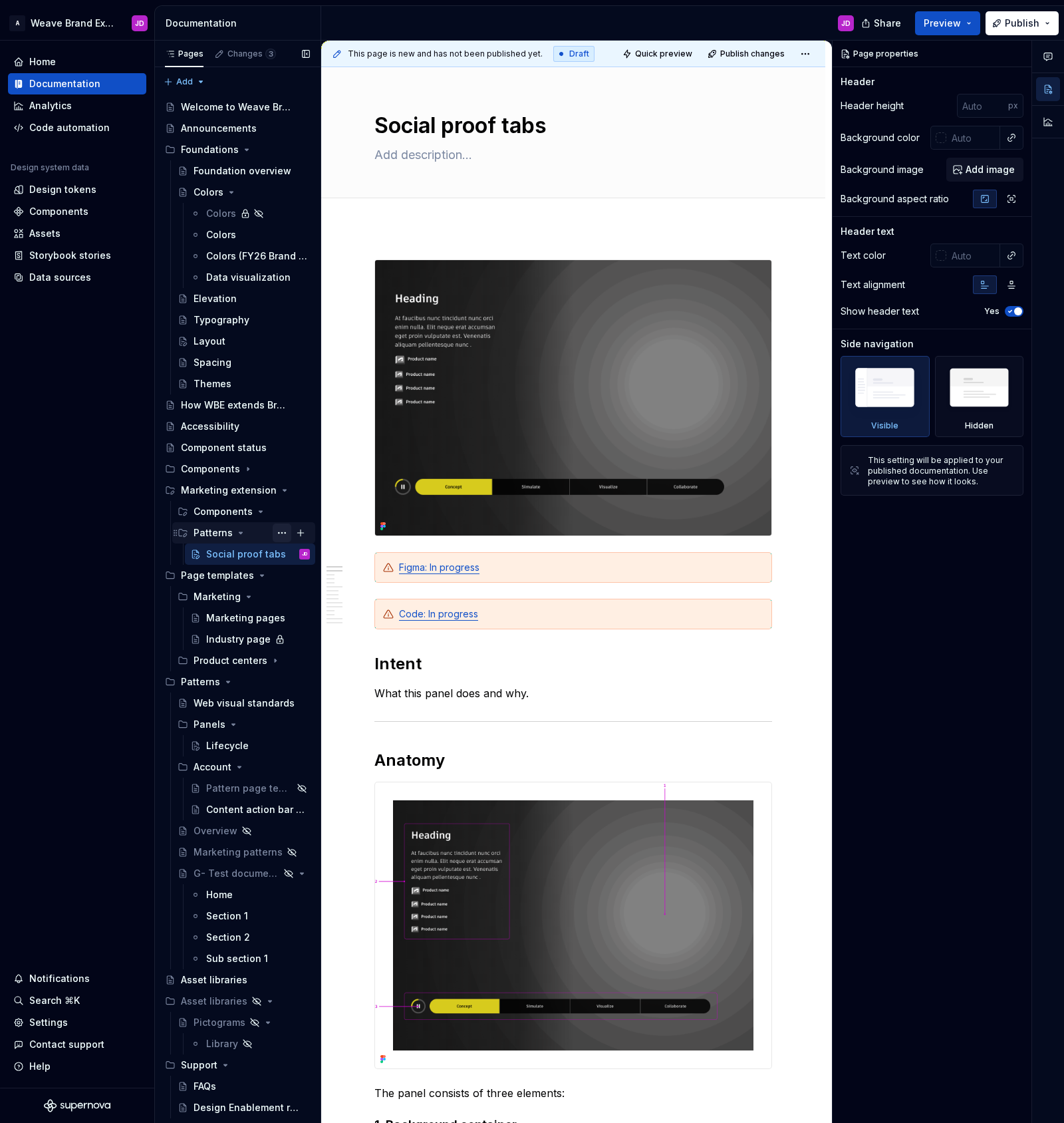
click at [280, 532] on button "Page tree" at bounding box center [282, 533] width 19 height 19
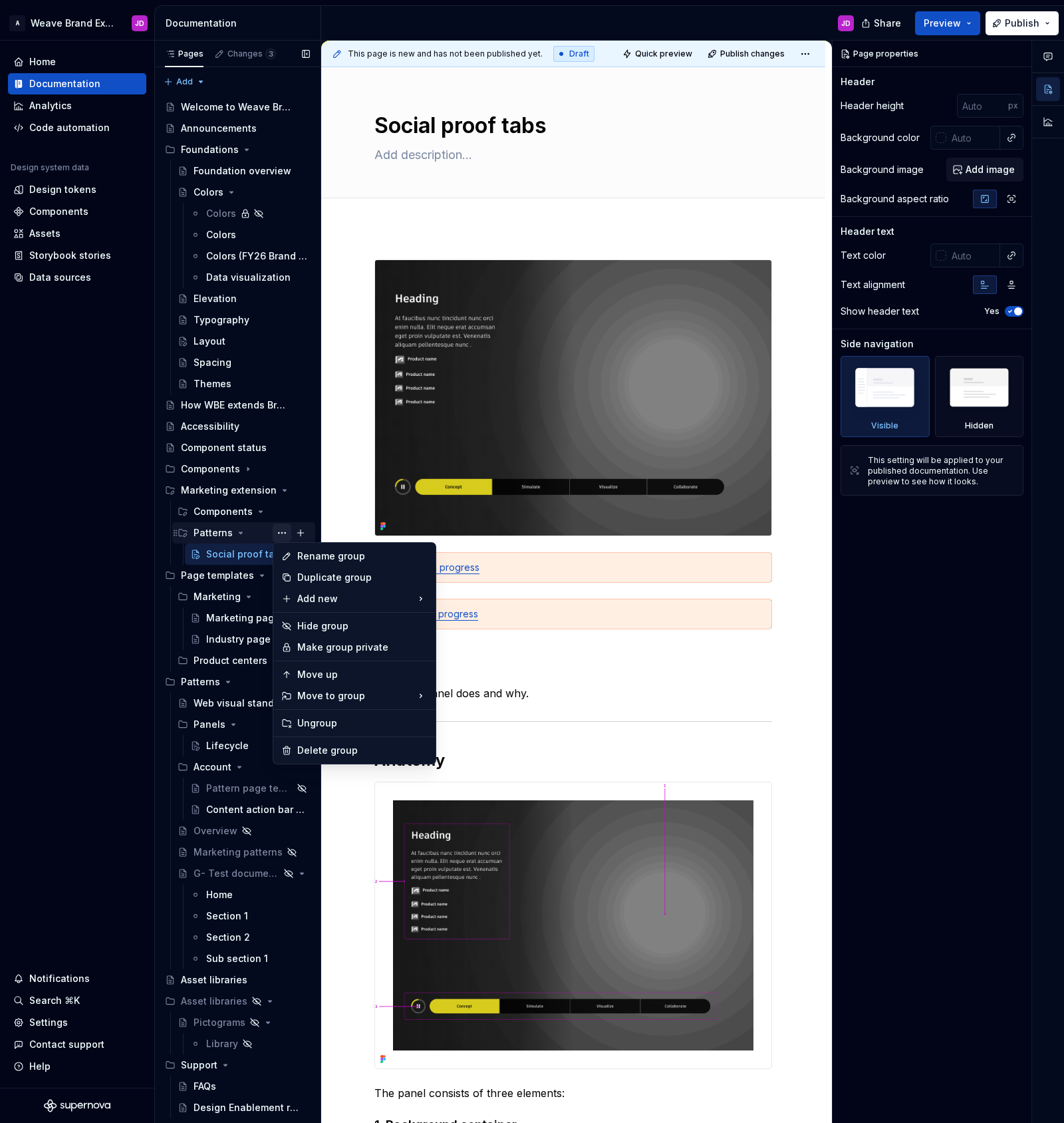
type textarea "*"
click at [306, 557] on div "Rename group" at bounding box center [362, 556] width 130 height 14
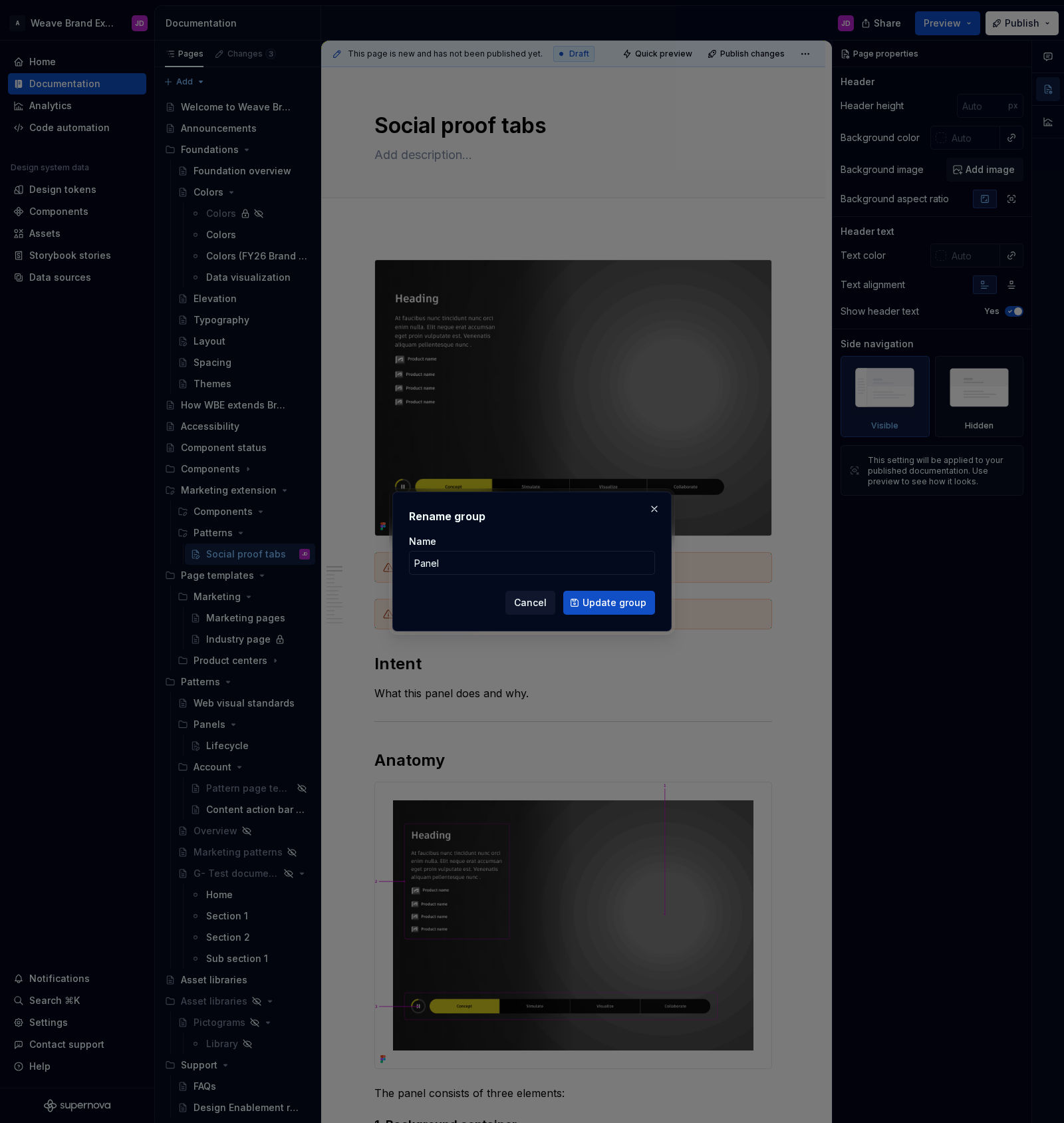
type input "Panels"
click at [629, 603] on span "Update group" at bounding box center [614, 603] width 64 height 14
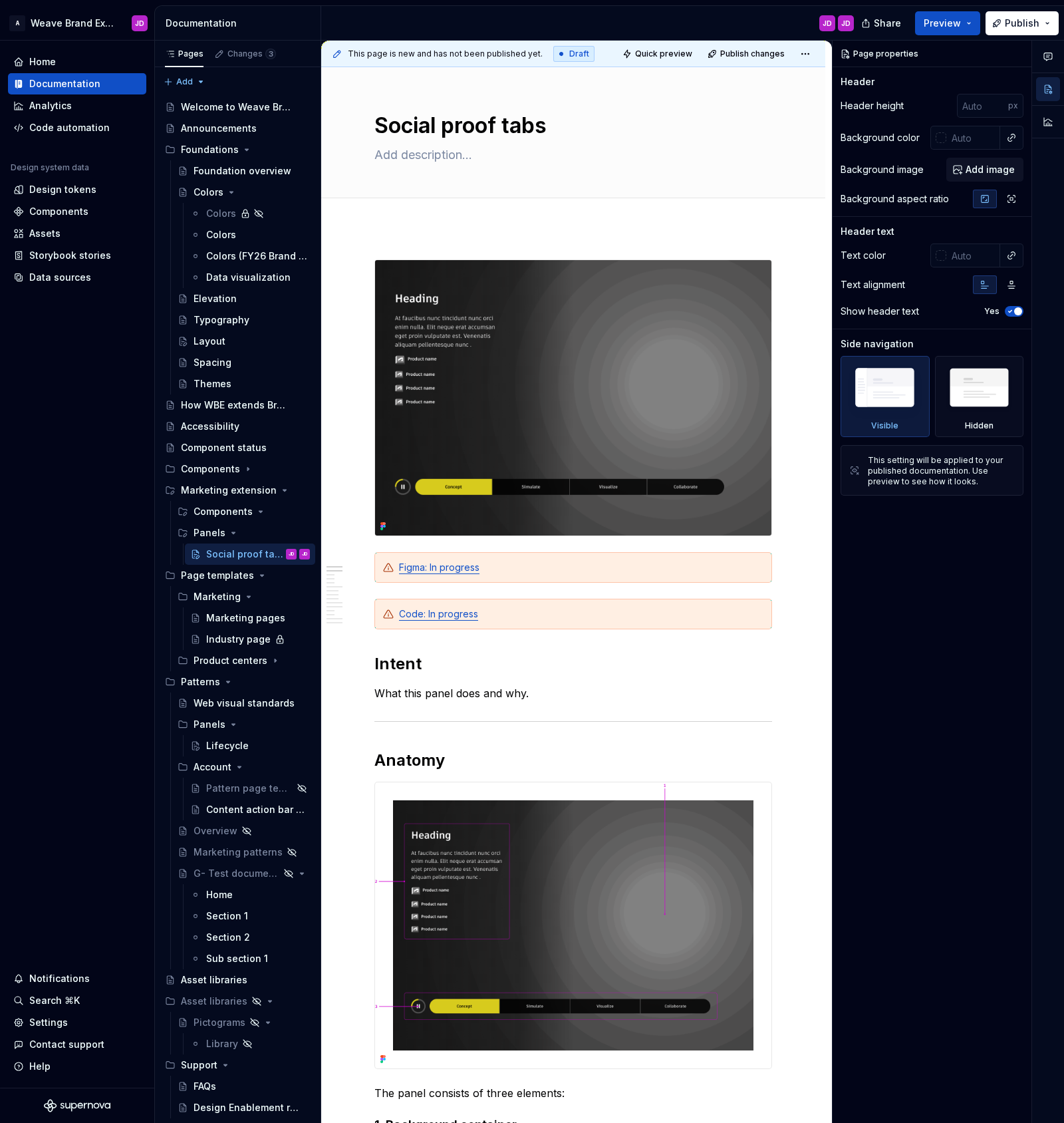
type textarea "*"
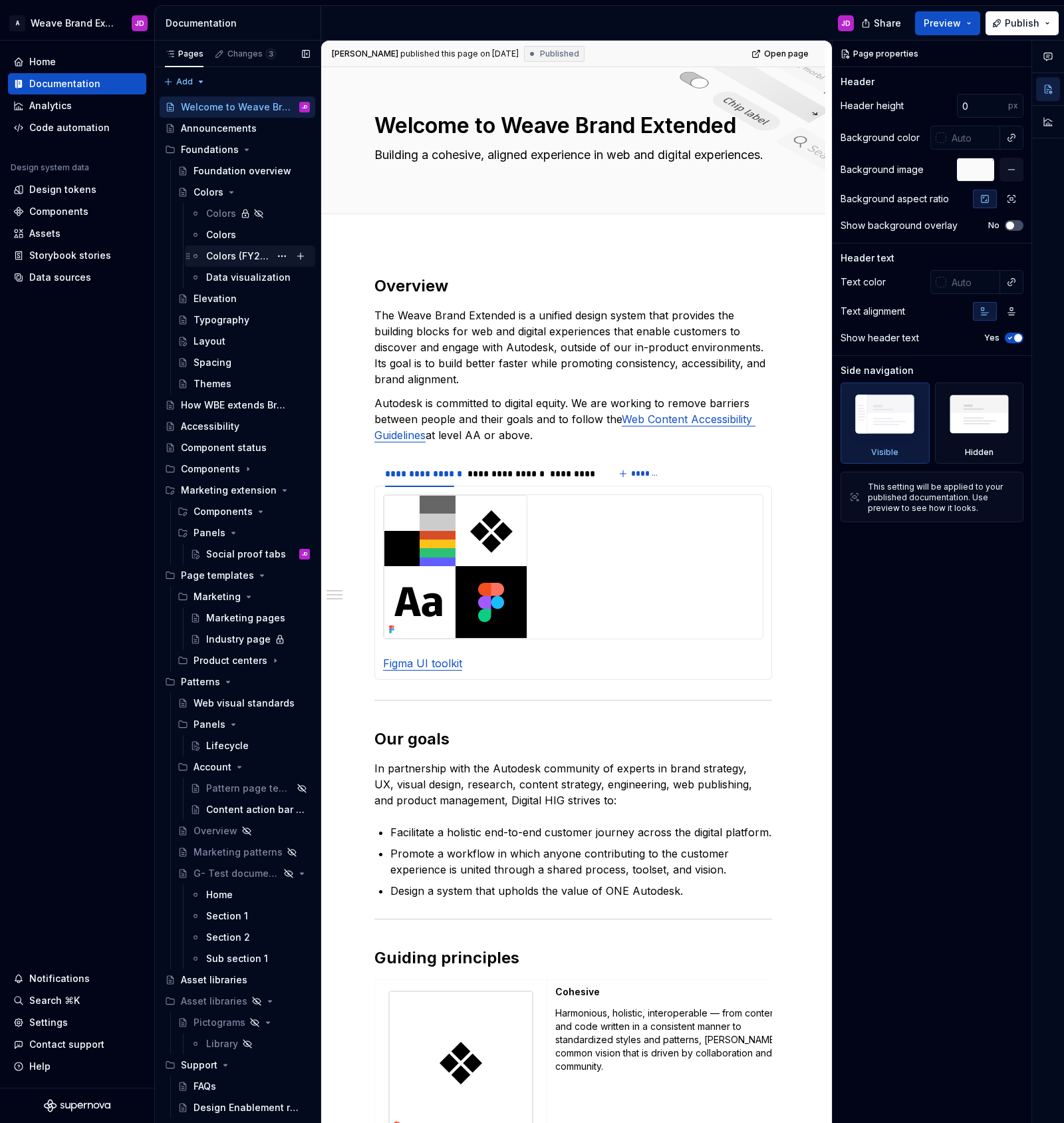
click at [235, 255] on div "Colors (FY26 Brand refresh)" at bounding box center [238, 256] width 64 height 14
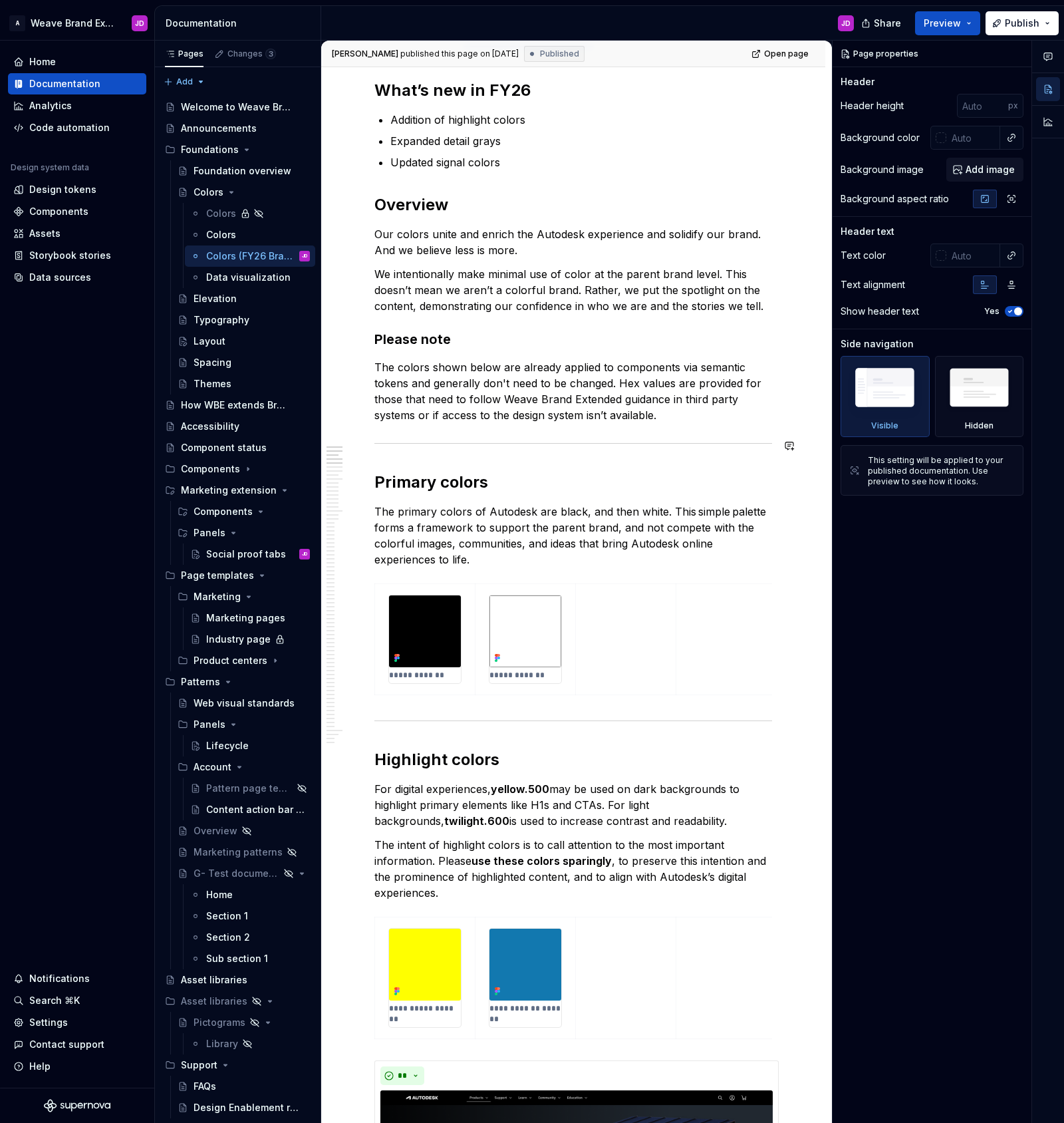
scroll to position [219, 0]
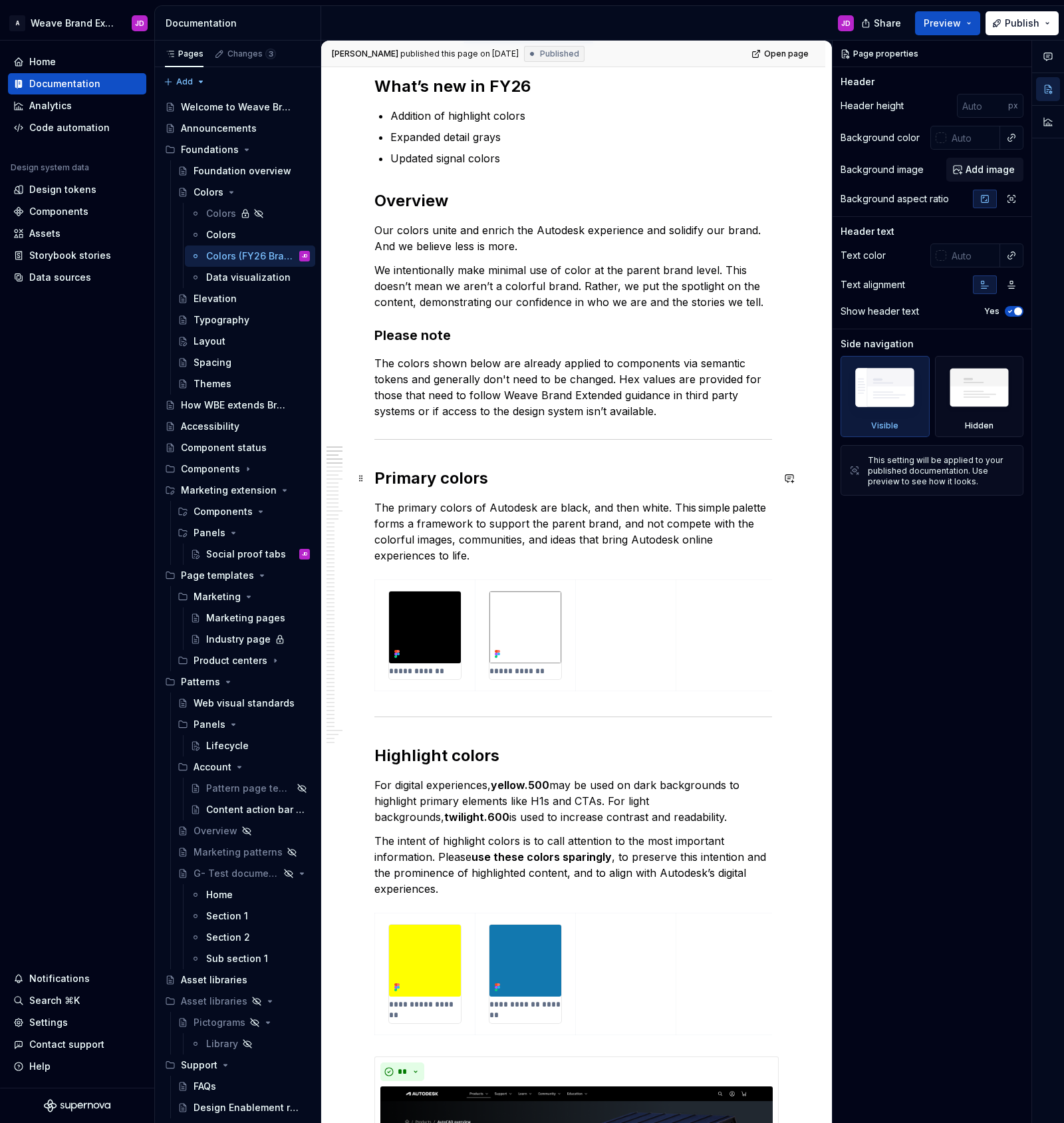
click at [442, 478] on h2 "Primary colors" at bounding box center [573, 478] width 398 height 22
type textarea "*"
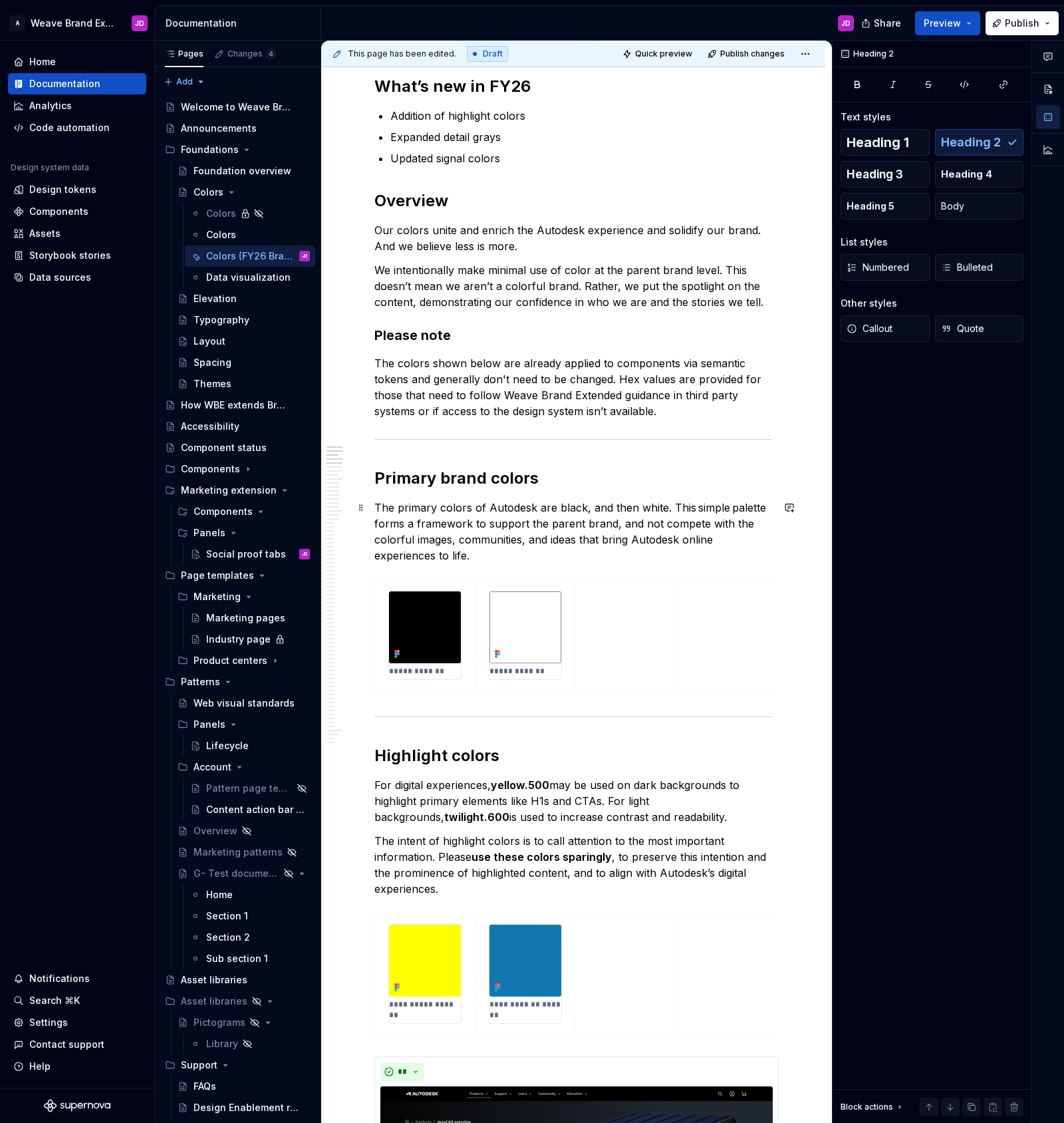
click at [438, 510] on p "The primary colors of Autodesk are black, and then white. This simple palette f…" at bounding box center [573, 531] width 398 height 64
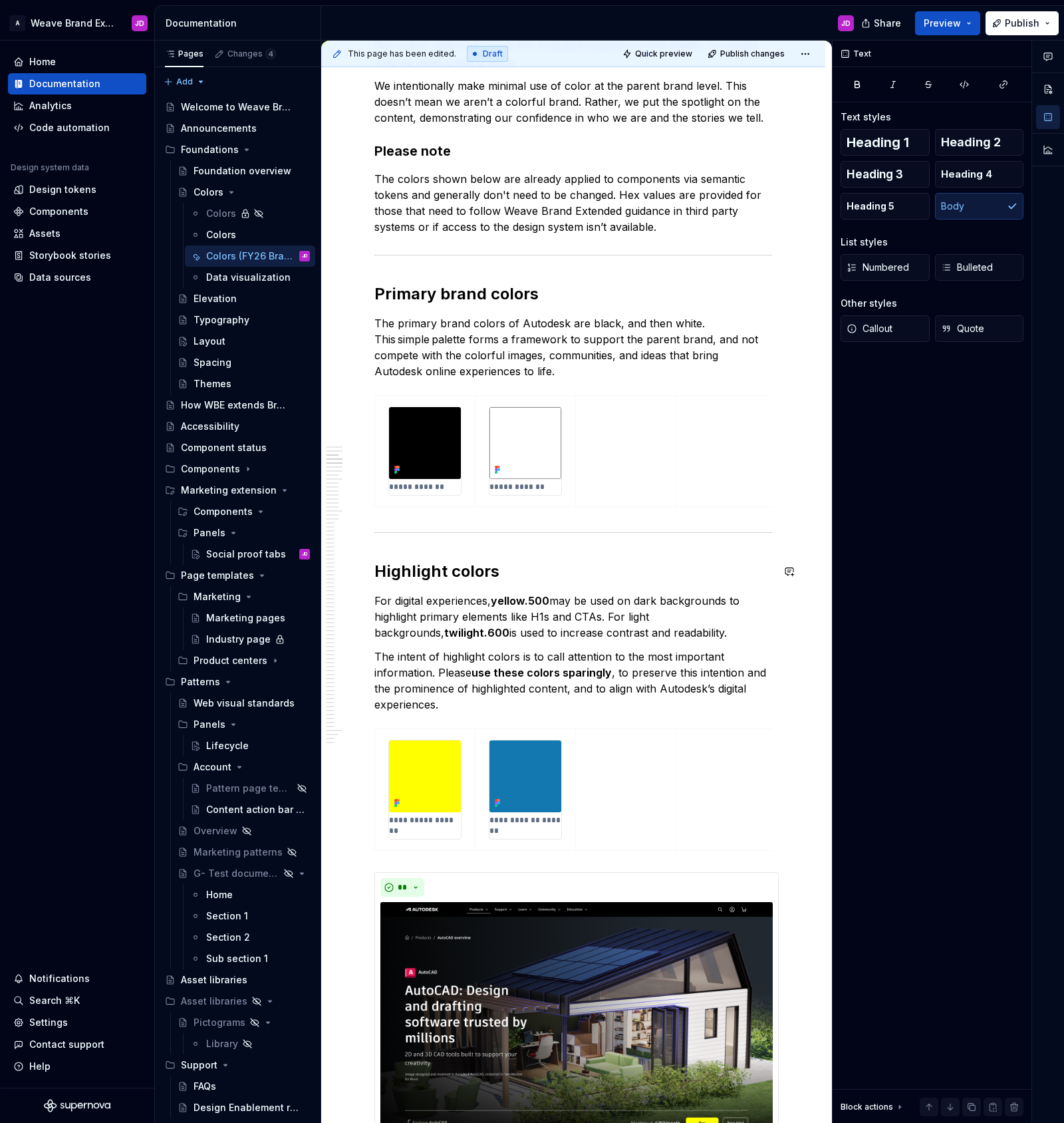
scroll to position [439, 0]
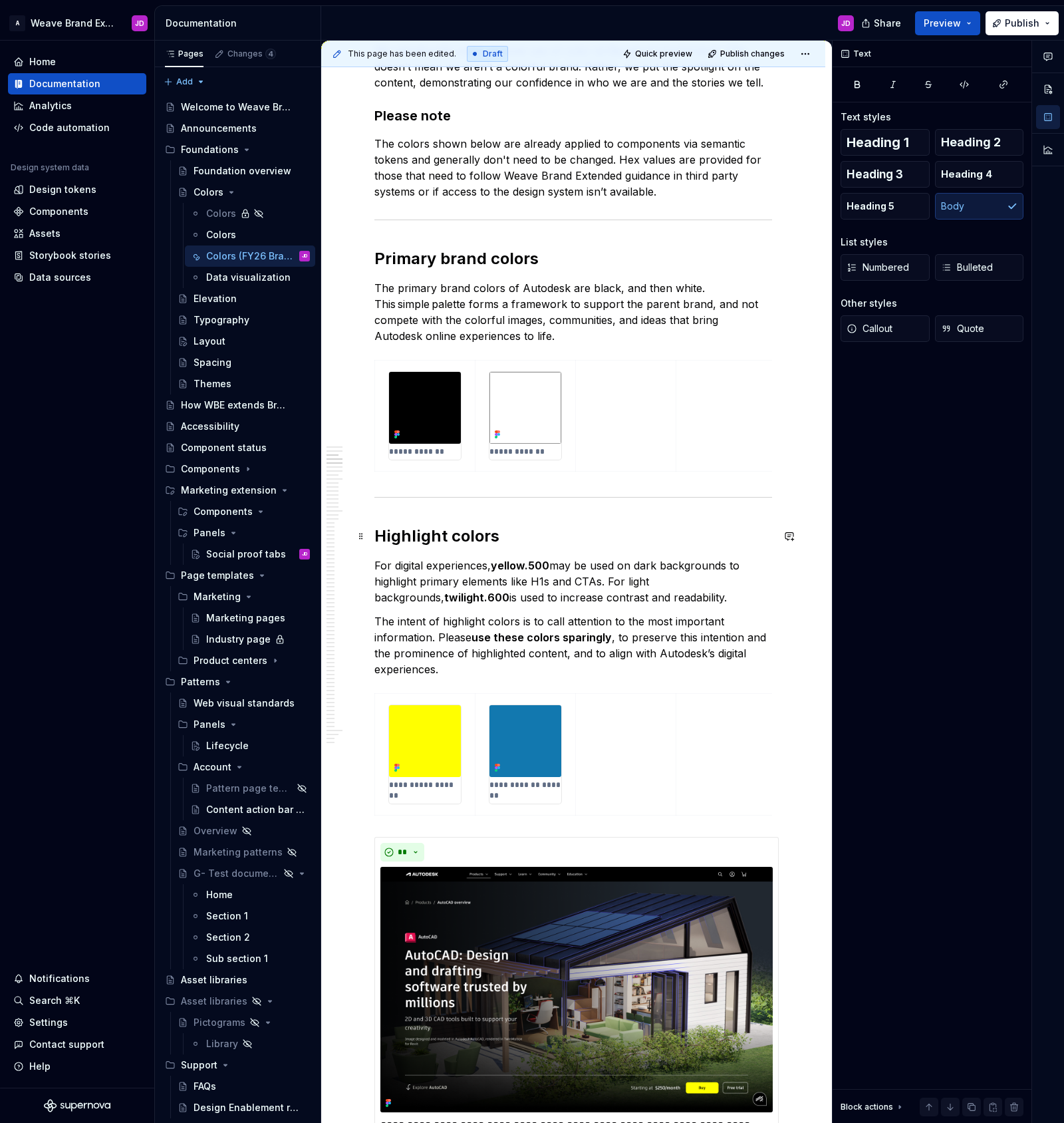
click at [378, 536] on h2 "Highlight colors" at bounding box center [573, 536] width 398 height 22
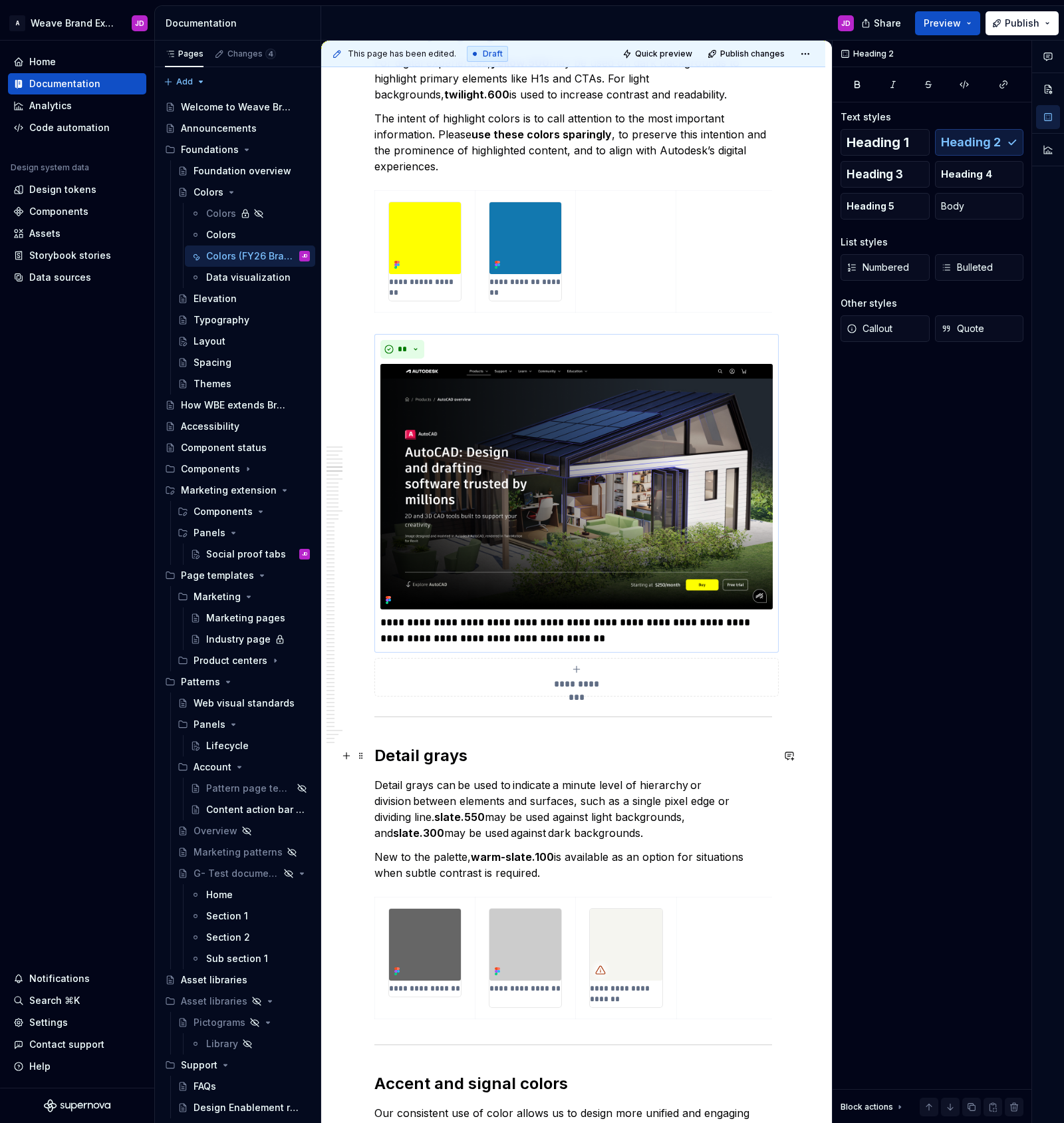
scroll to position [1005, 0]
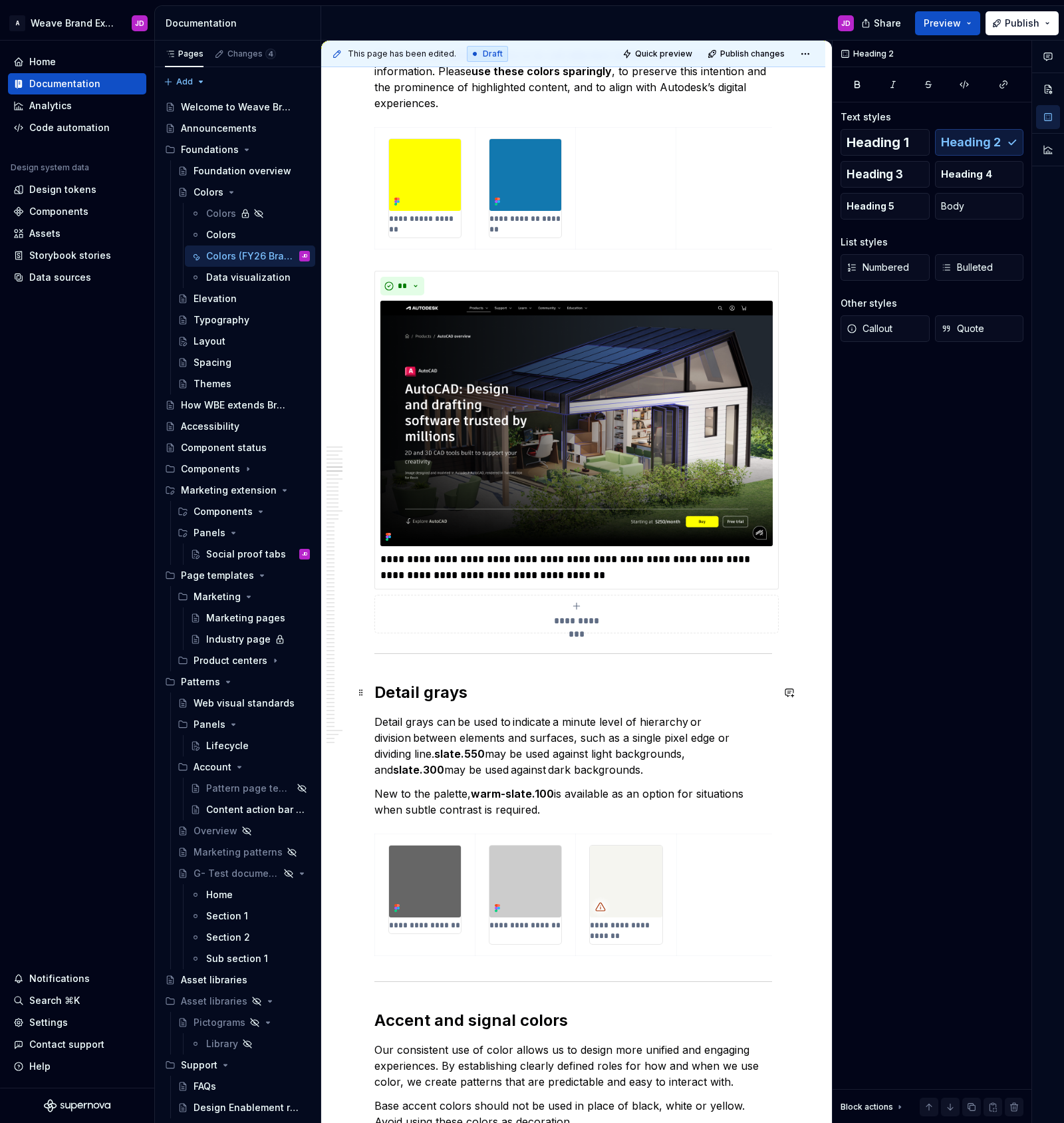
click at [488, 689] on h2 "Detail grays" at bounding box center [573, 693] width 398 height 22
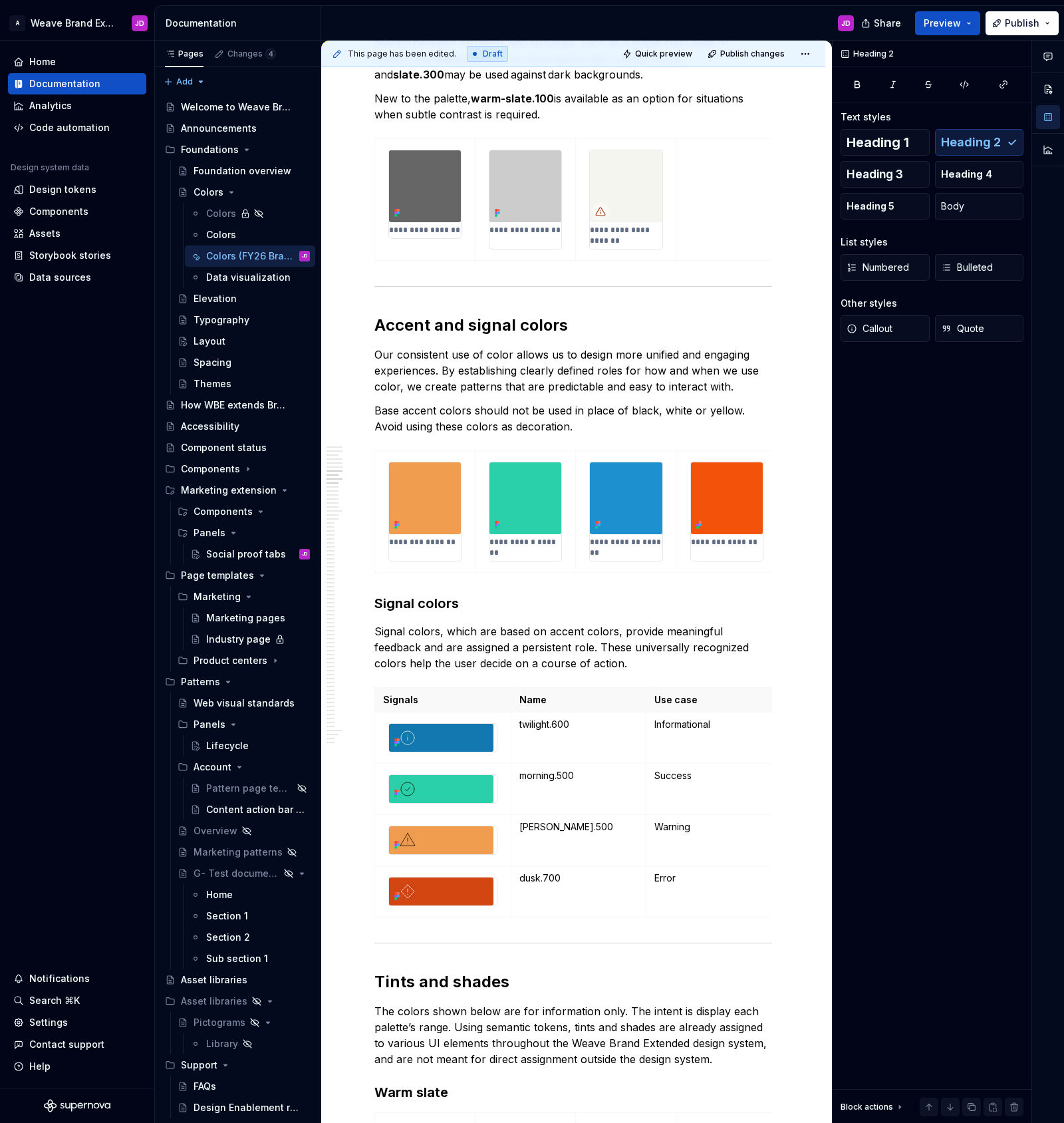
scroll to position [1701, 0]
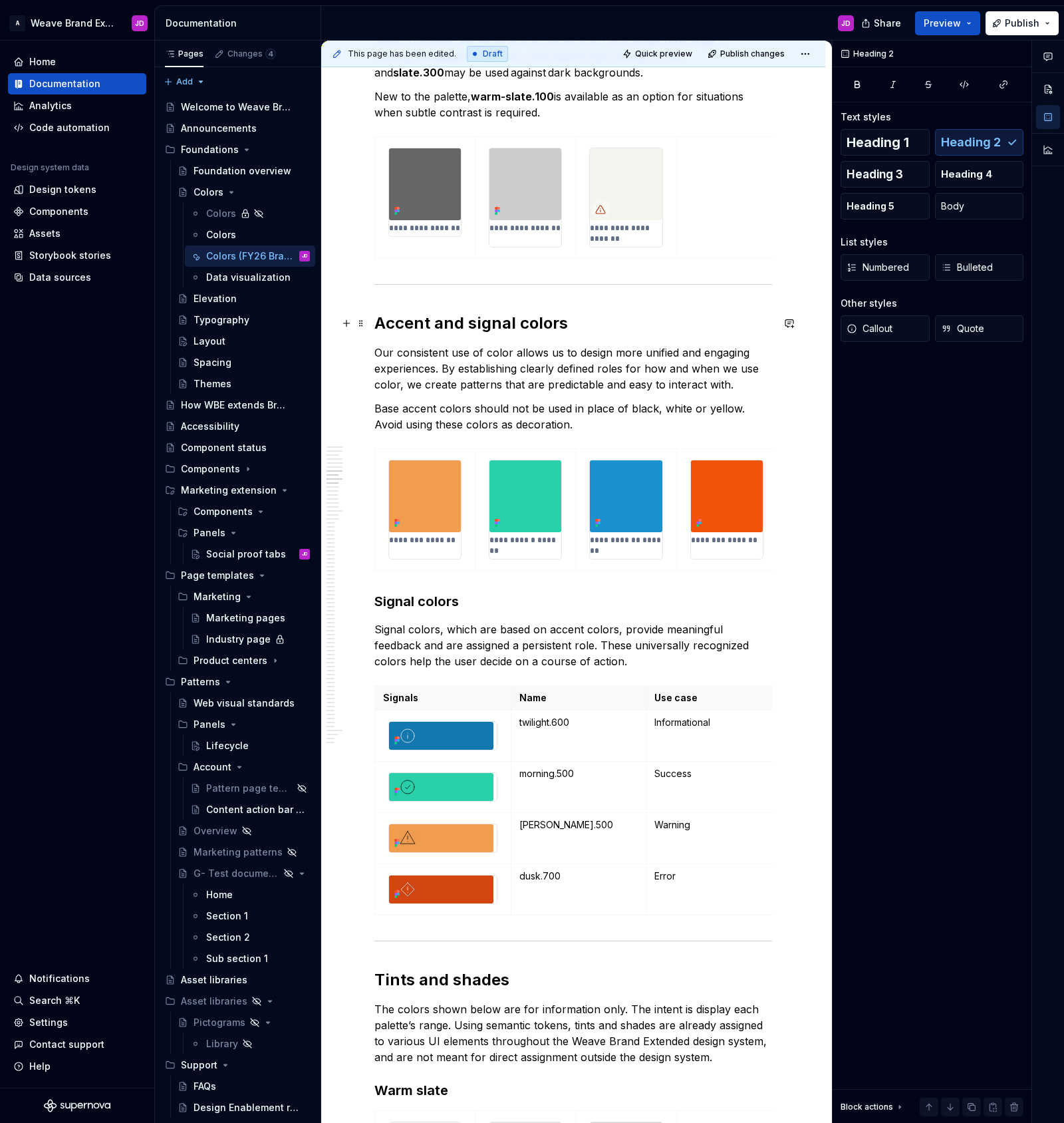
click at [583, 320] on h2 "Accent and signal colors" at bounding box center [573, 324] width 398 height 22
click at [637, 326] on h2 "Accent and signal colors (t" at bounding box center [573, 324] width 398 height 22
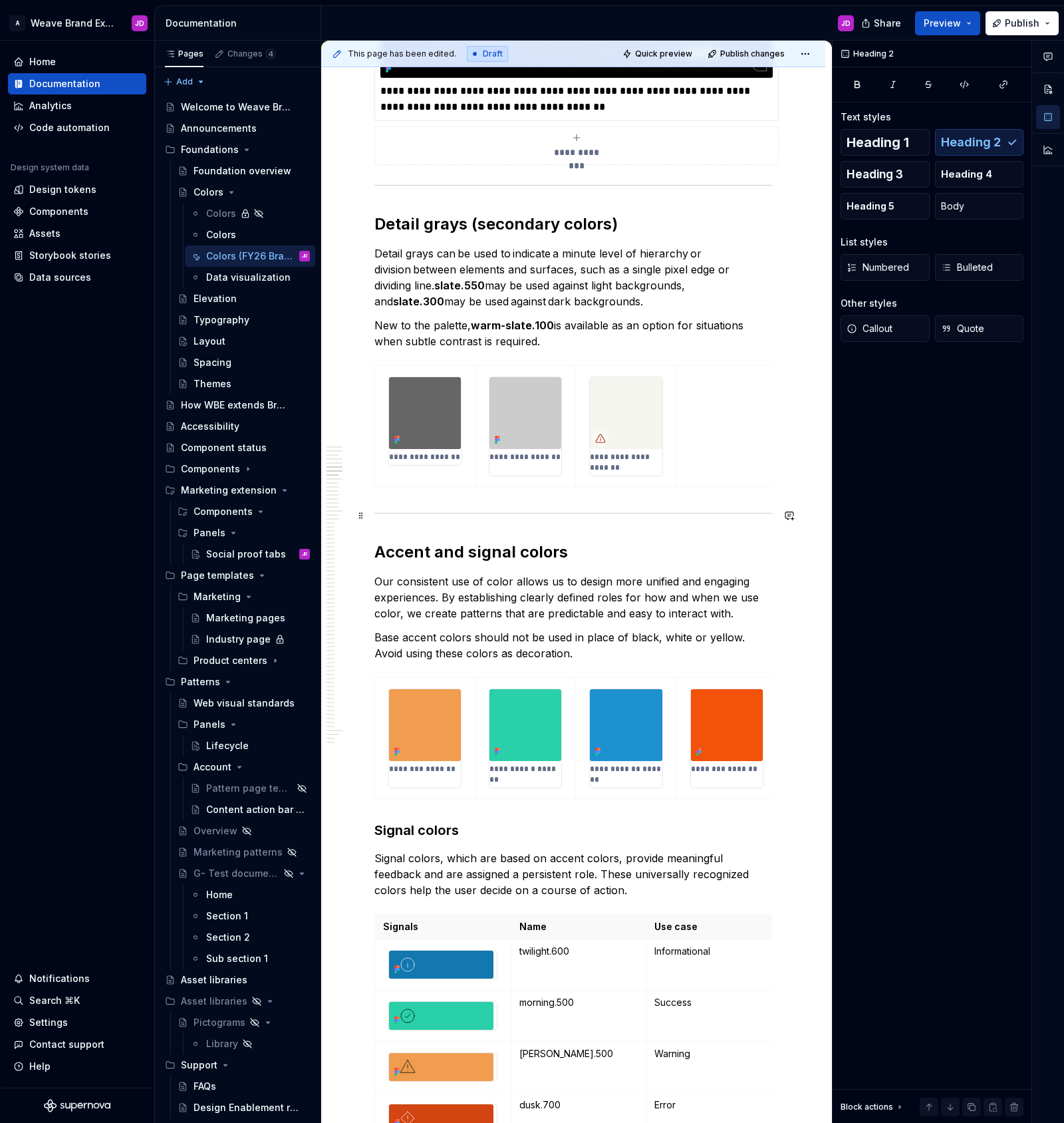
scroll to position [1472, 0]
click at [759, 53] on span "Publish changes" at bounding box center [752, 54] width 64 height 11
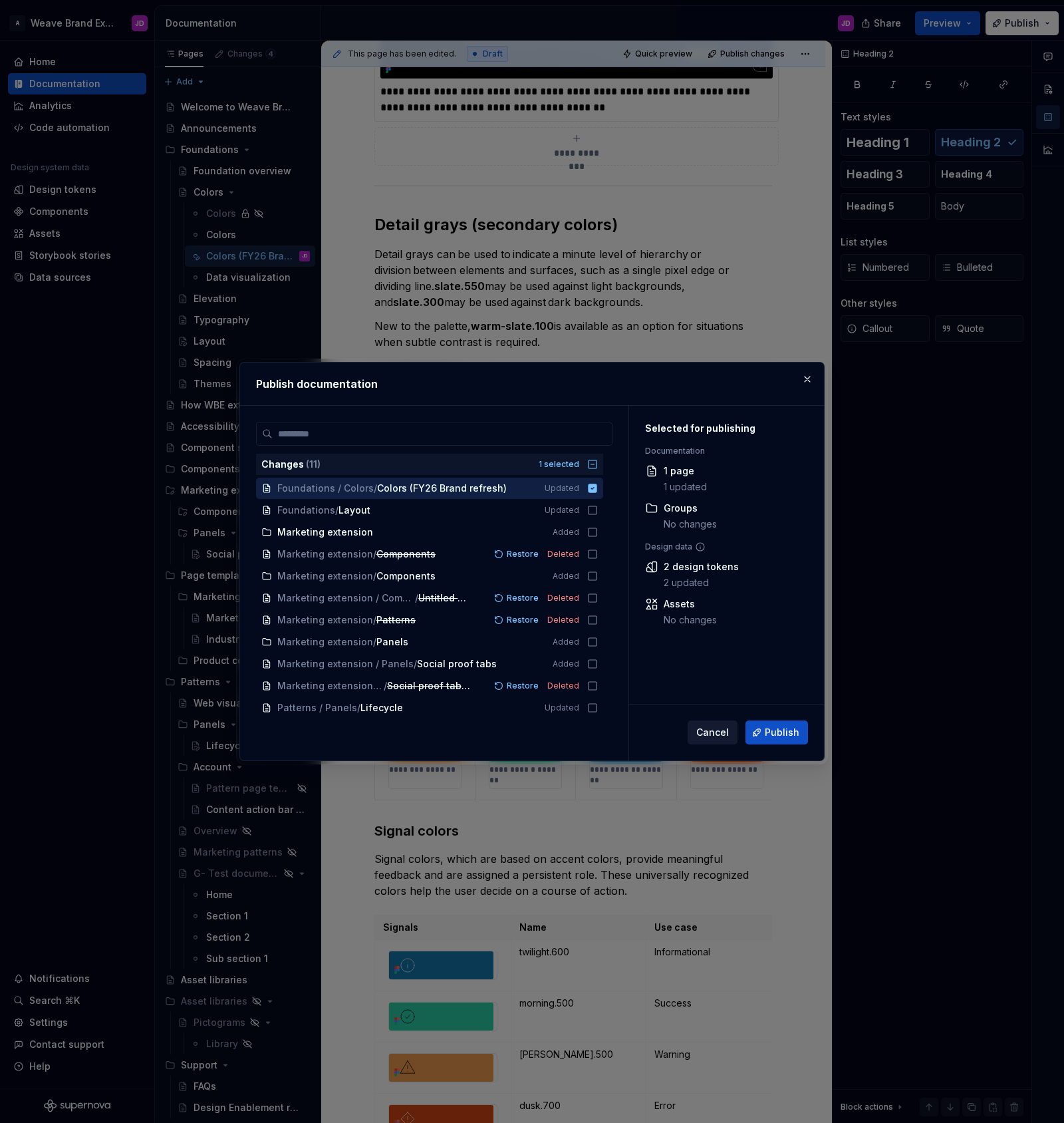
click at [713, 730] on span "Cancel" at bounding box center [713, 732] width 32 height 14
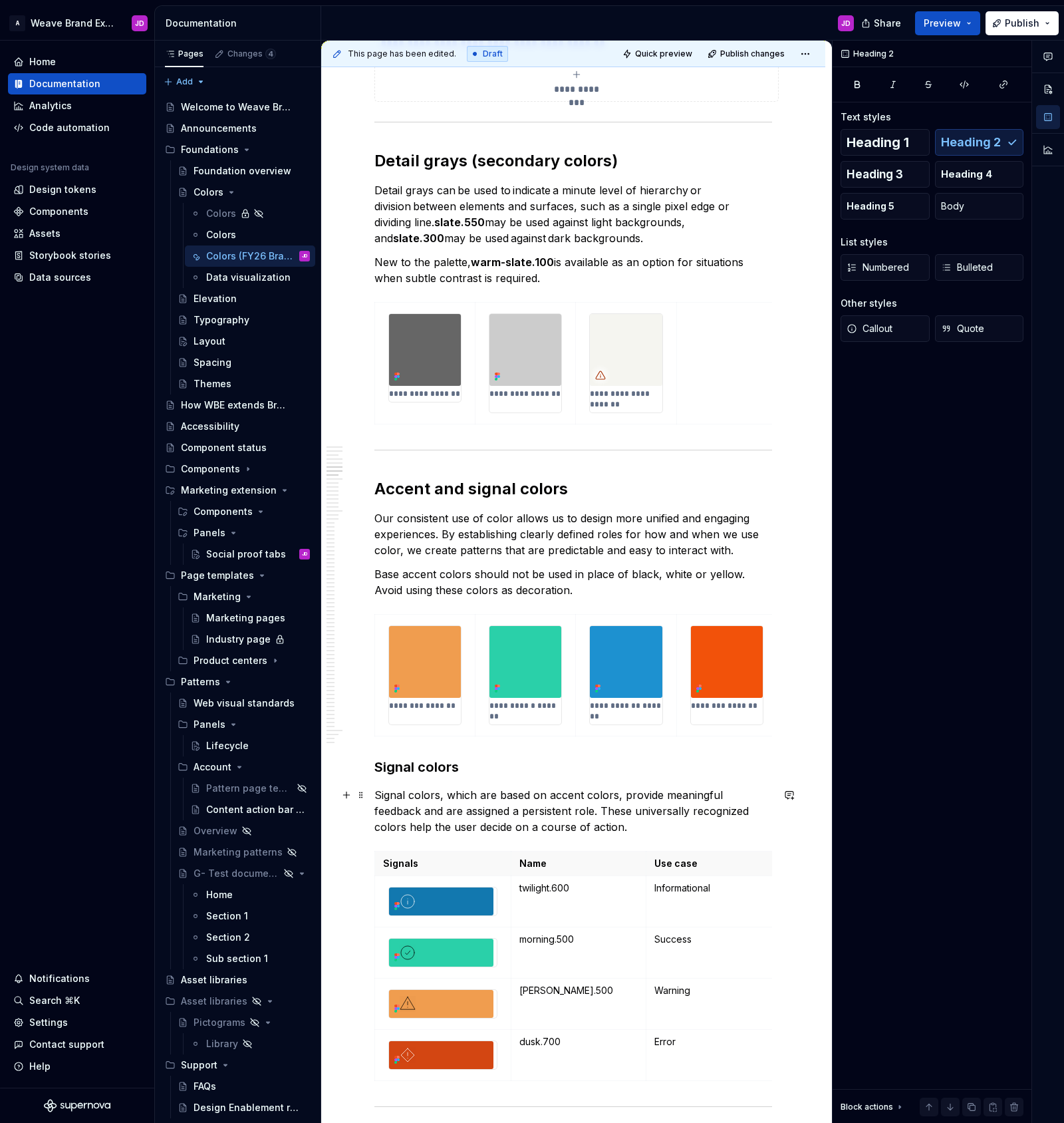
scroll to position [1537, 0]
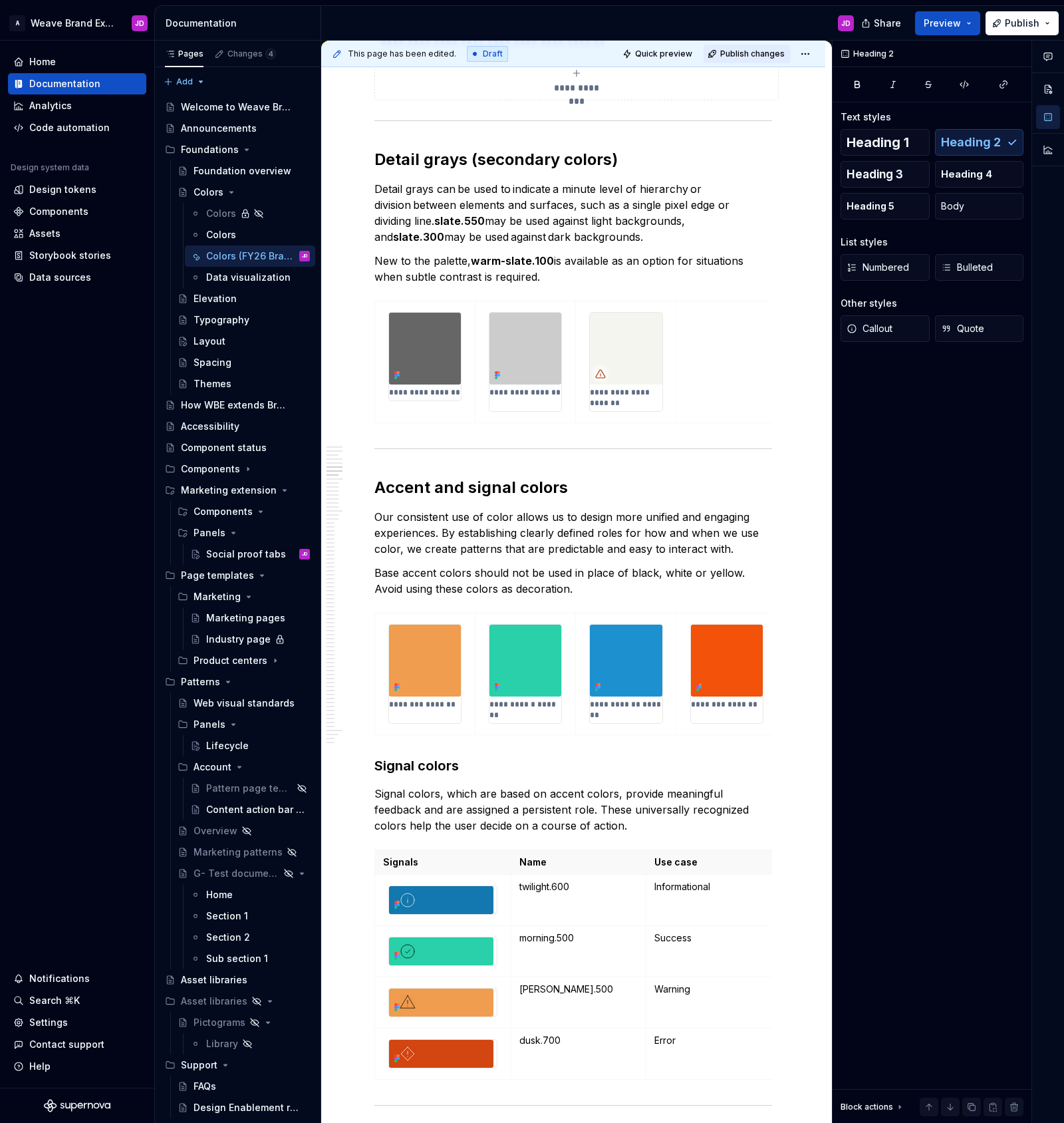
click at [746, 54] on span "Publish changes" at bounding box center [752, 54] width 64 height 11
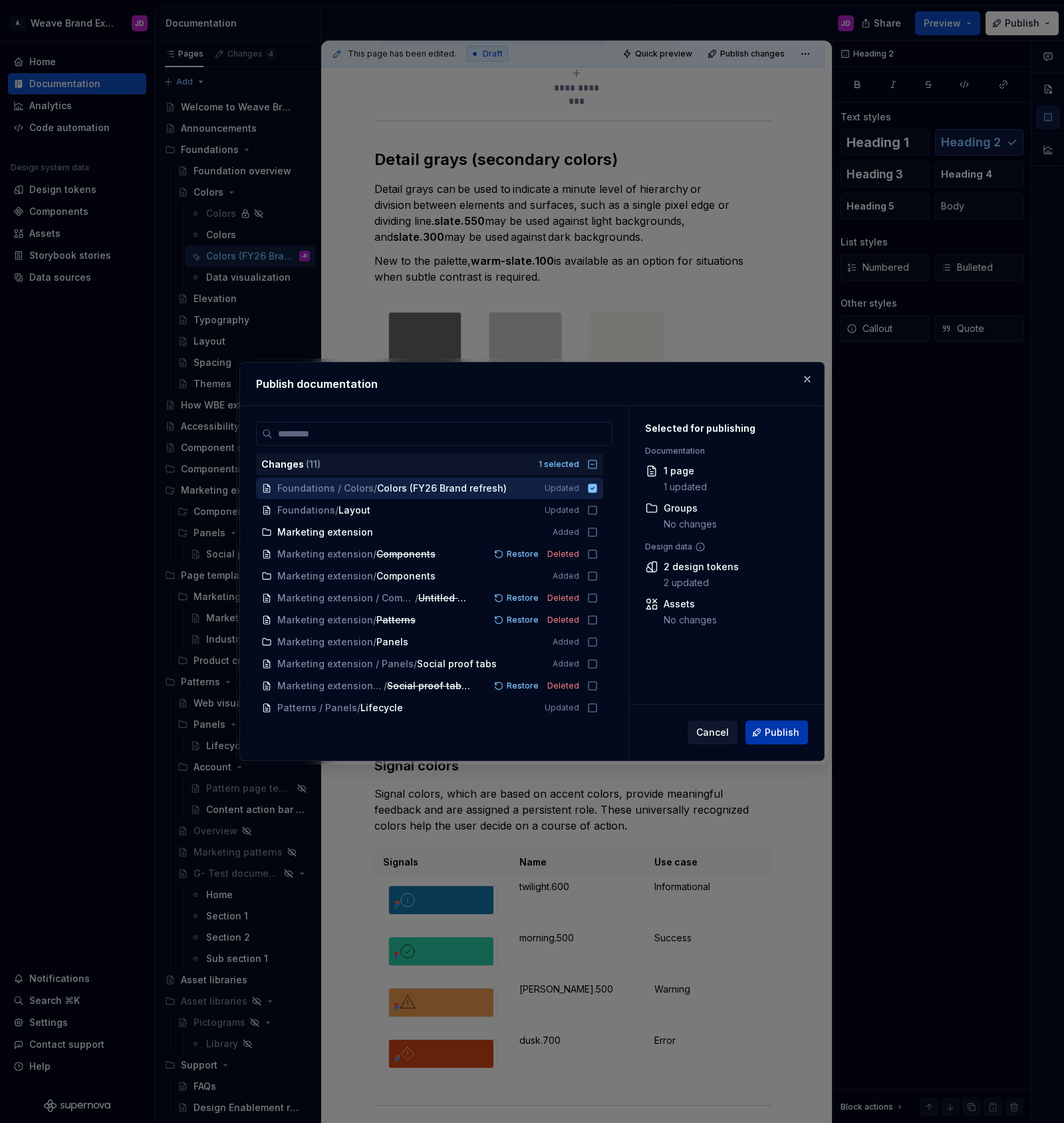
click at [782, 730] on span "Publish" at bounding box center [782, 732] width 34 height 14
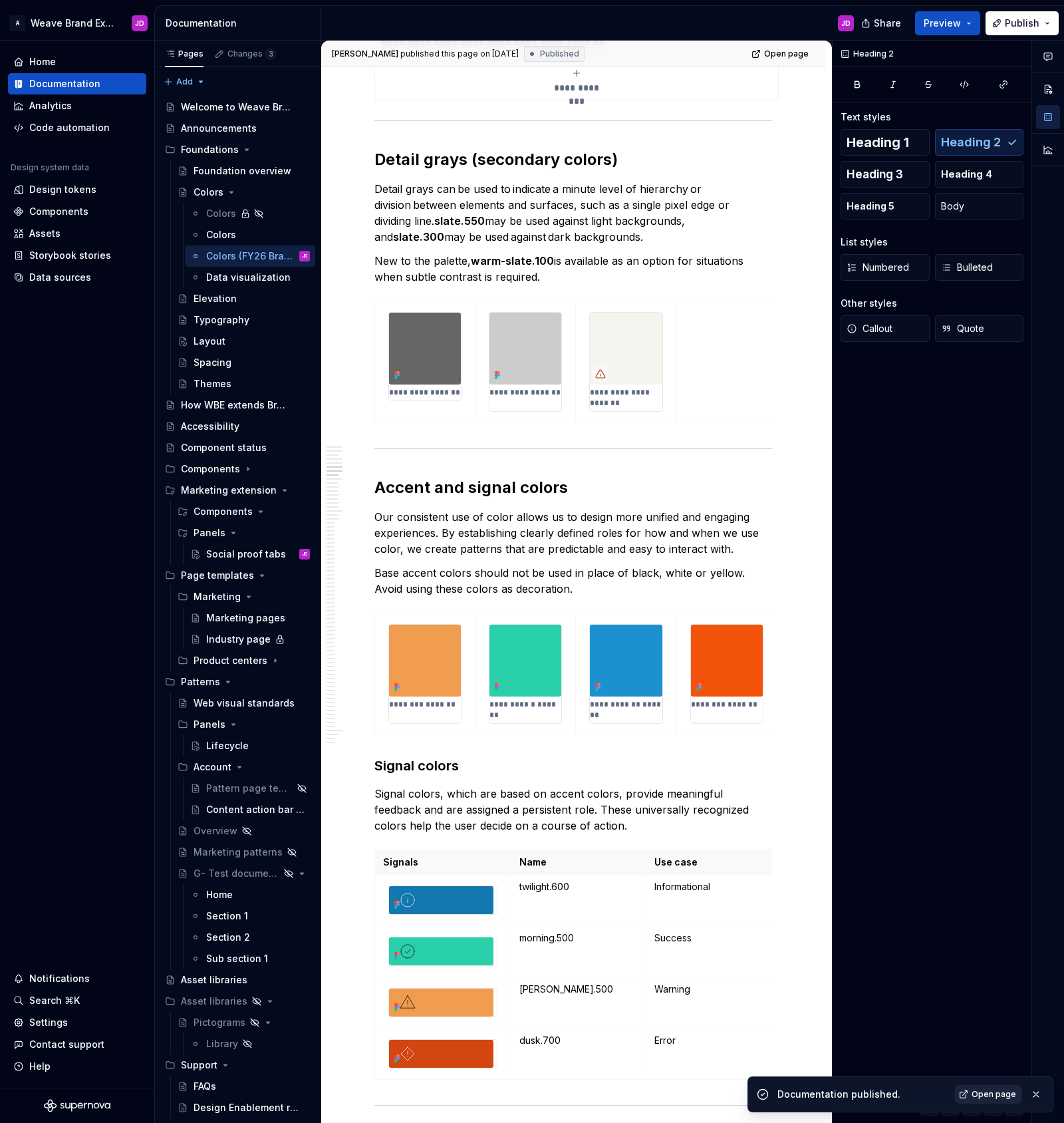
click at [982, 1091] on span "Open page" at bounding box center [994, 1095] width 45 height 11
click at [235, 745] on div "Lifecycle" at bounding box center [227, 746] width 43 height 14
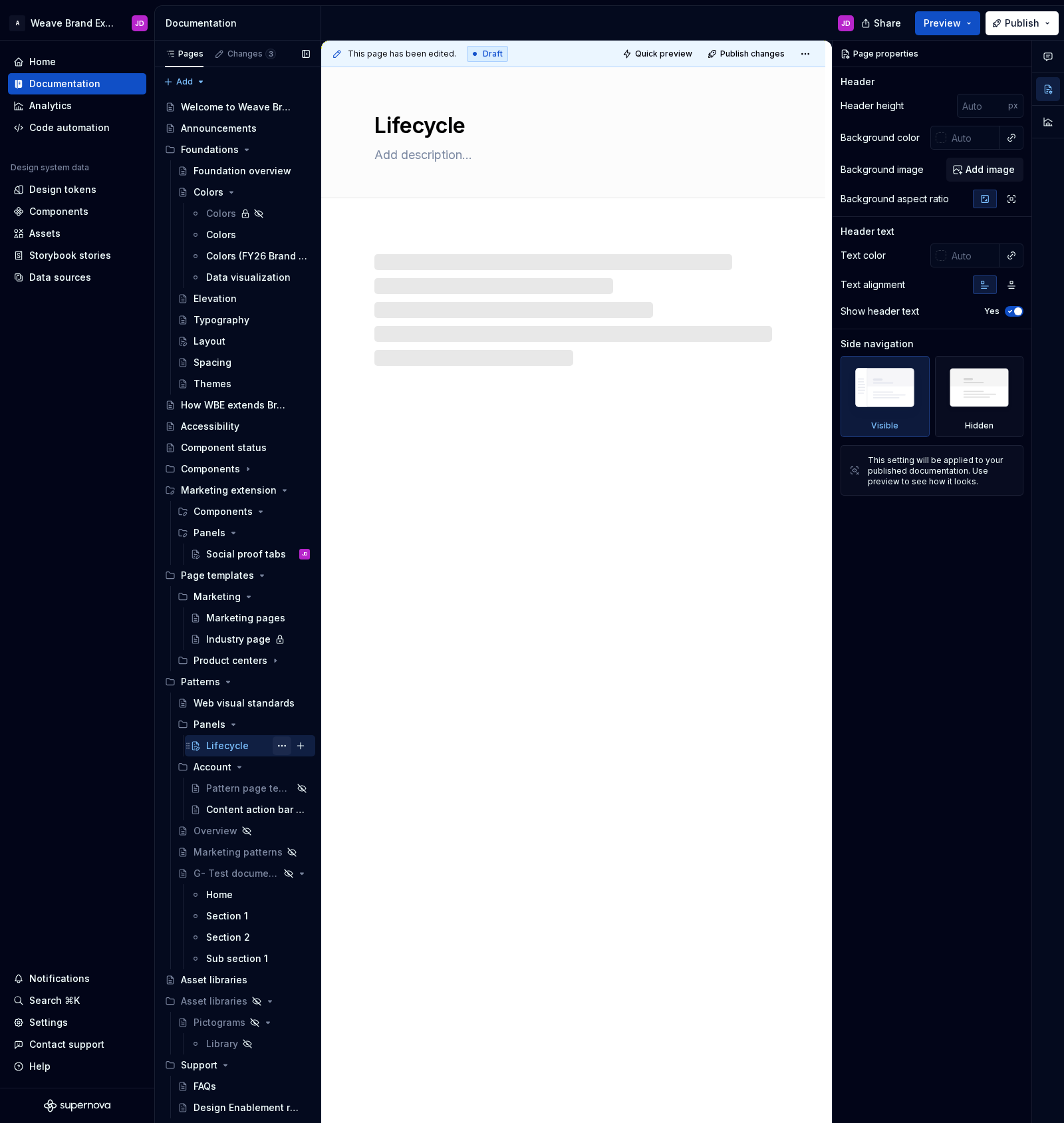
click at [279, 746] on button "Page tree" at bounding box center [282, 746] width 19 height 19
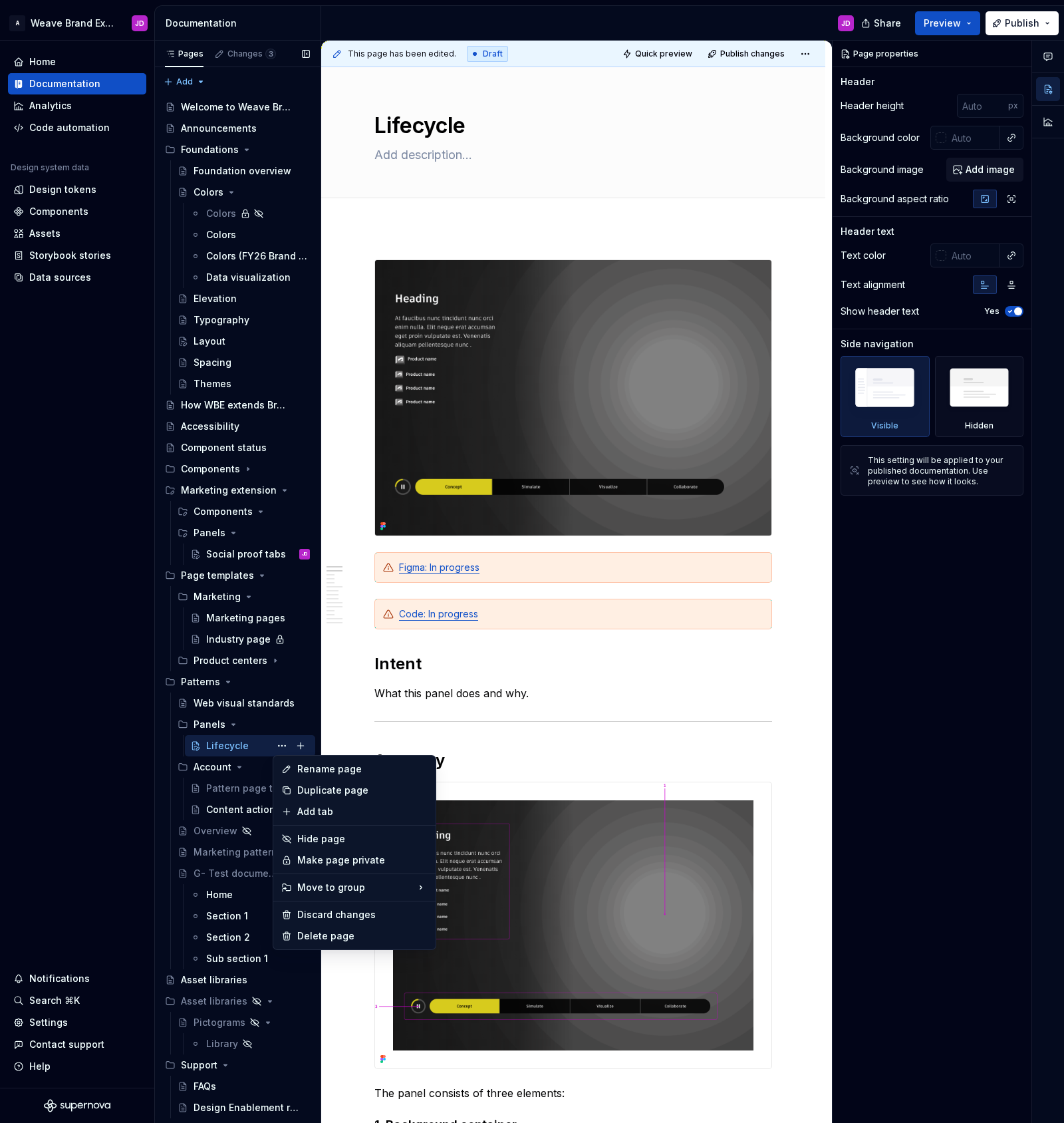
click at [261, 551] on div "Pages Changes 3 Add Accessibility guide for tree Page tree. Navigate the tree w…" at bounding box center [237, 582] width 166 height 1083
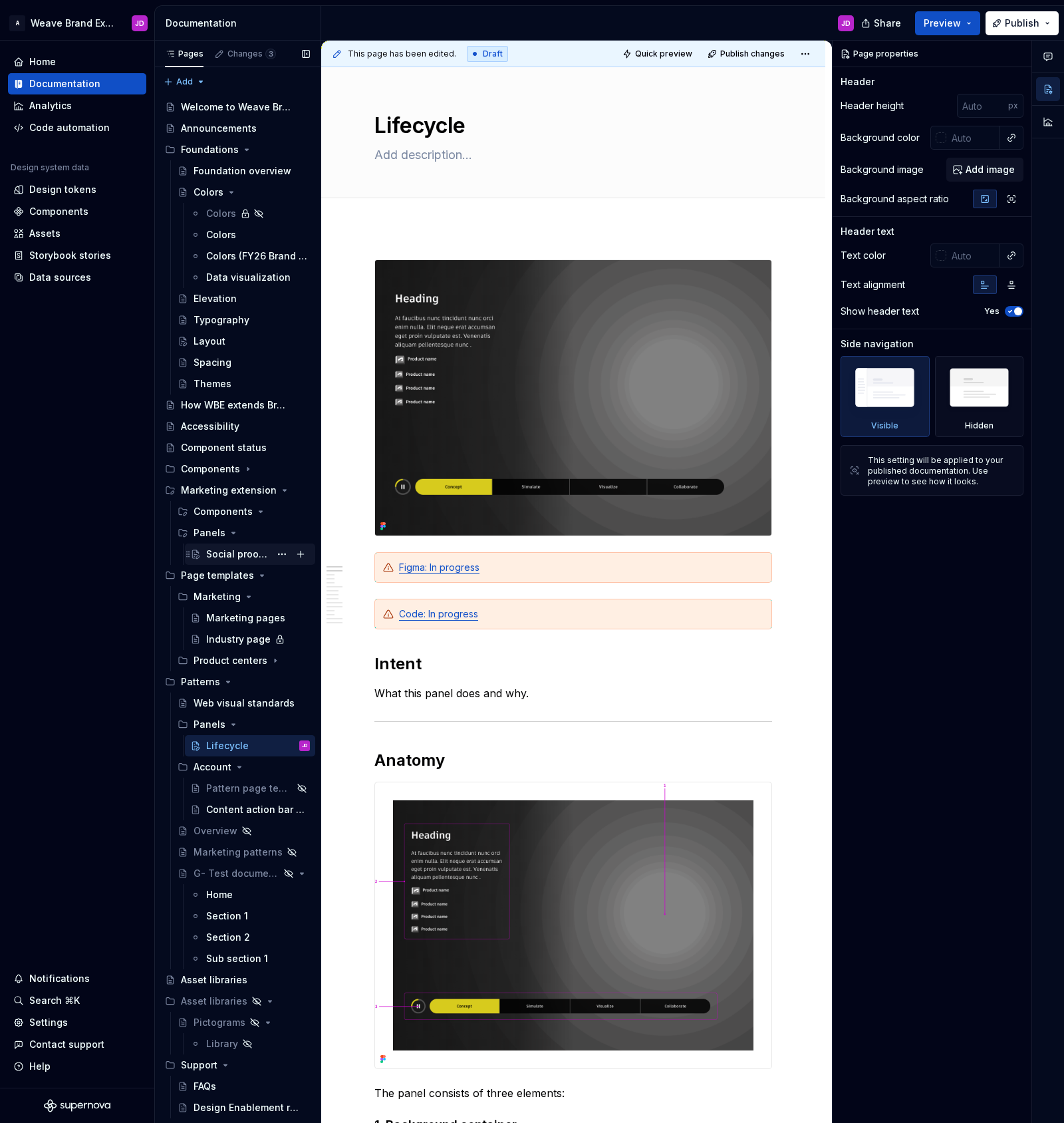
click at [230, 555] on div "Social proof tabs" at bounding box center [238, 554] width 64 height 14
click at [280, 553] on button "Page tree" at bounding box center [282, 554] width 19 height 19
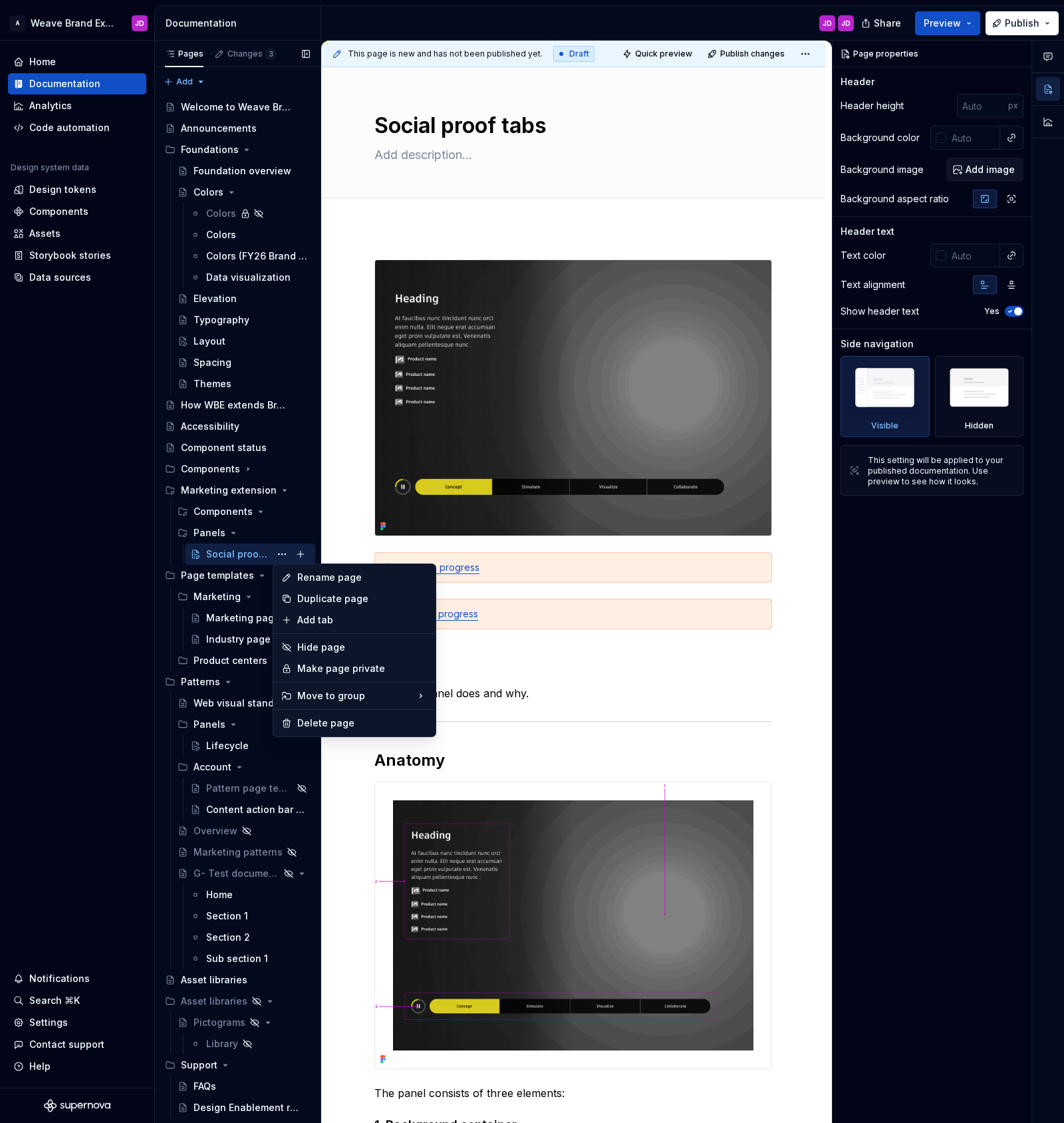
click at [246, 741] on div "Pages Changes 3 Add Accessibility guide for tree Page tree. Navigate the tree w…" at bounding box center [237, 582] width 166 height 1083
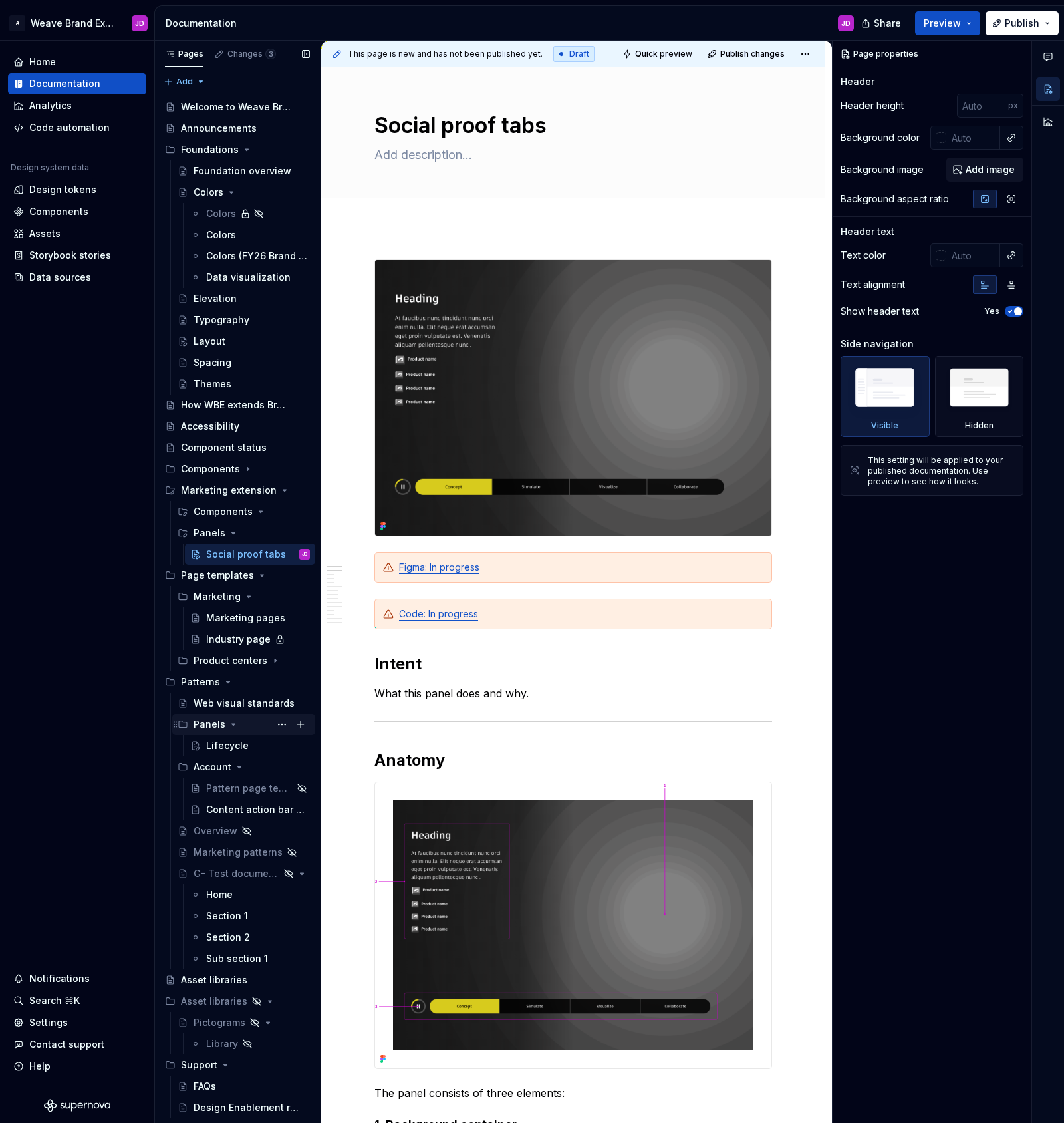
click at [206, 722] on div "Panels" at bounding box center [209, 724] width 32 height 14
click at [229, 722] on icon "Page tree" at bounding box center [234, 724] width 11 height 11
click at [281, 724] on button "Page tree" at bounding box center [282, 724] width 19 height 19
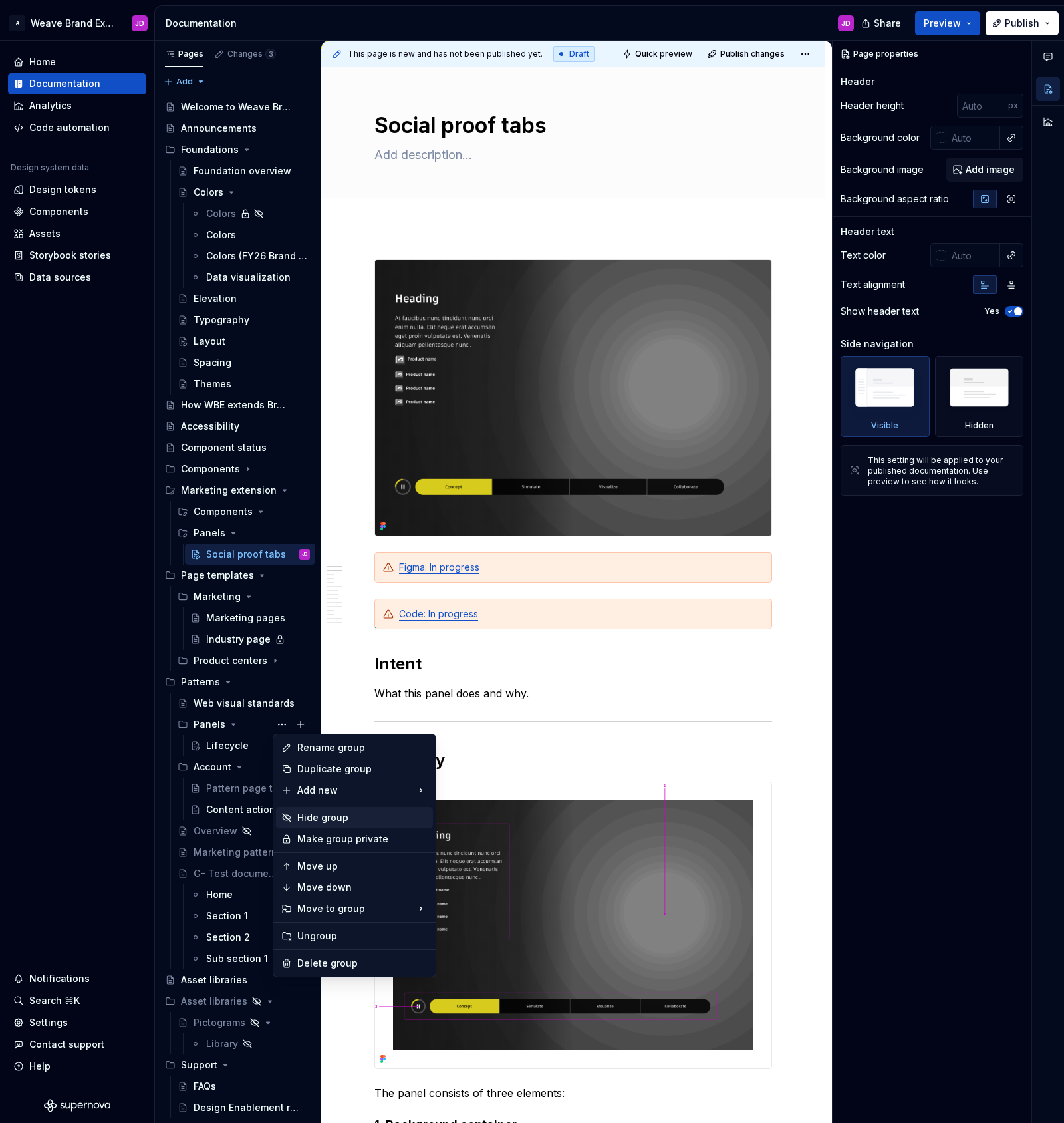
click at [311, 816] on div "Hide group" at bounding box center [362, 818] width 130 height 14
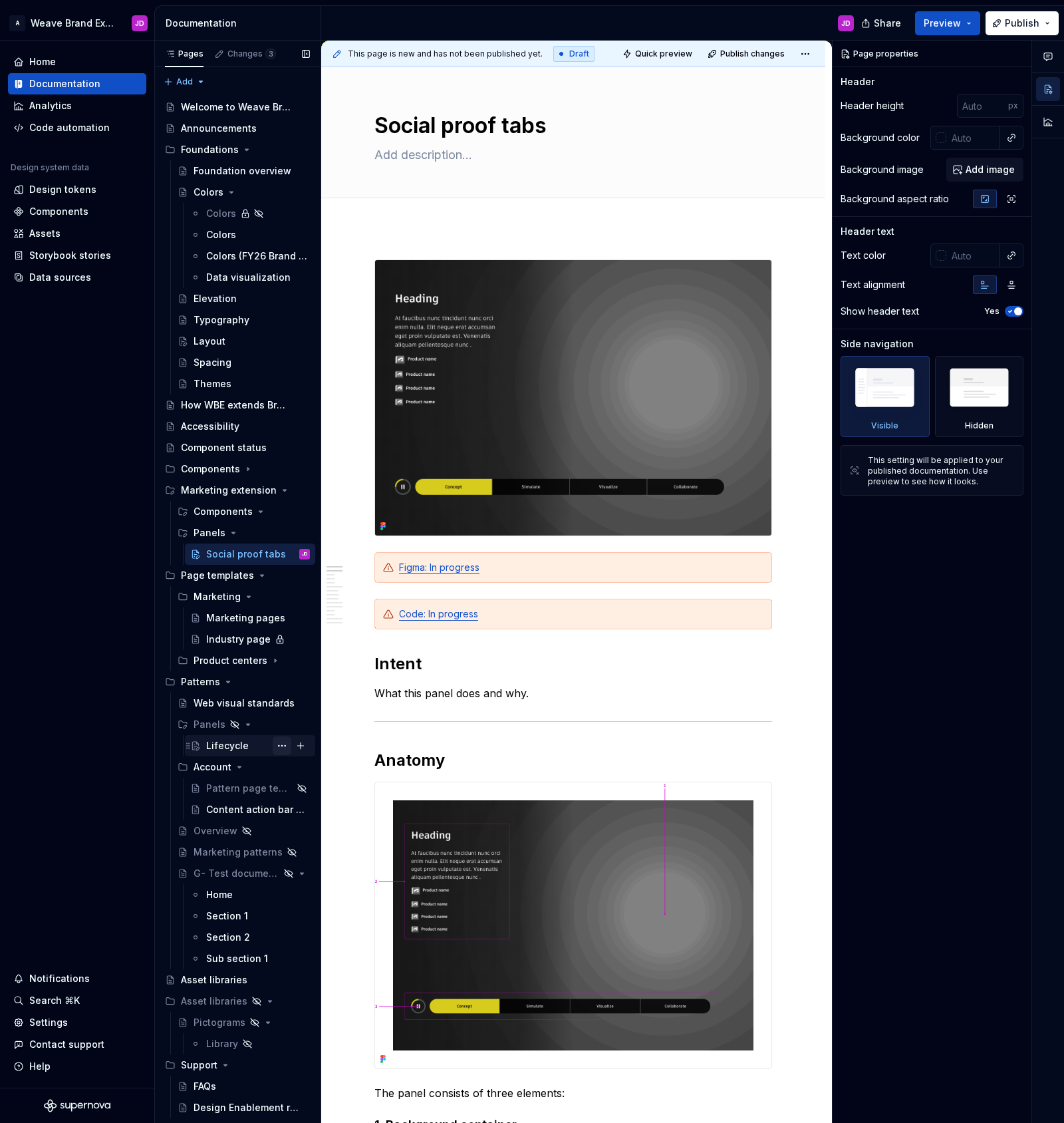
click at [284, 745] on button "Page tree" at bounding box center [282, 746] width 19 height 19
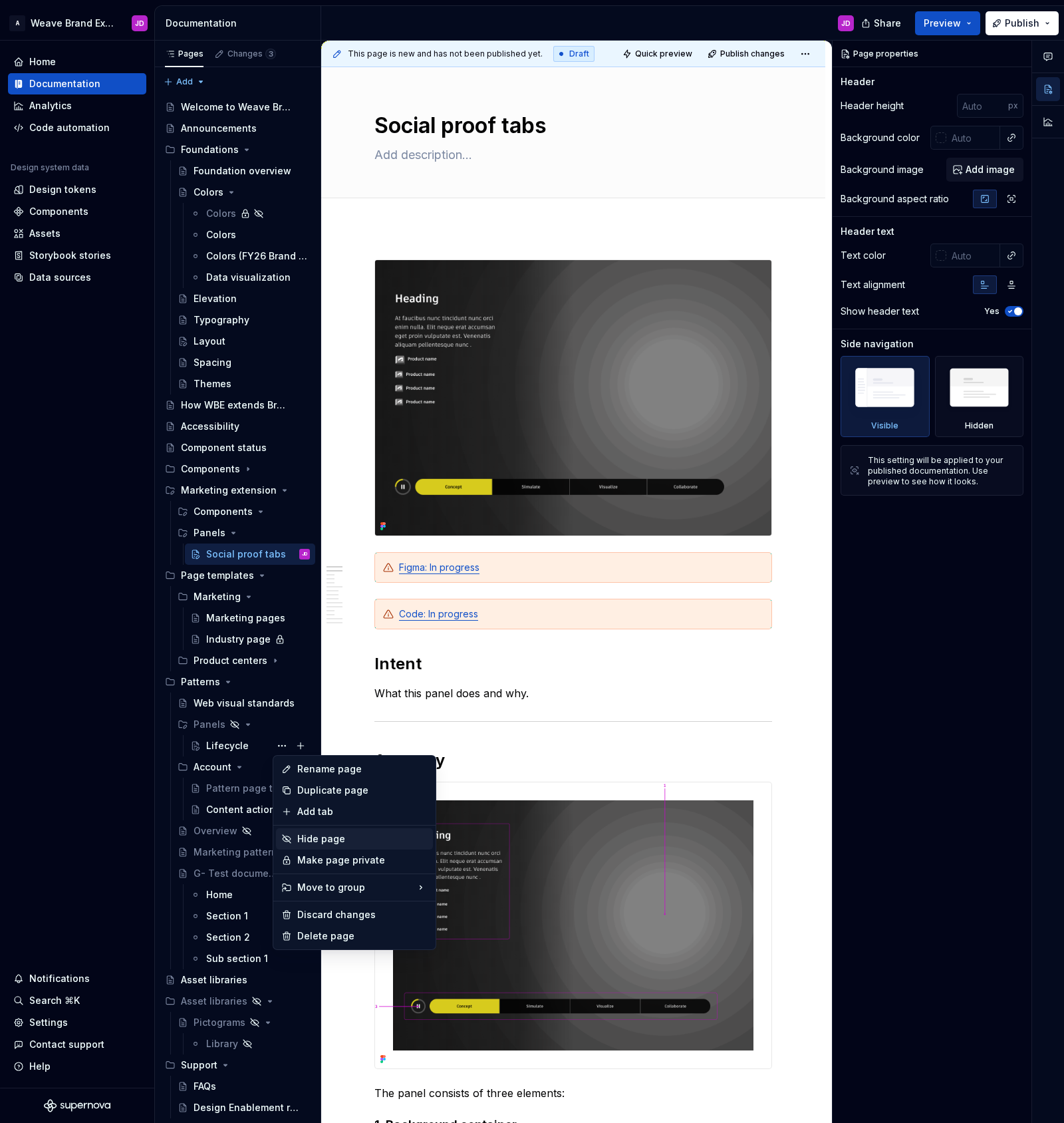
click at [320, 837] on div "Hide page" at bounding box center [362, 839] width 130 height 14
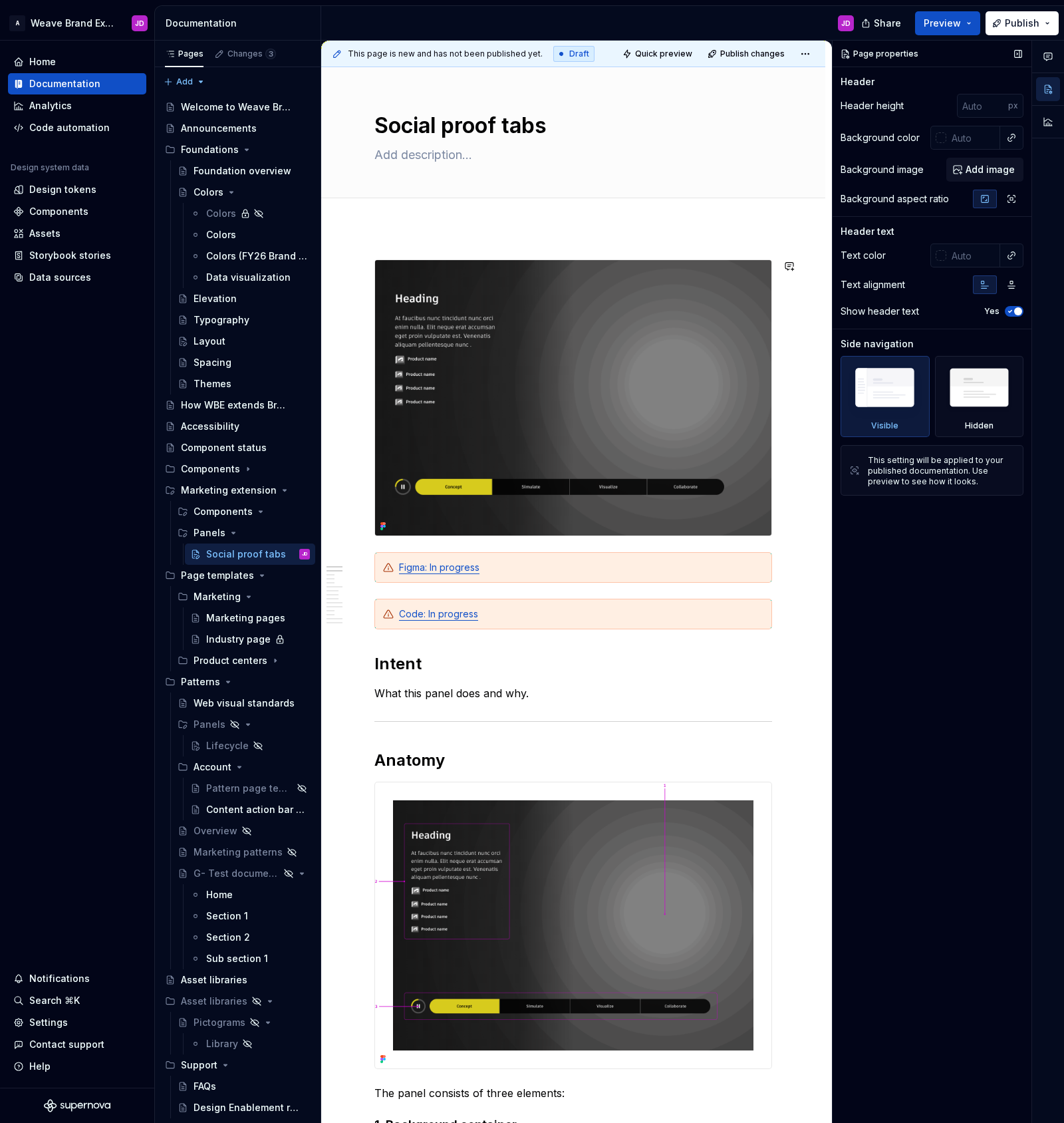
type textarea "*"
click at [1022, 22] on span "Publish" at bounding box center [1022, 24] width 34 height 14
click at [755, 53] on span "Publish changes" at bounding box center [752, 54] width 64 height 11
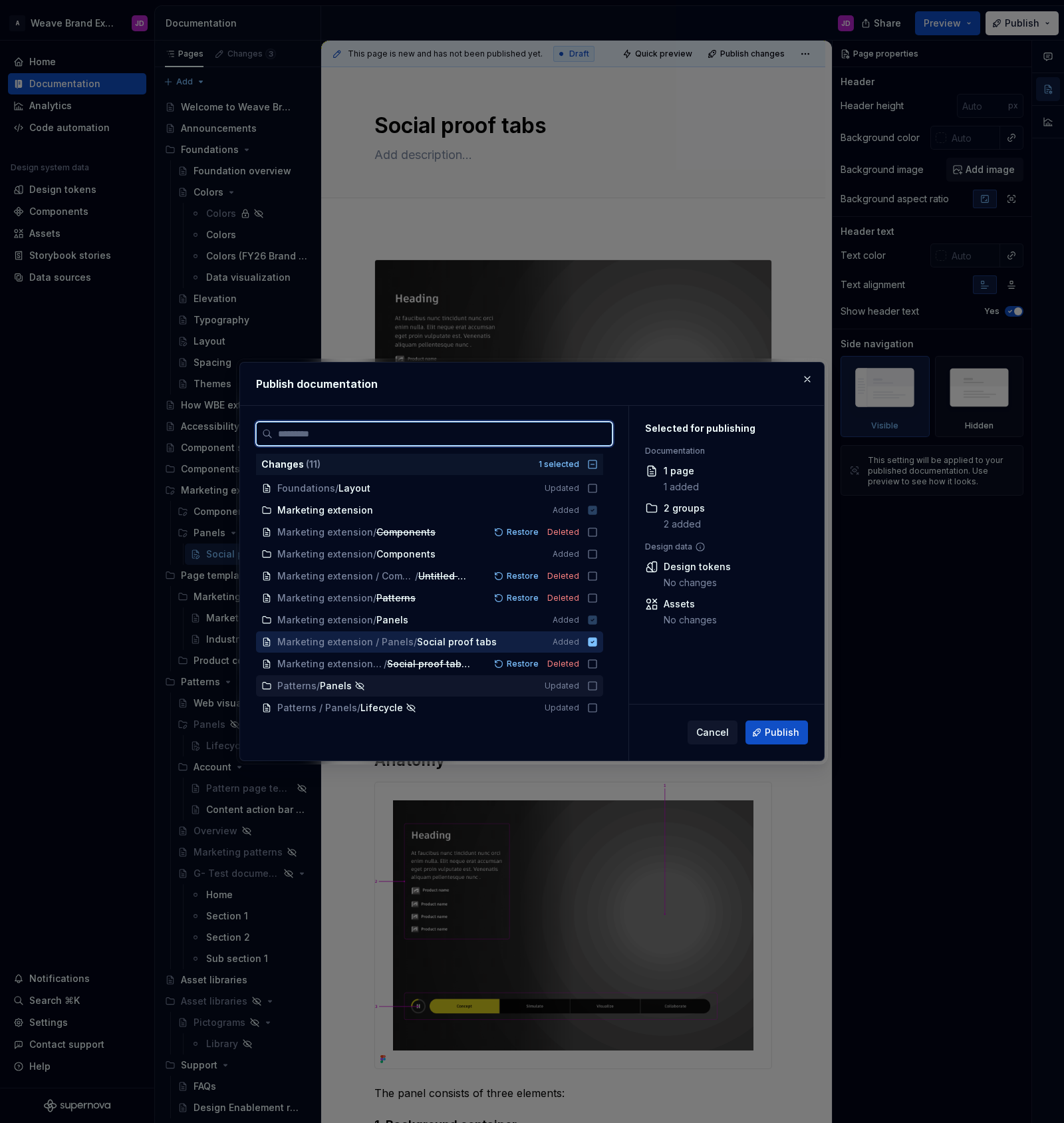
click at [598, 688] on icon at bounding box center [592, 686] width 11 height 11
click at [598, 709] on icon at bounding box center [592, 708] width 11 height 11
click at [597, 643] on icon at bounding box center [592, 641] width 9 height 9
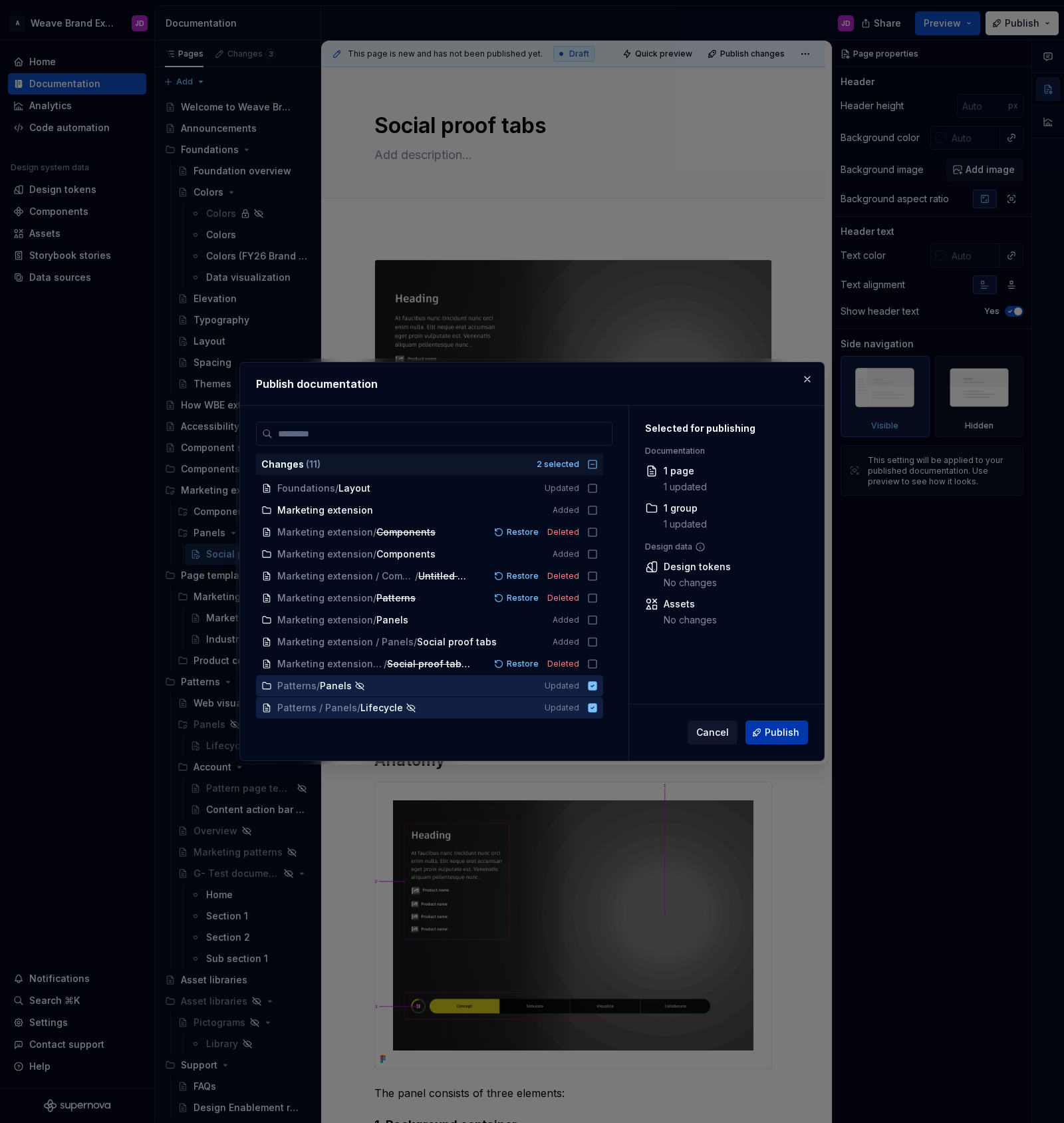
click at [797, 733] on span "Publish" at bounding box center [782, 732] width 34 height 14
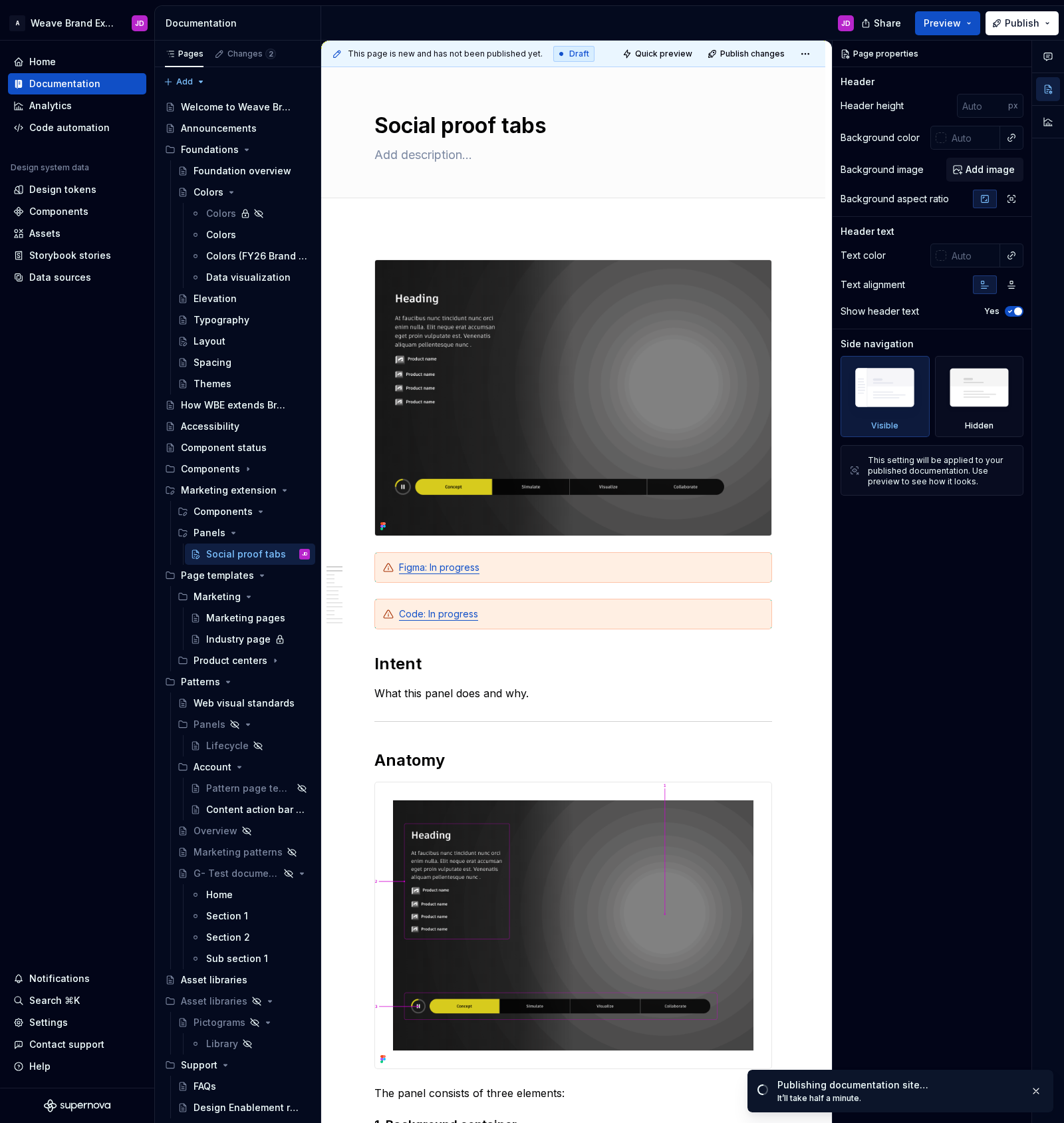
click at [951, 1081] on div "Publishing documentation site…" at bounding box center [898, 1085] width 242 height 14
click at [993, 1091] on span "Open page" at bounding box center [994, 1095] width 45 height 11
type textarea "*"
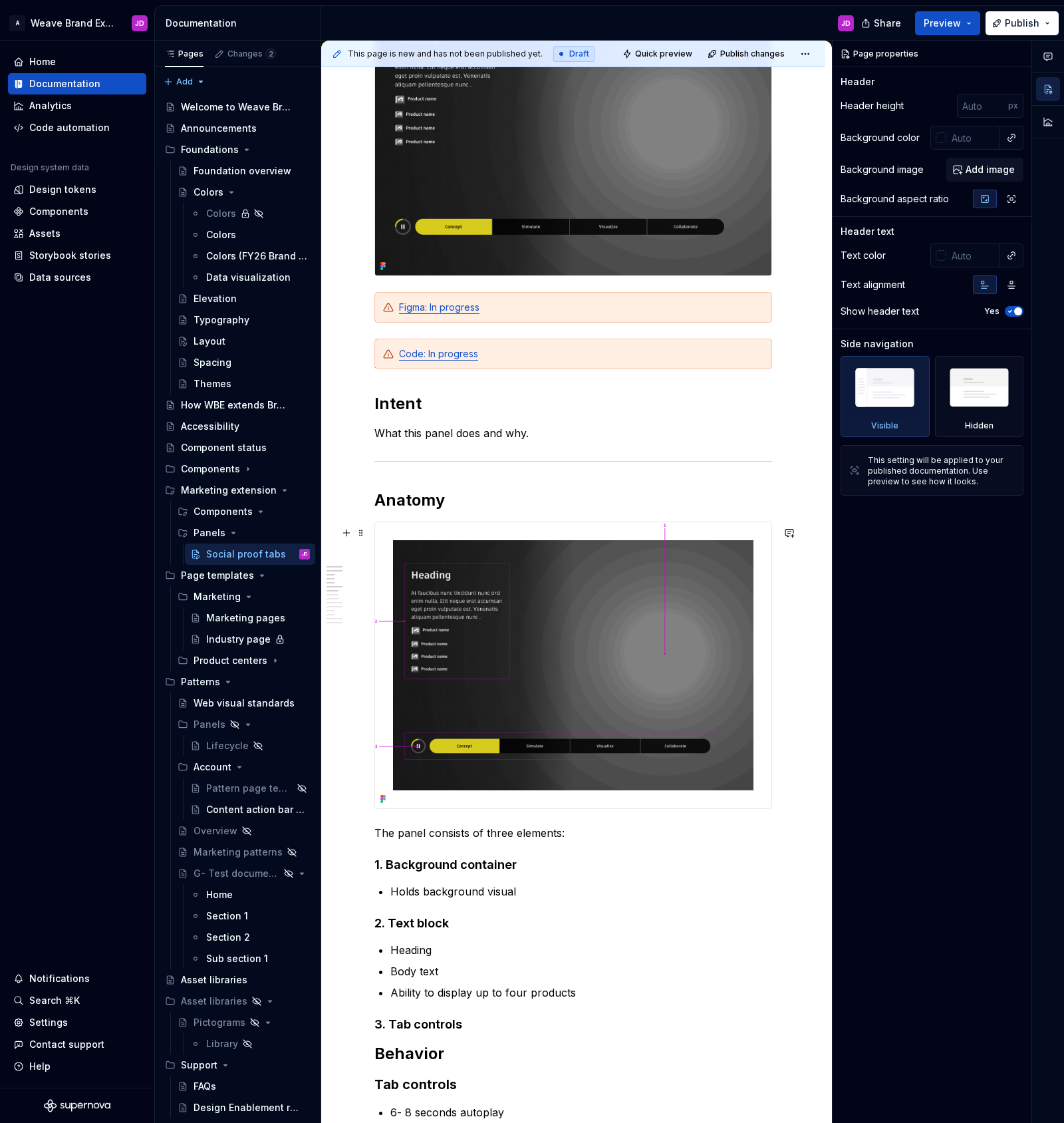
scroll to position [259, 0]
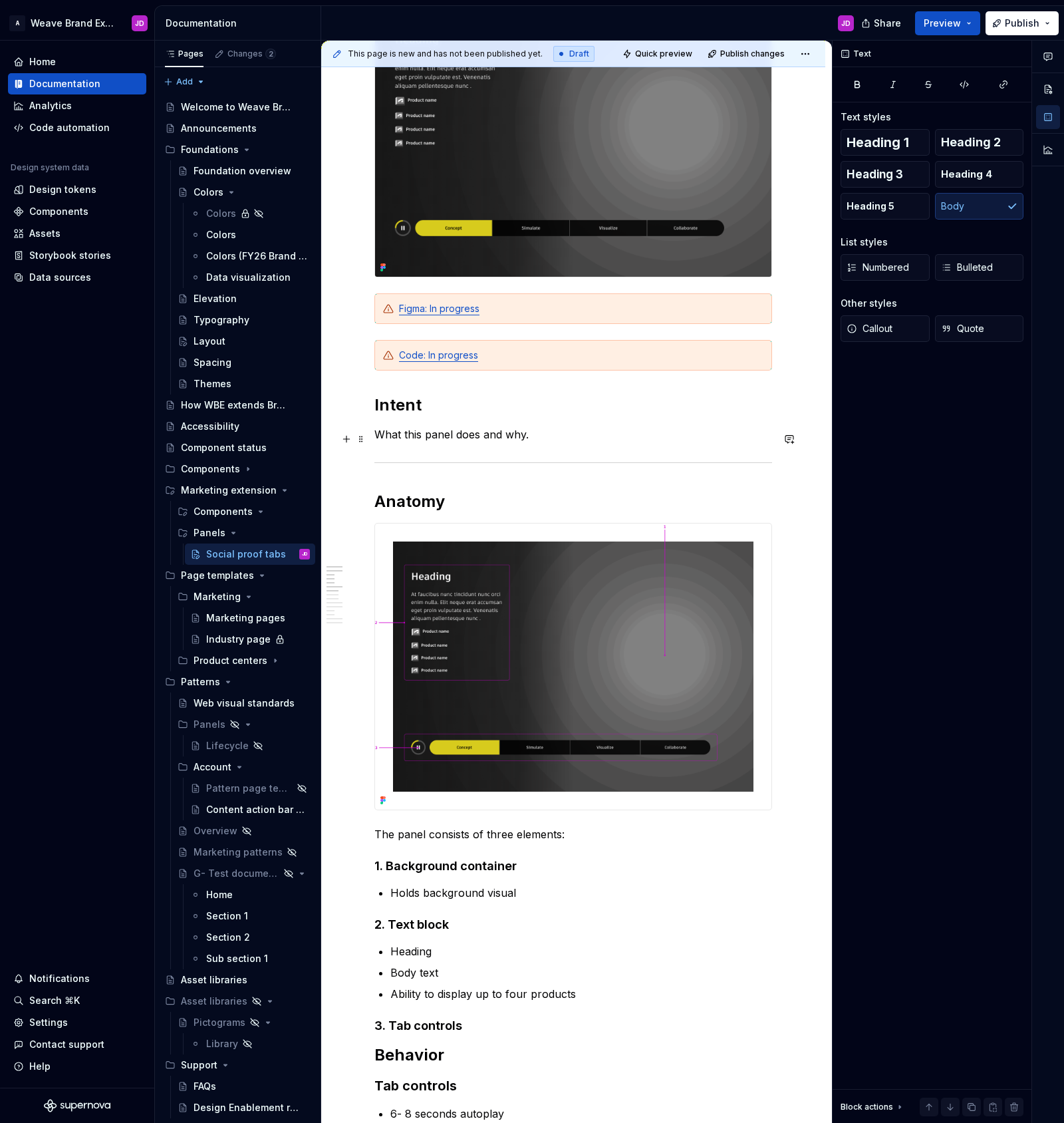
click at [553, 443] on p "What this panel does and why." at bounding box center [573, 434] width 398 height 16
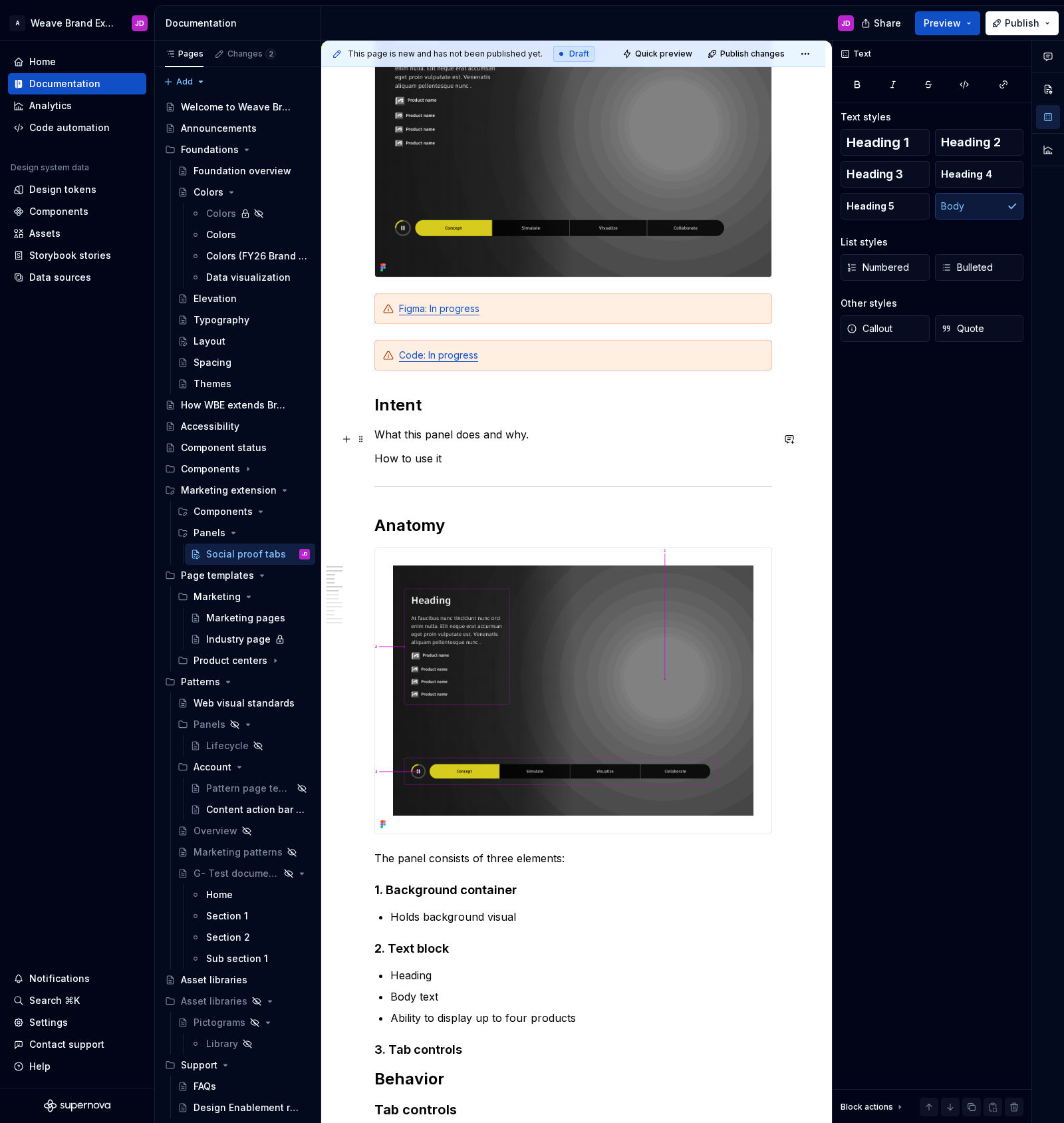
scroll to position [258, 0]
click at [973, 140] on span "Heading 2" at bounding box center [971, 143] width 60 height 14
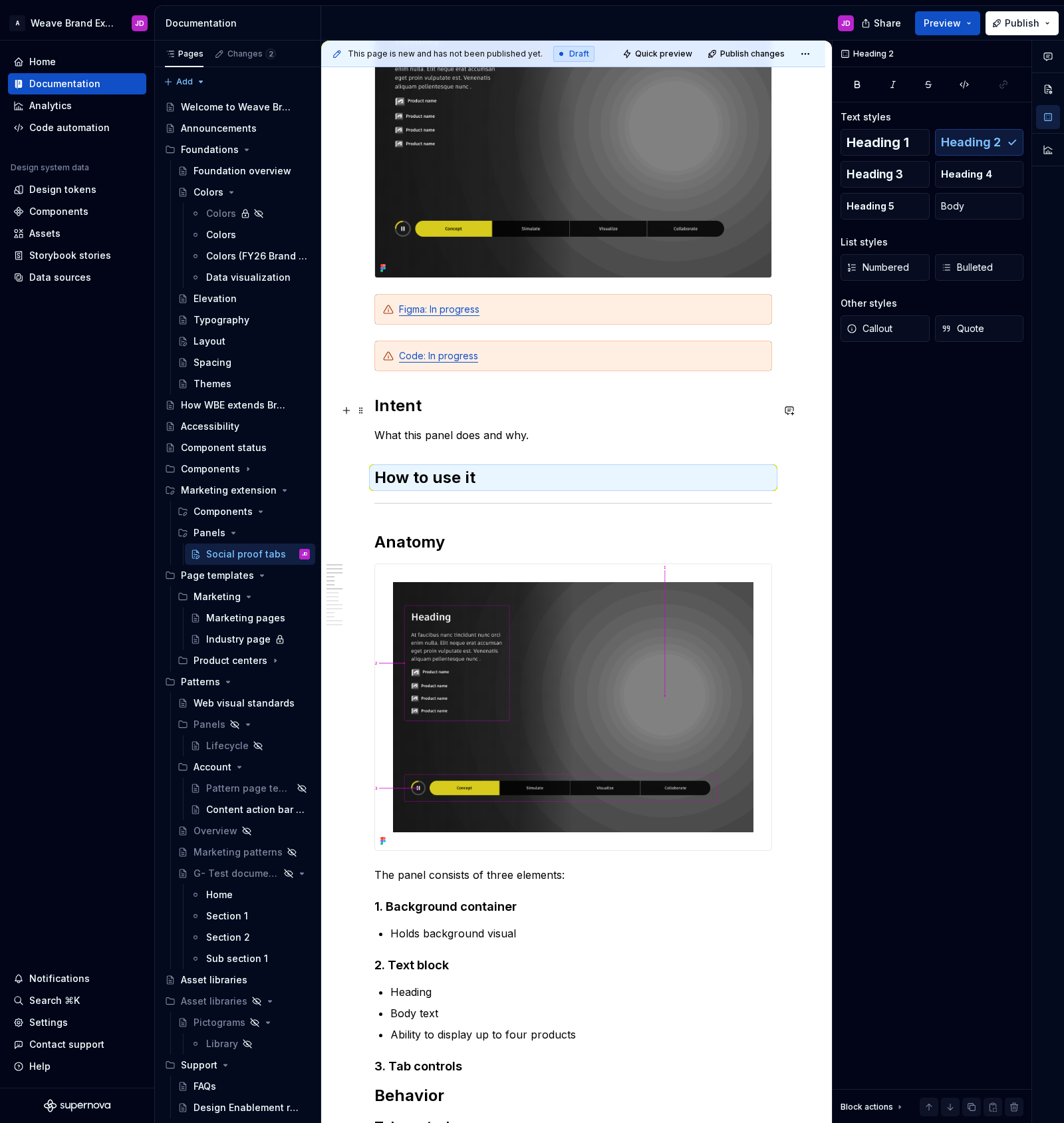
click at [399, 412] on h2 "Intent" at bounding box center [573, 406] width 398 height 22
click at [498, 481] on h2 "How to use it" at bounding box center [573, 478] width 398 height 22
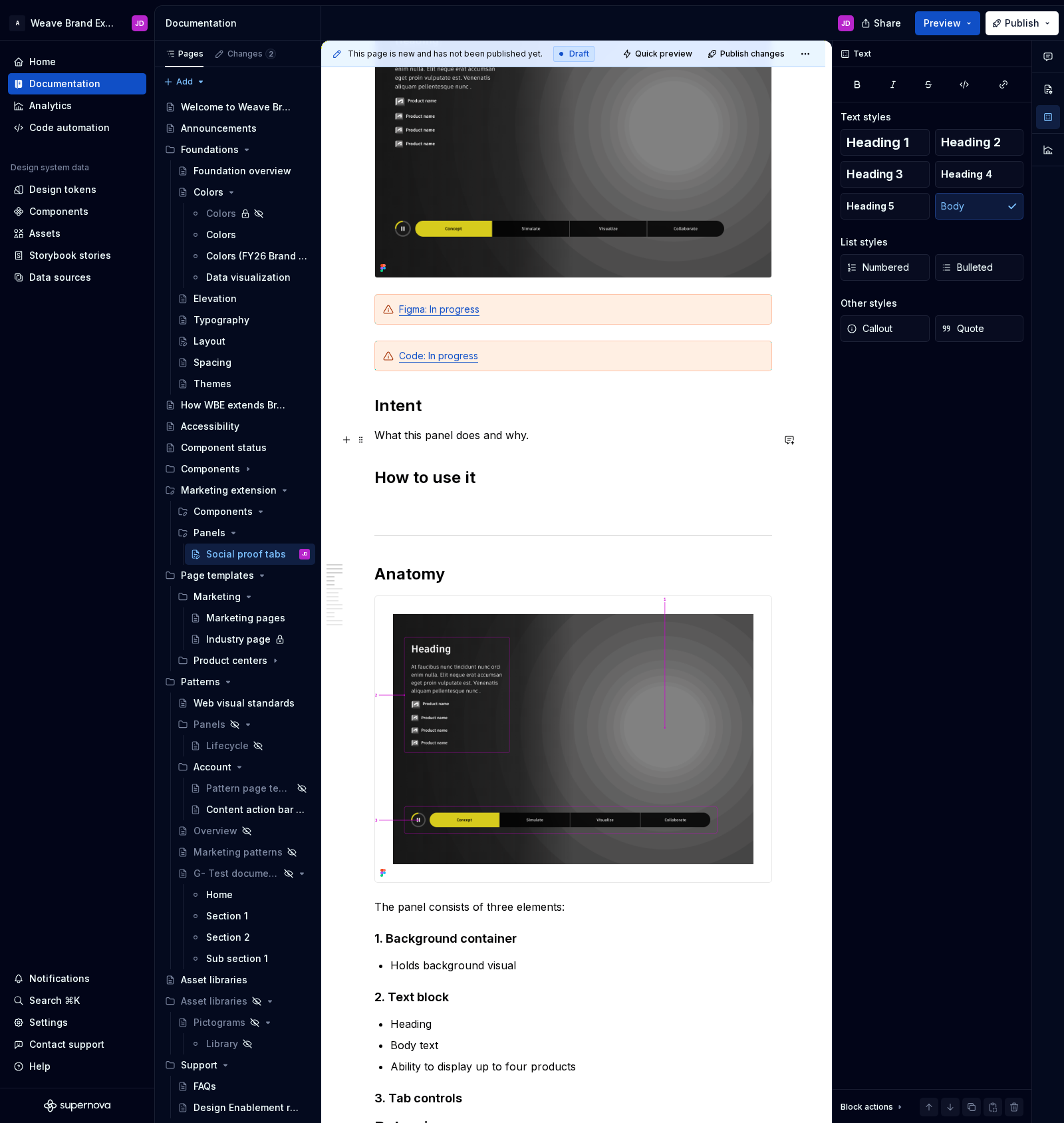
click at [547, 443] on p "What this panel does and why." at bounding box center [573, 435] width 398 height 16
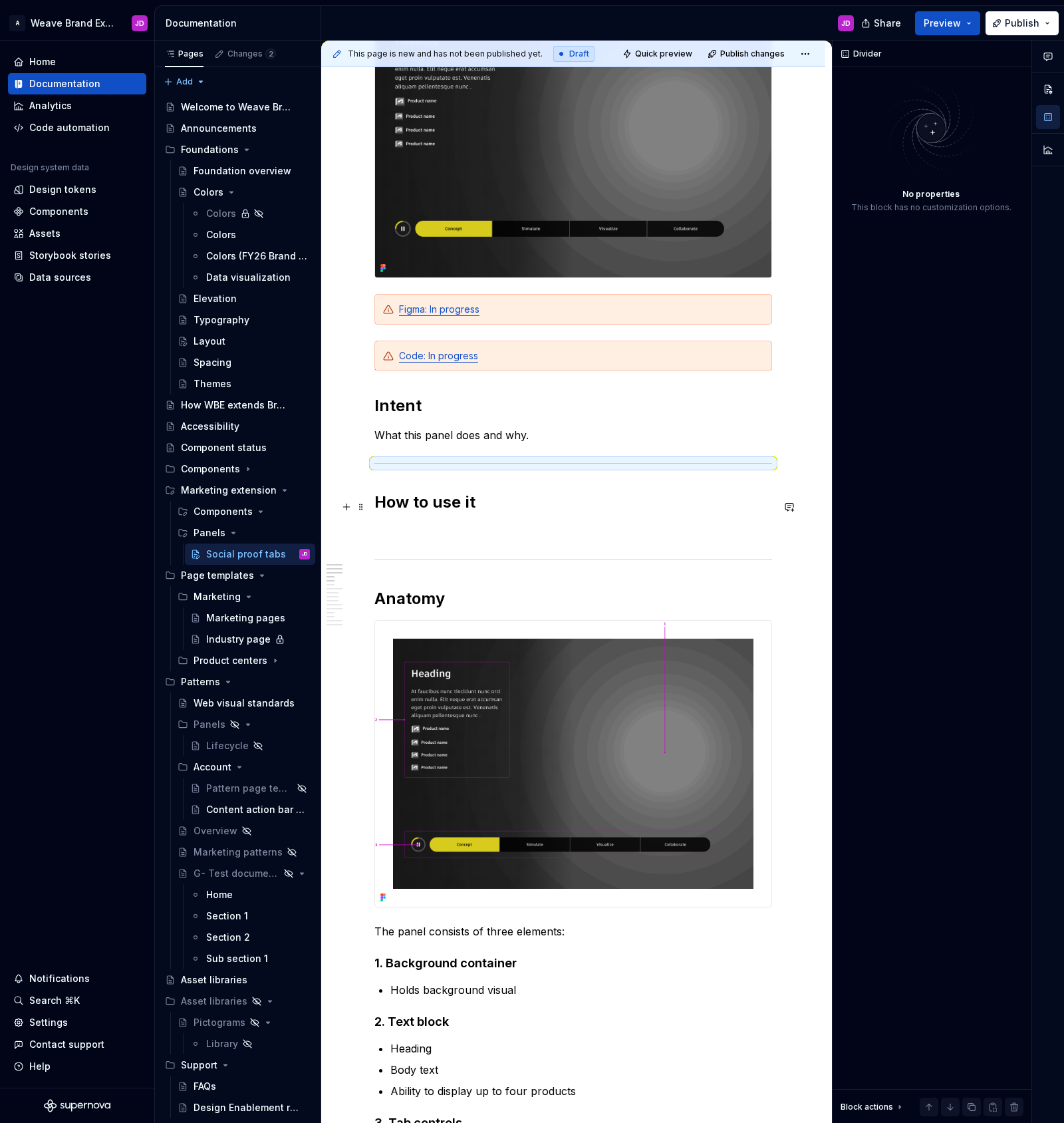
drag, startPoint x: 512, startPoint y: 500, endPoint x: 515, endPoint y: 509, distance: 9.5
click at [512, 503] on h2 "How to use it" at bounding box center [573, 503] width 398 height 22
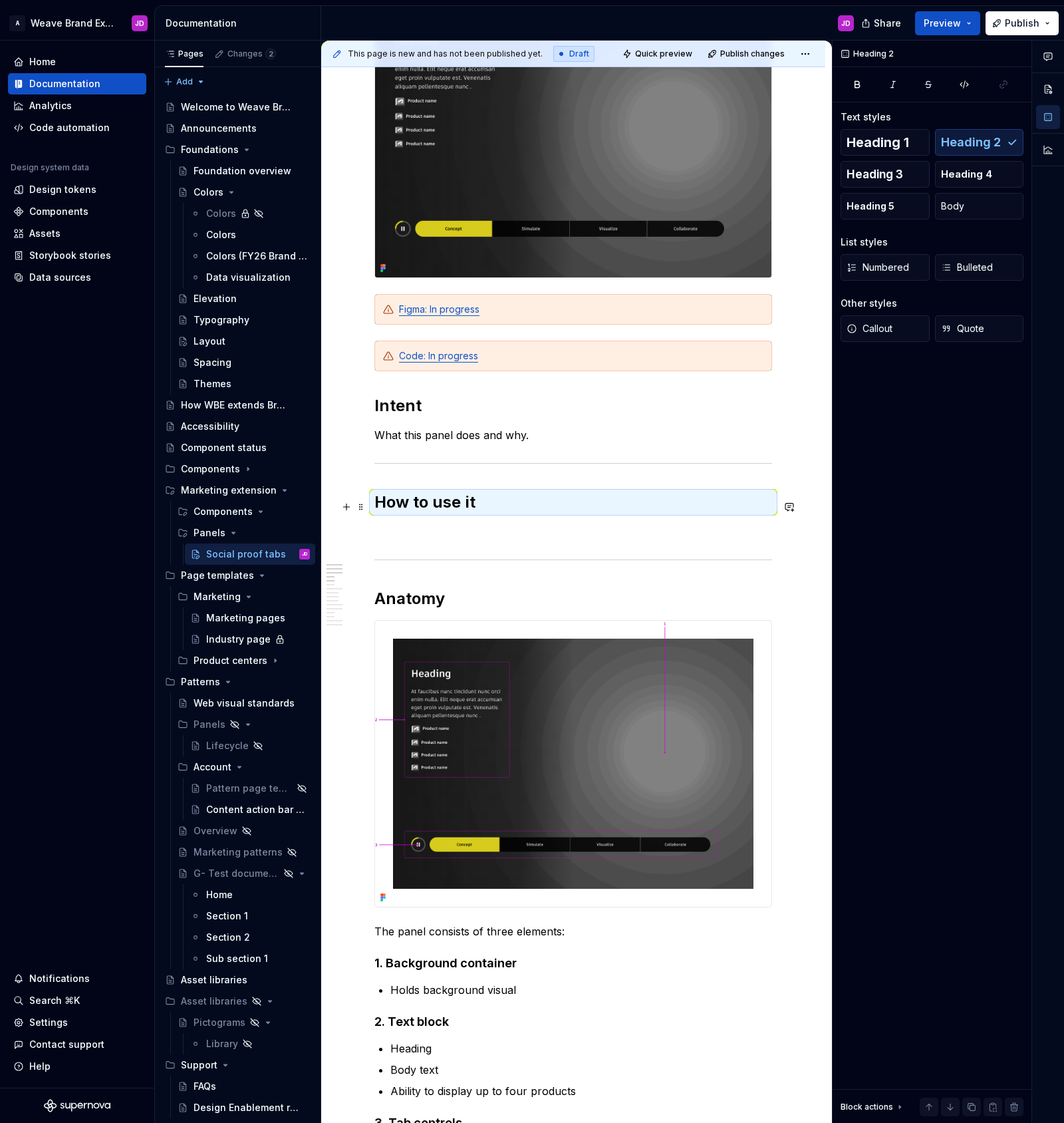
click at [499, 504] on h2 "How to use it" at bounding box center [573, 503] width 398 height 22
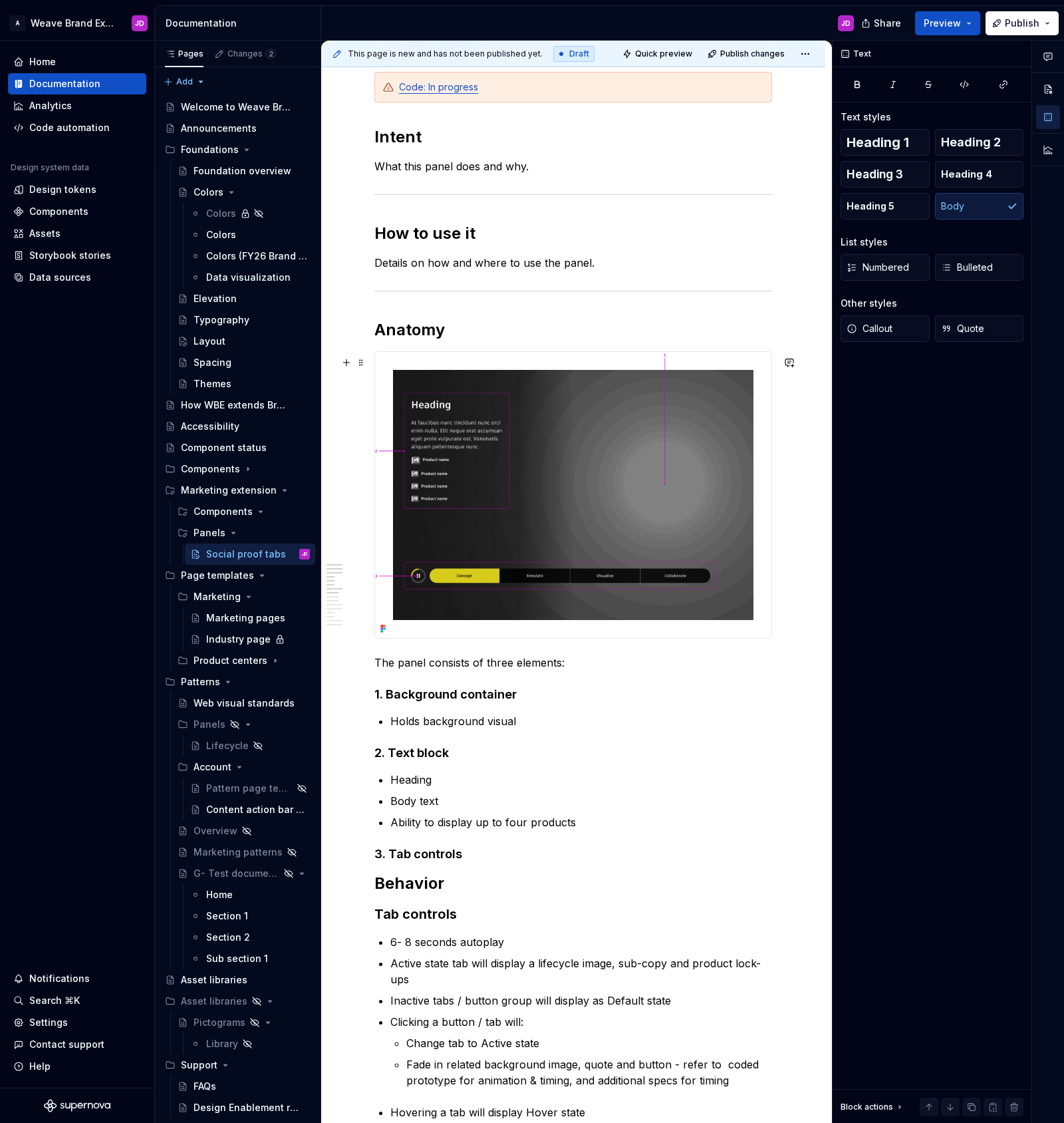
scroll to position [0, 0]
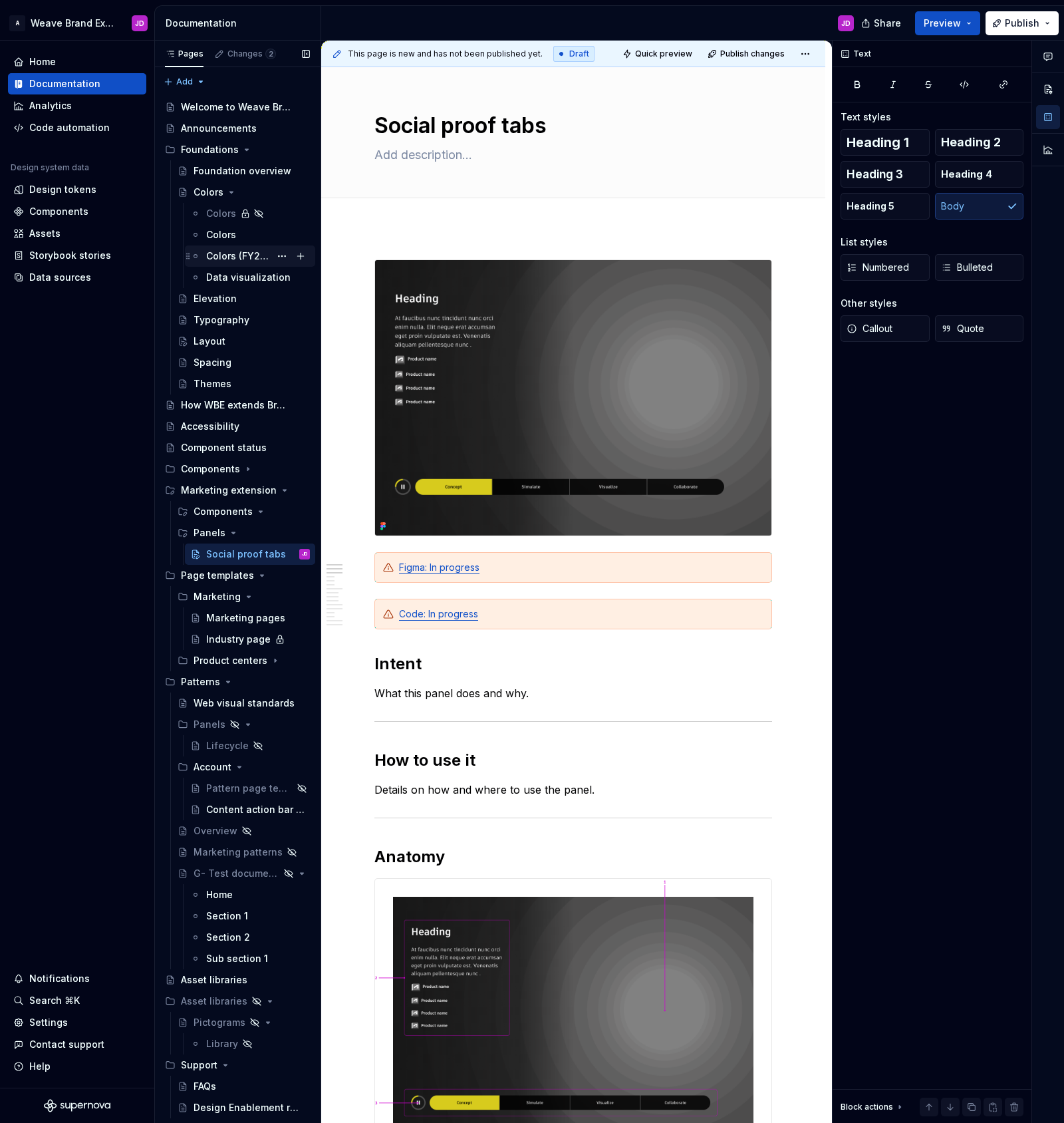
click at [267, 258] on div "Colors (FY26 Brand refresh)" at bounding box center [238, 256] width 64 height 14
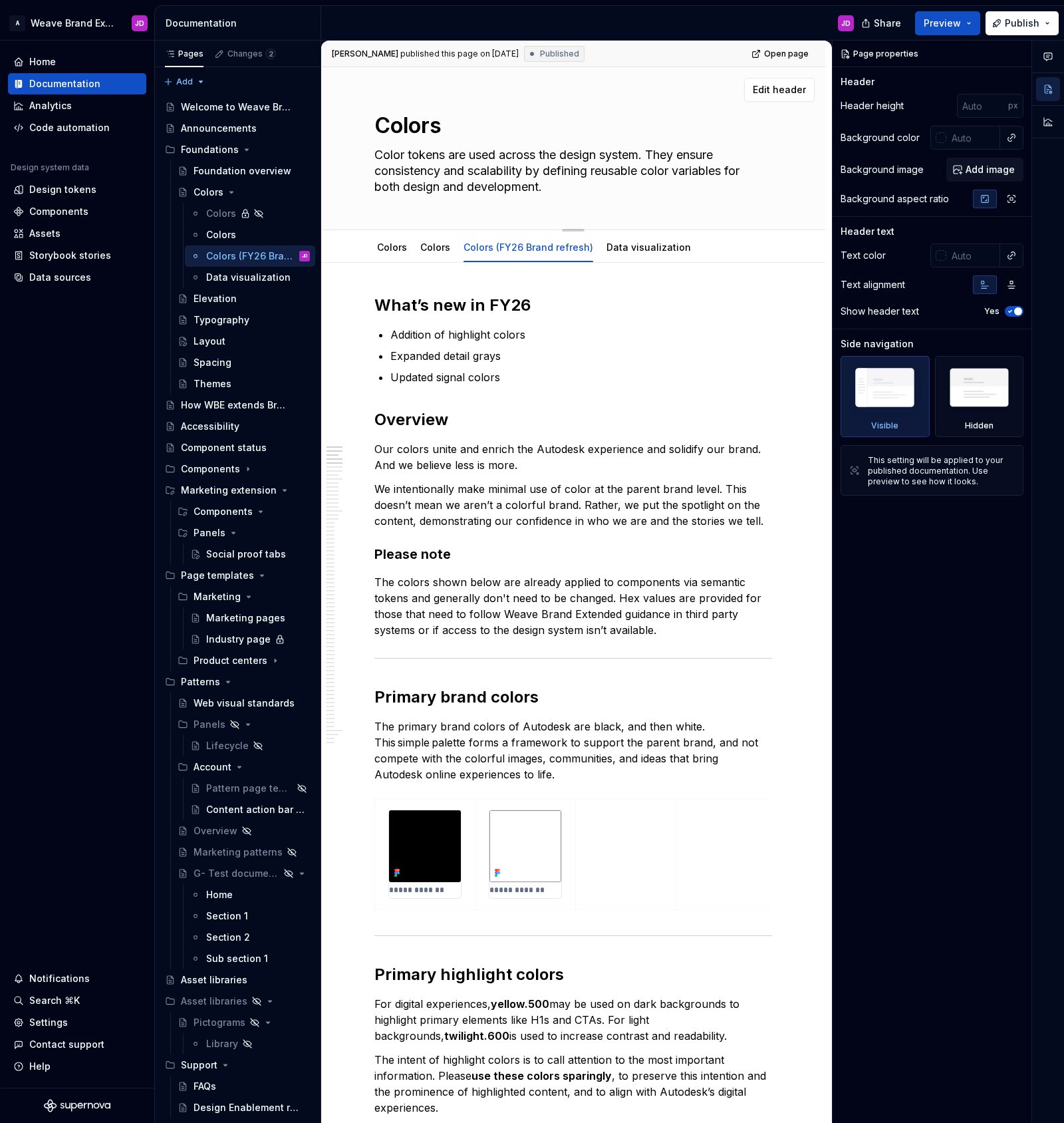
type textarea "*"
